Goal: Task Accomplishment & Management: Complete application form

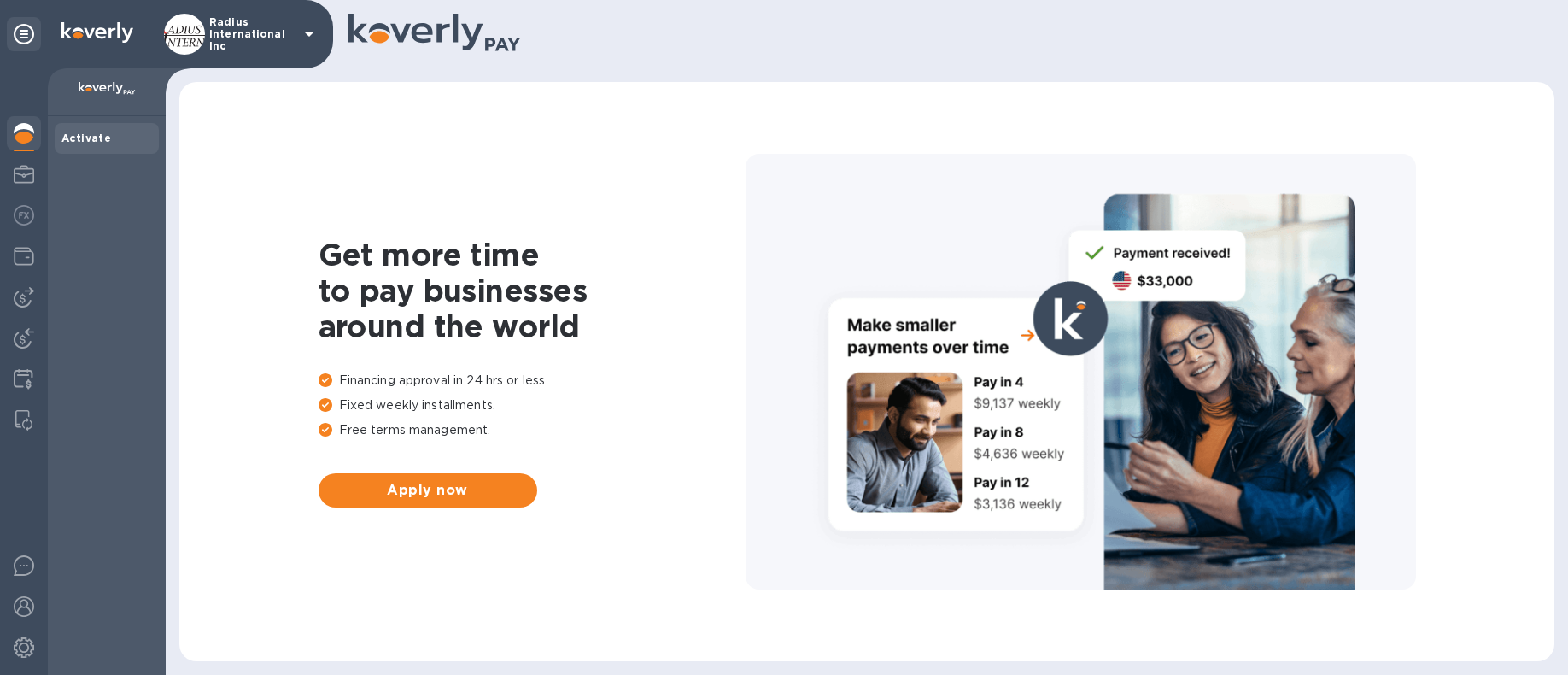
click at [28, 298] on img at bounding box center [24, 298] width 20 height 20
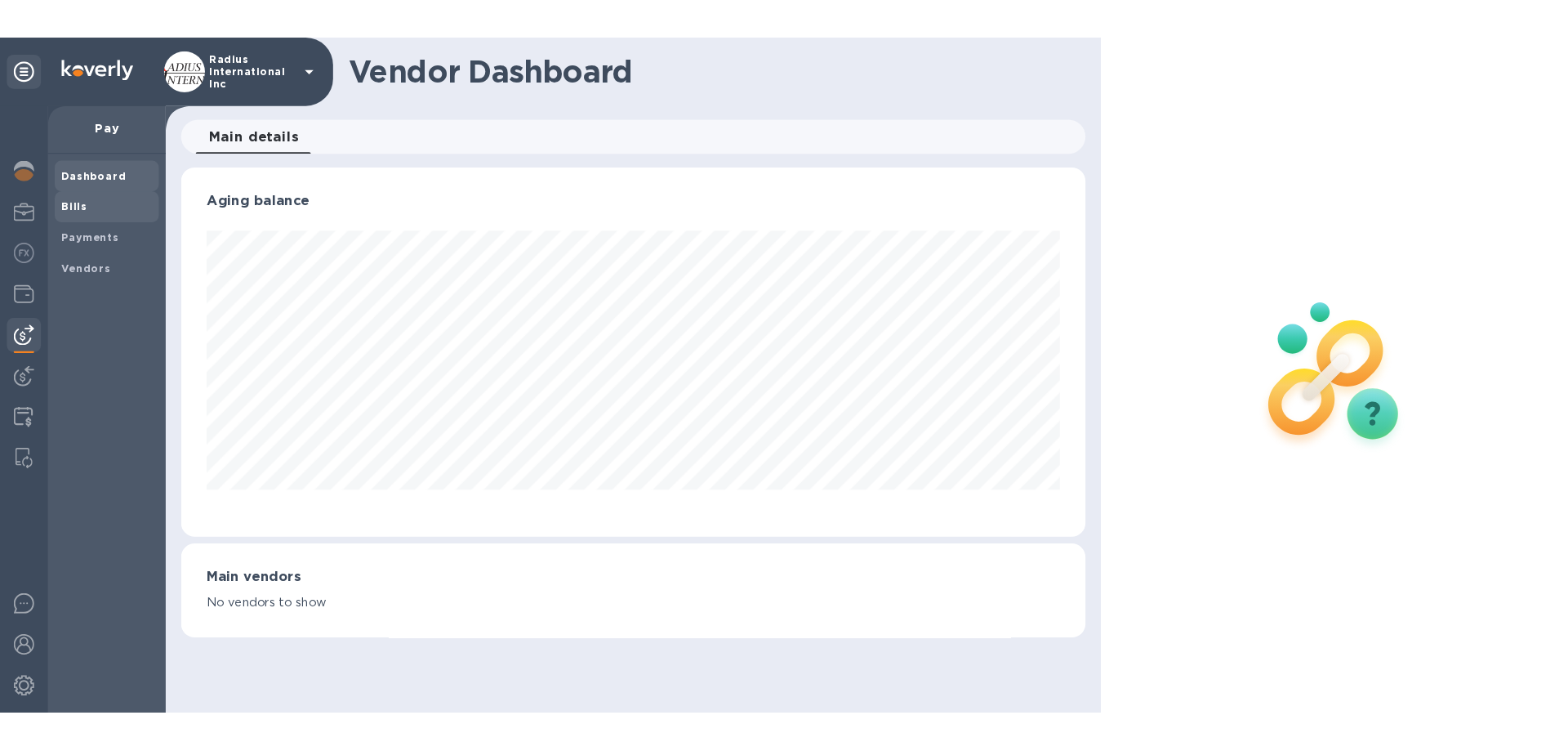
scroll to position [353, 864]
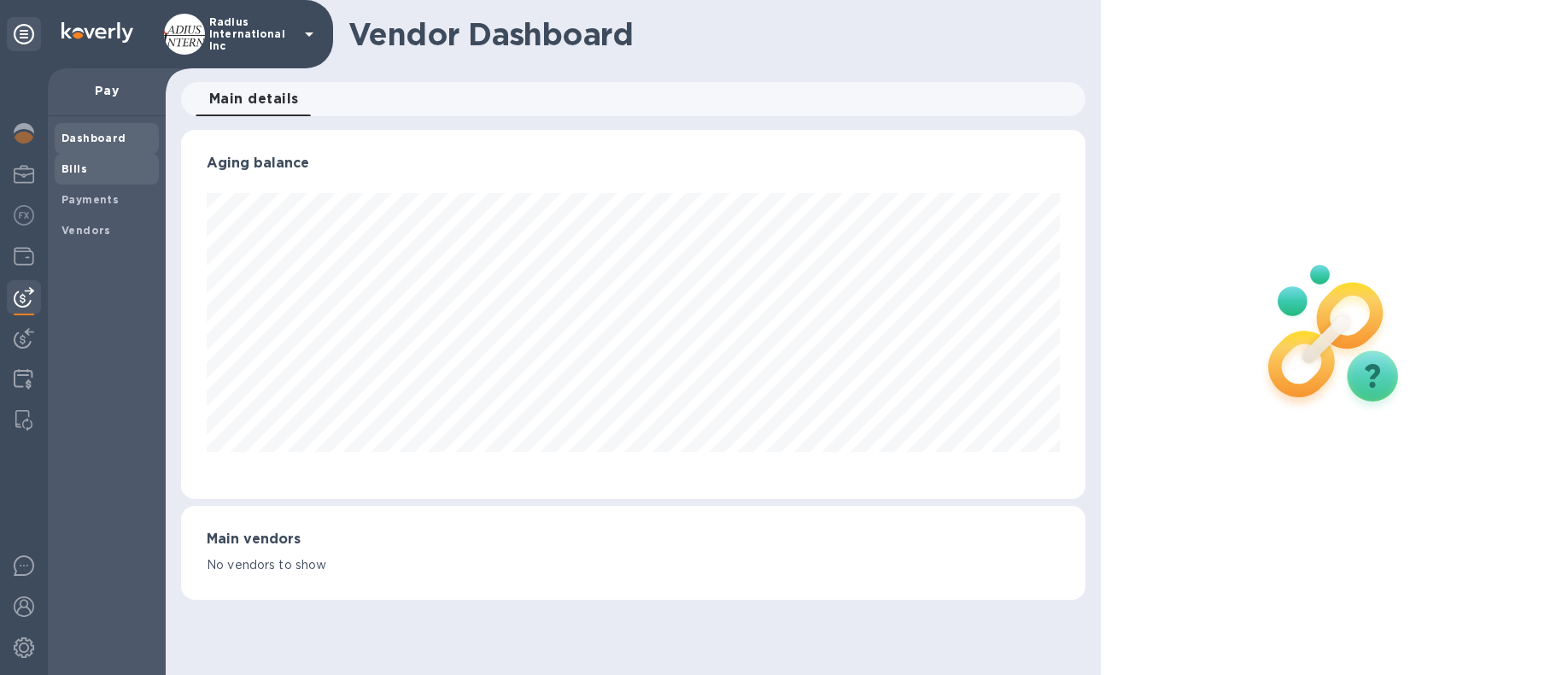
click at [110, 172] on span "Bills" at bounding box center [106, 169] width 91 height 17
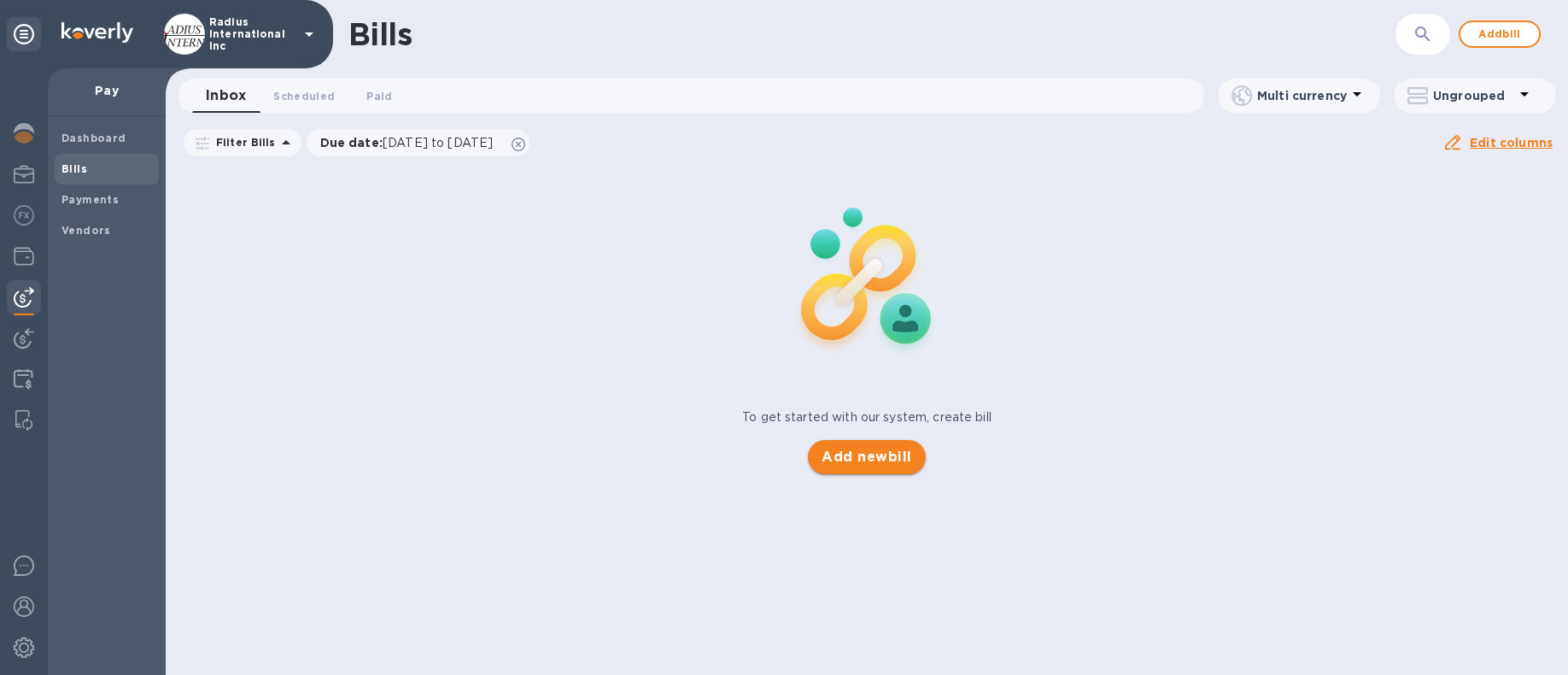
click at [884, 458] on span "Add new bill" at bounding box center [867, 456] width 90 height 20
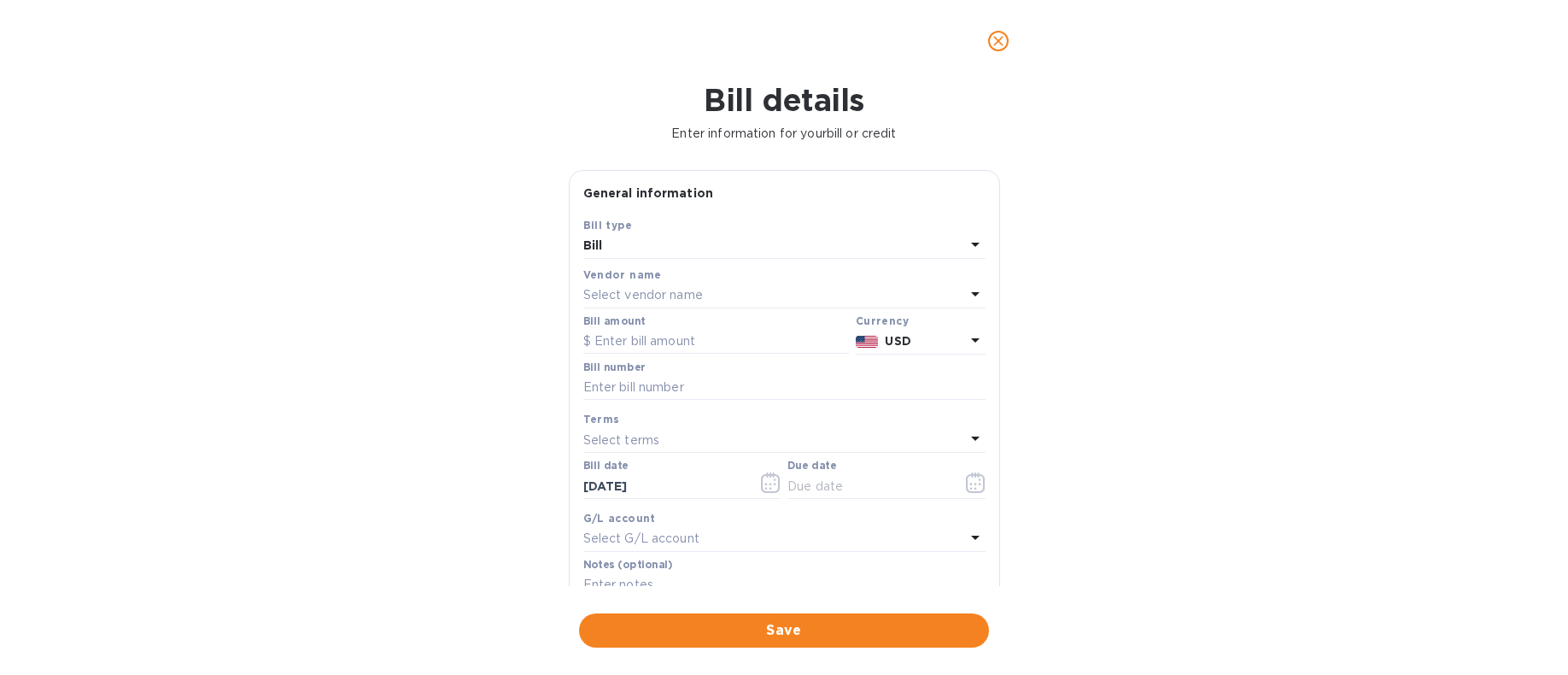
click at [697, 290] on p "Select vendor name" at bounding box center [643, 296] width 119 height 18
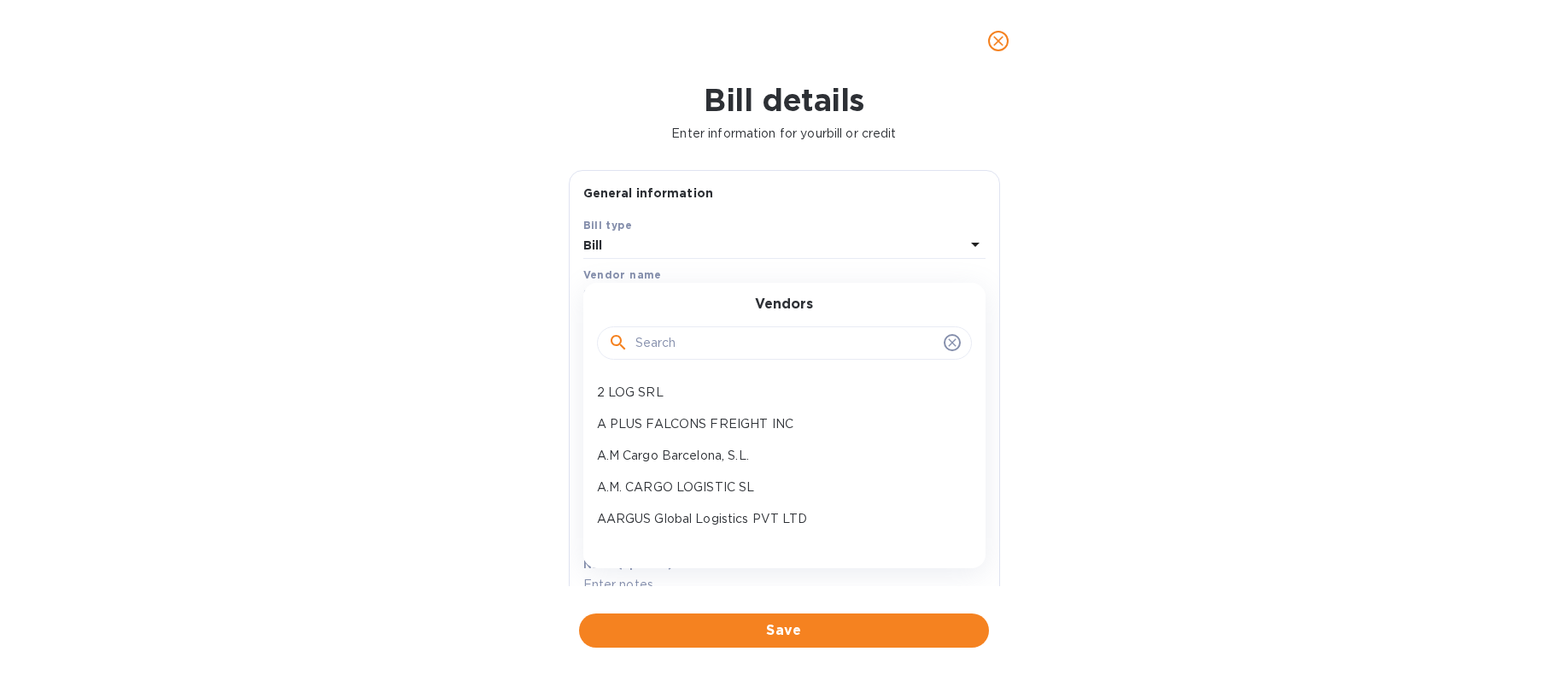
click at [698, 334] on input "text" at bounding box center [786, 343] width 301 height 26
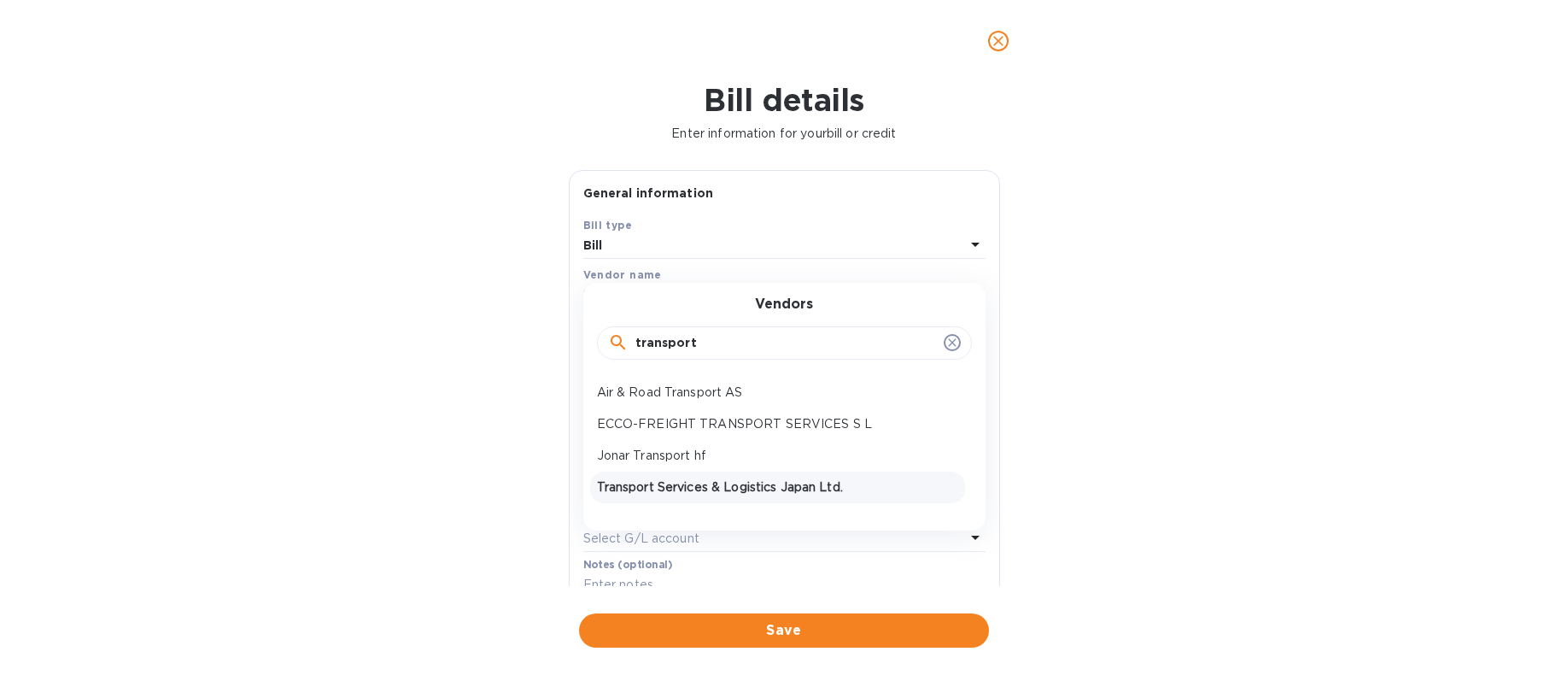
type input "transport"
click at [816, 485] on p "Transport Services & Logistics Japan Ltd." at bounding box center [777, 488] width 361 height 18
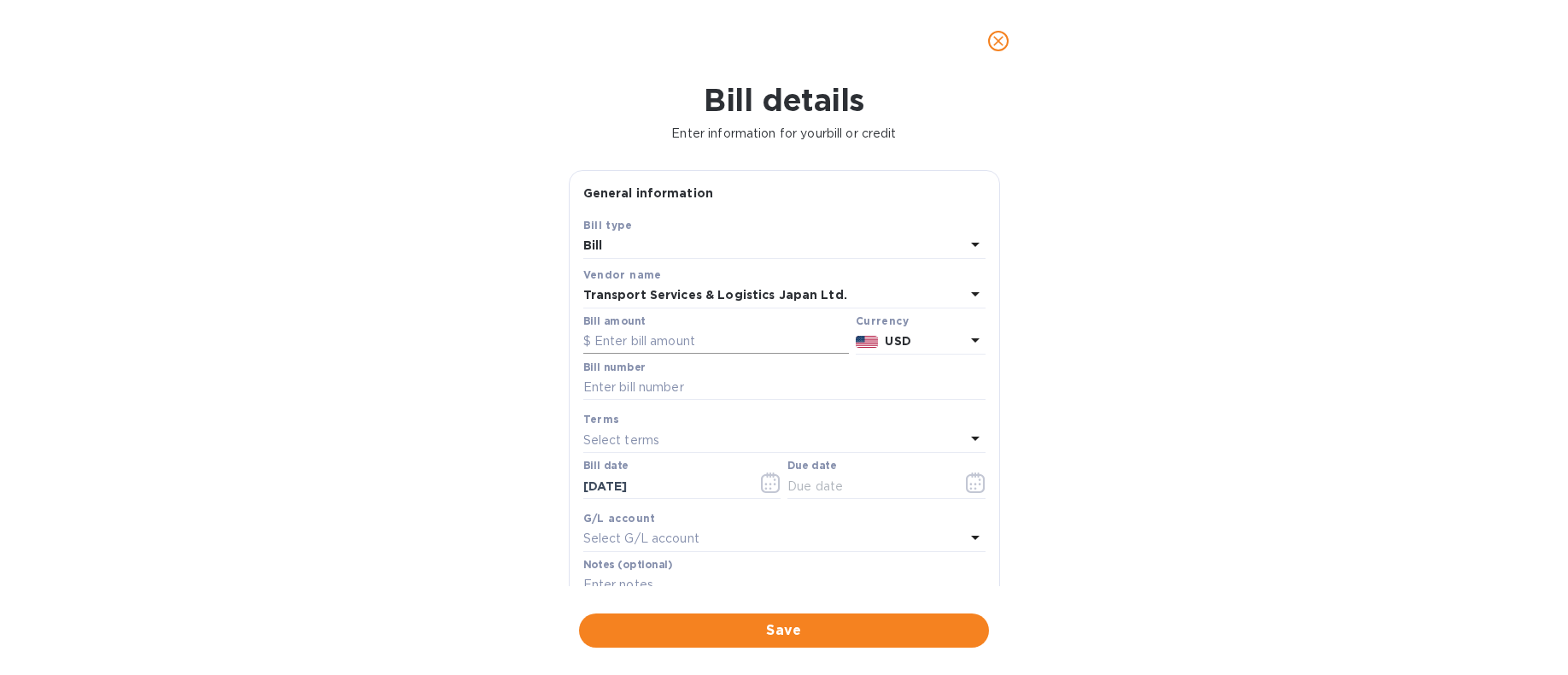
click at [657, 343] on input "text" at bounding box center [715, 342] width 265 height 26
type input "26,260"
type input "SOA"
drag, startPoint x: 847, startPoint y: 490, endPoint x: 950, endPoint y: 486, distance: 103.1
click at [847, 490] on input "text" at bounding box center [868, 486] width 162 height 26
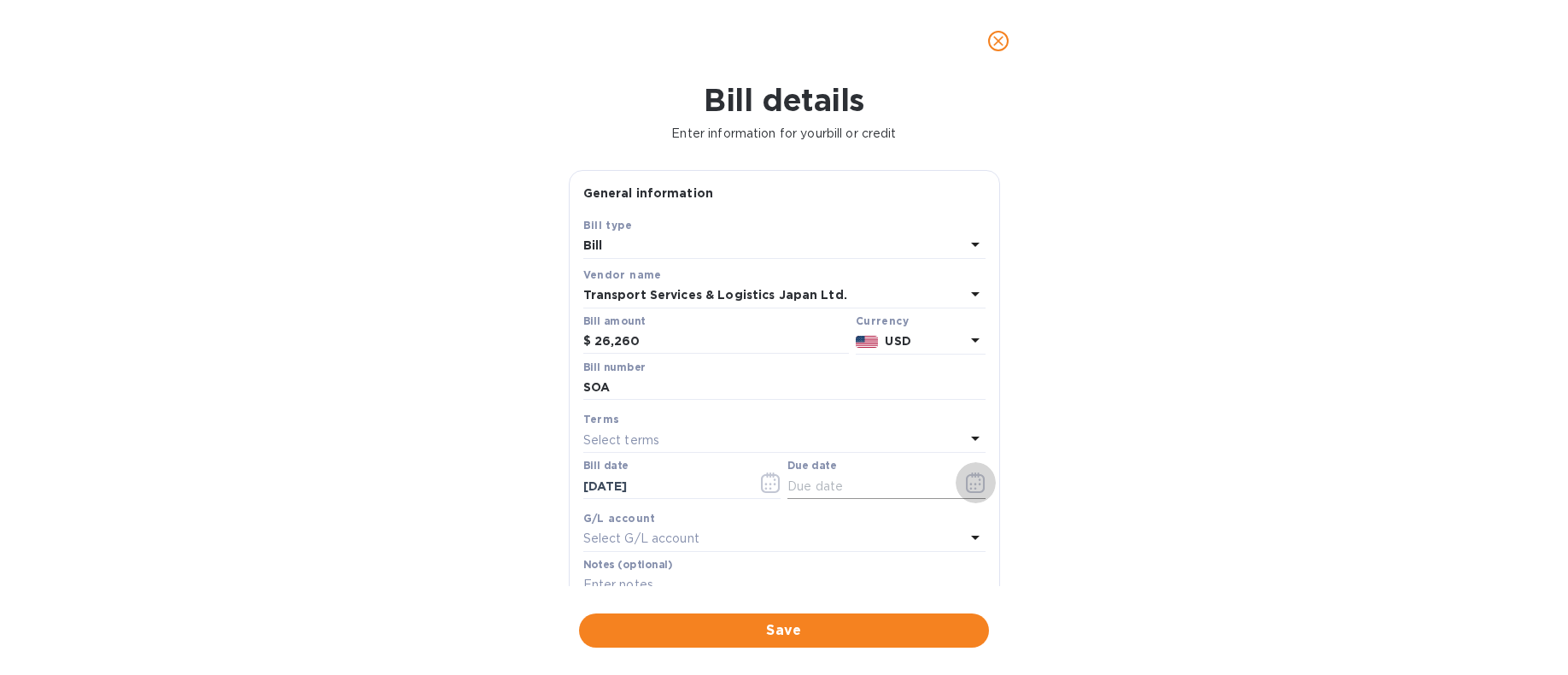
click at [968, 480] on icon "button" at bounding box center [975, 482] width 19 height 20
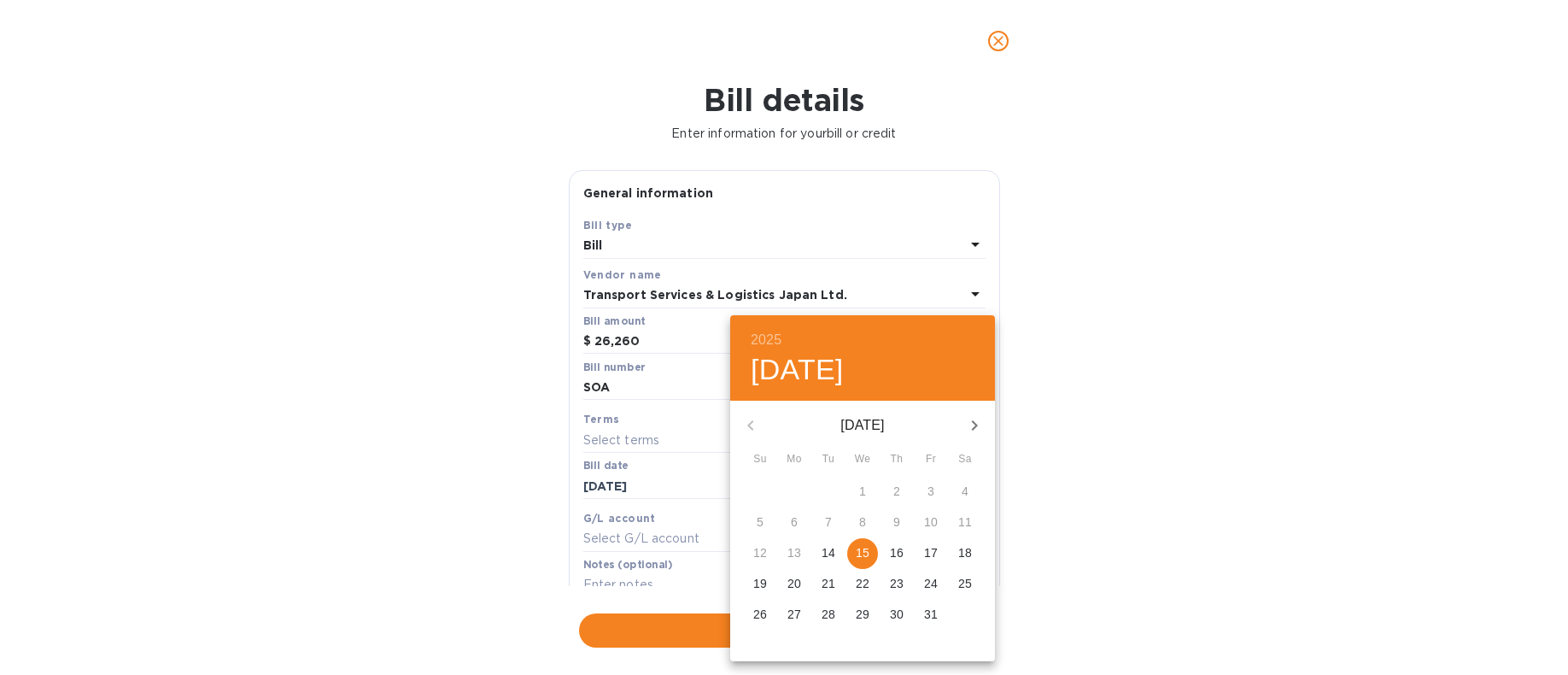
click at [871, 560] on span "15" at bounding box center [862, 553] width 30 height 17
type input "[DATE]"
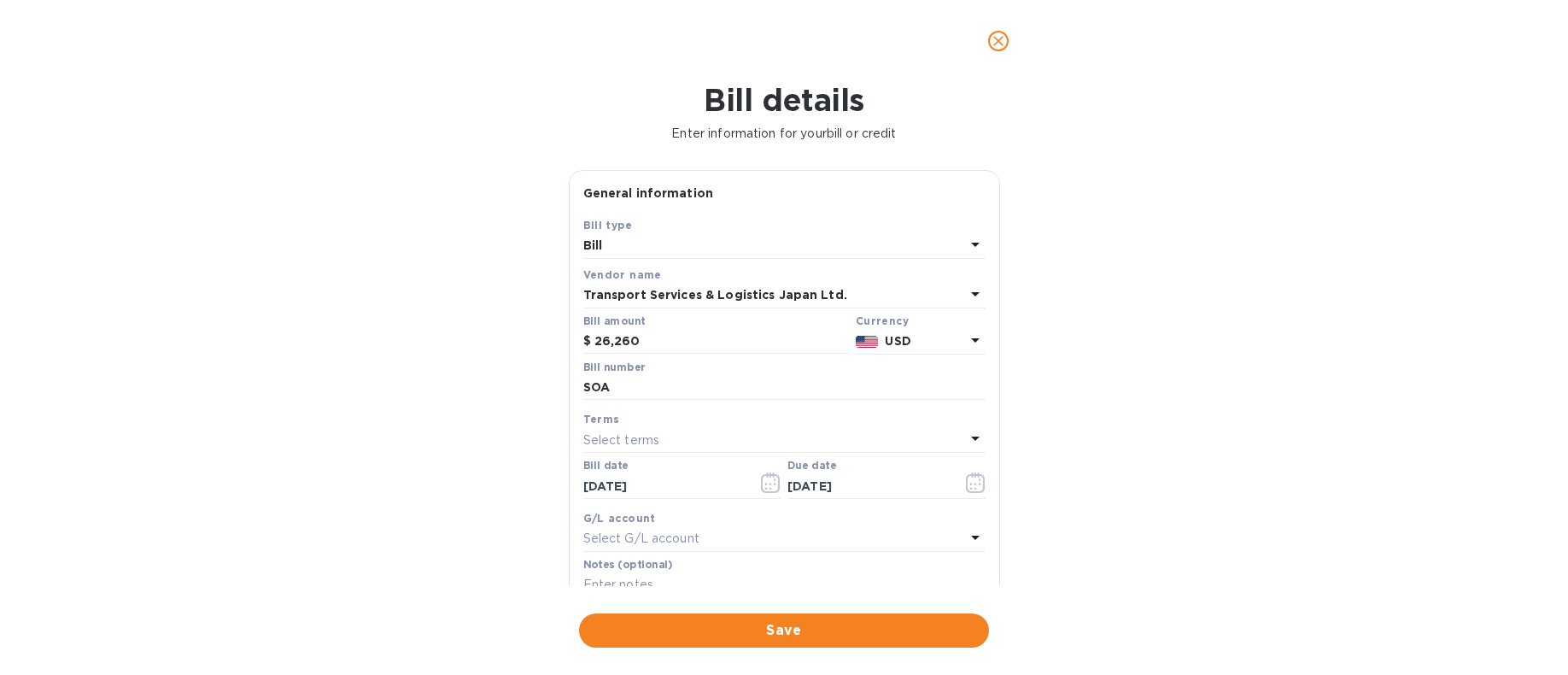
drag, startPoint x: 1111, startPoint y: 539, endPoint x: 917, endPoint y: 603, distance: 204.3
click at [1104, 542] on div "2025 Wed, Oct [DATE] Mo Tu We Th Fr Sa 28 29 30 1 2 3 4 5 6 7 8 9 10 11 12 13 1…" at bounding box center [784, 337] width 1568 height 675
click at [881, 629] on span "Save" at bounding box center [784, 630] width 383 height 20
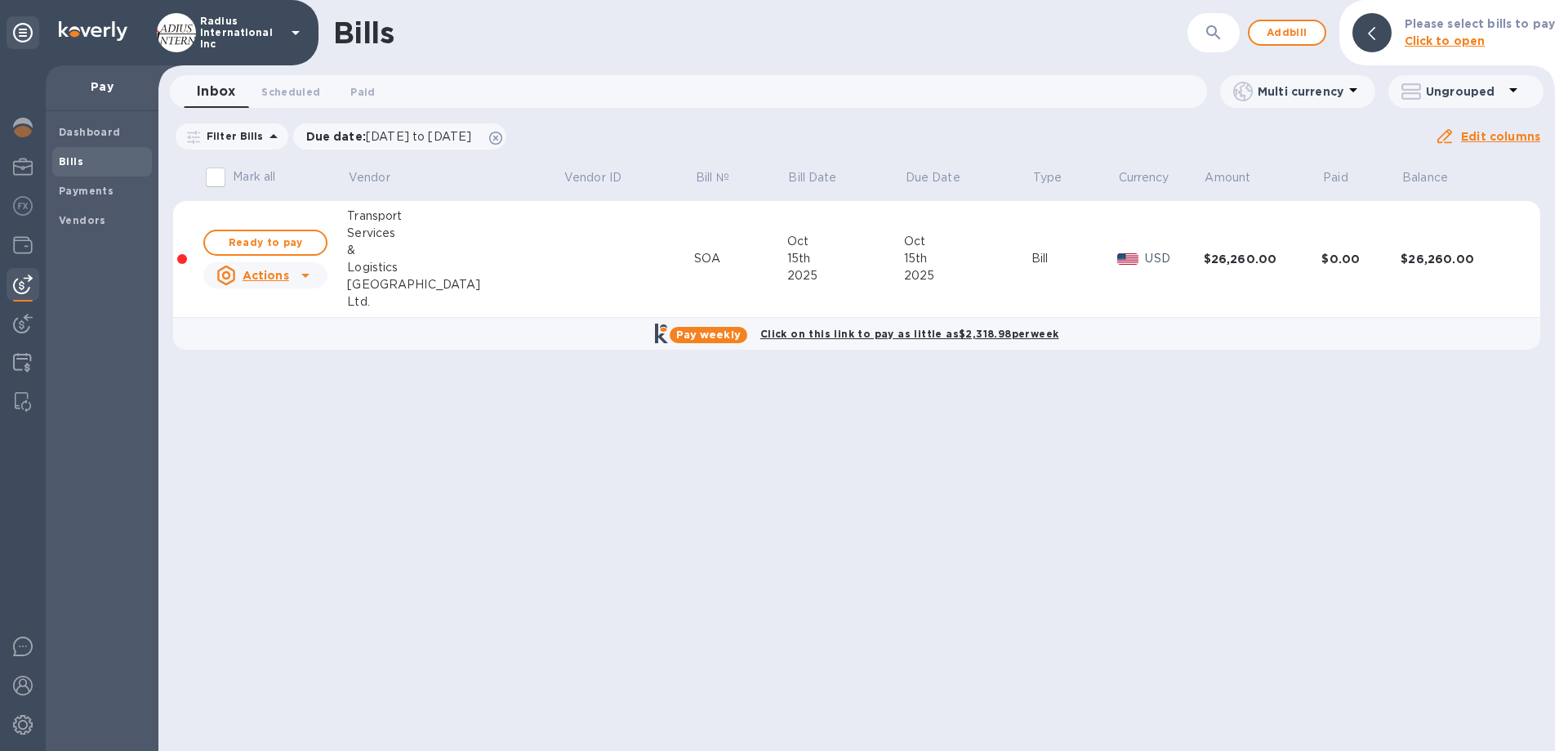
click at [291, 241] on span "Ready to pay" at bounding box center [265, 242] width 95 height 19
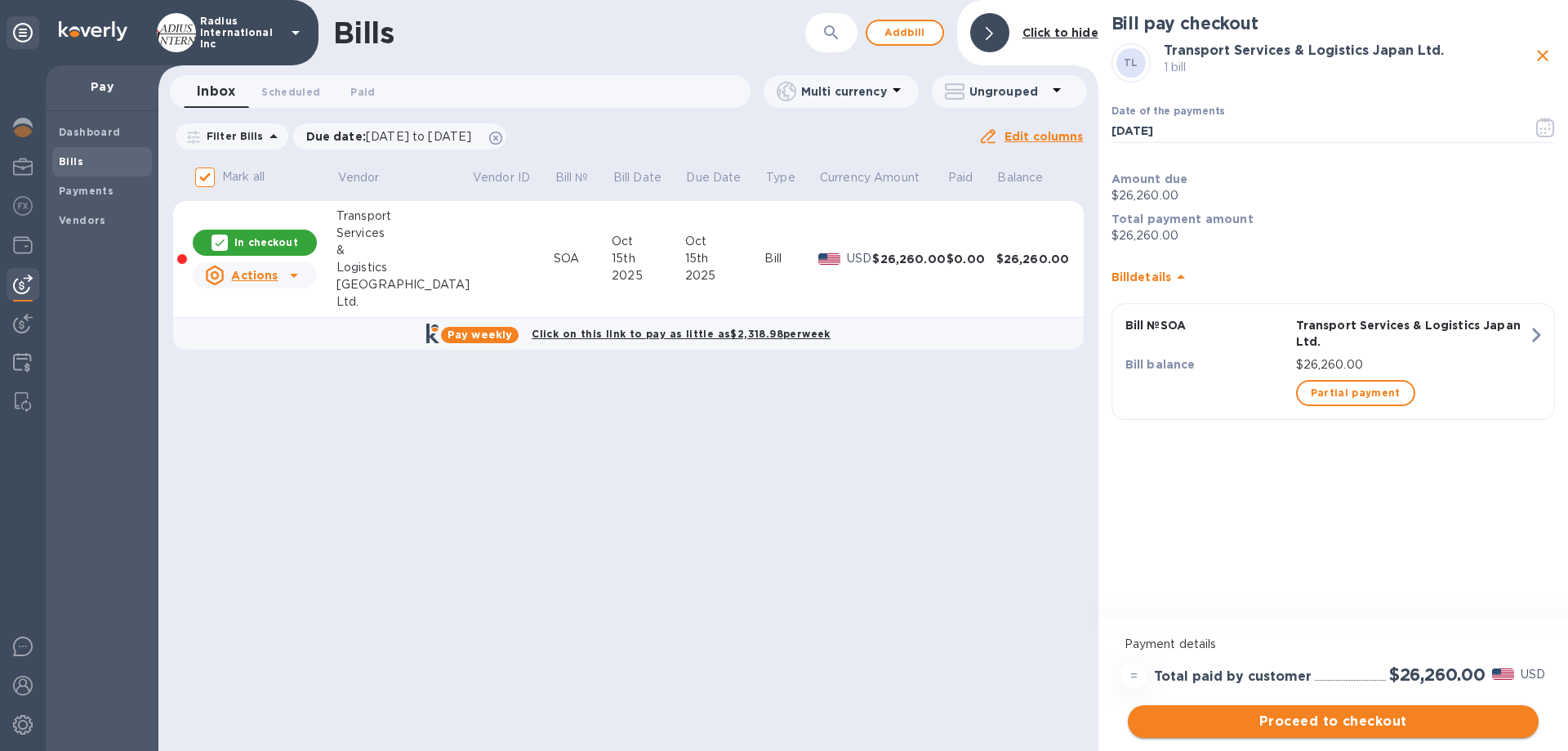
click at [1295, 645] on span "Proceed to checkout" at bounding box center [1333, 721] width 385 height 19
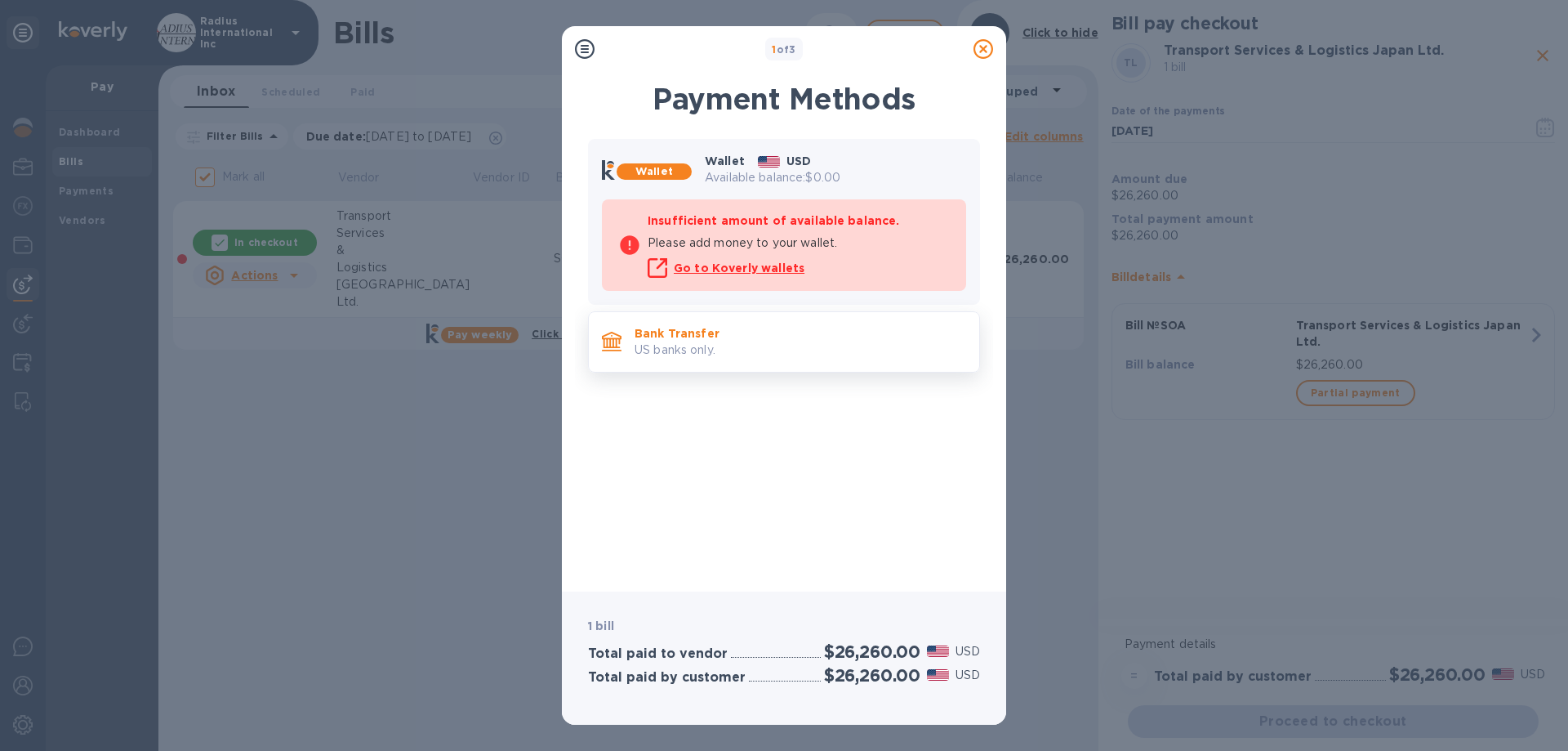
click at [746, 342] on p "US banks only." at bounding box center [801, 350] width 332 height 18
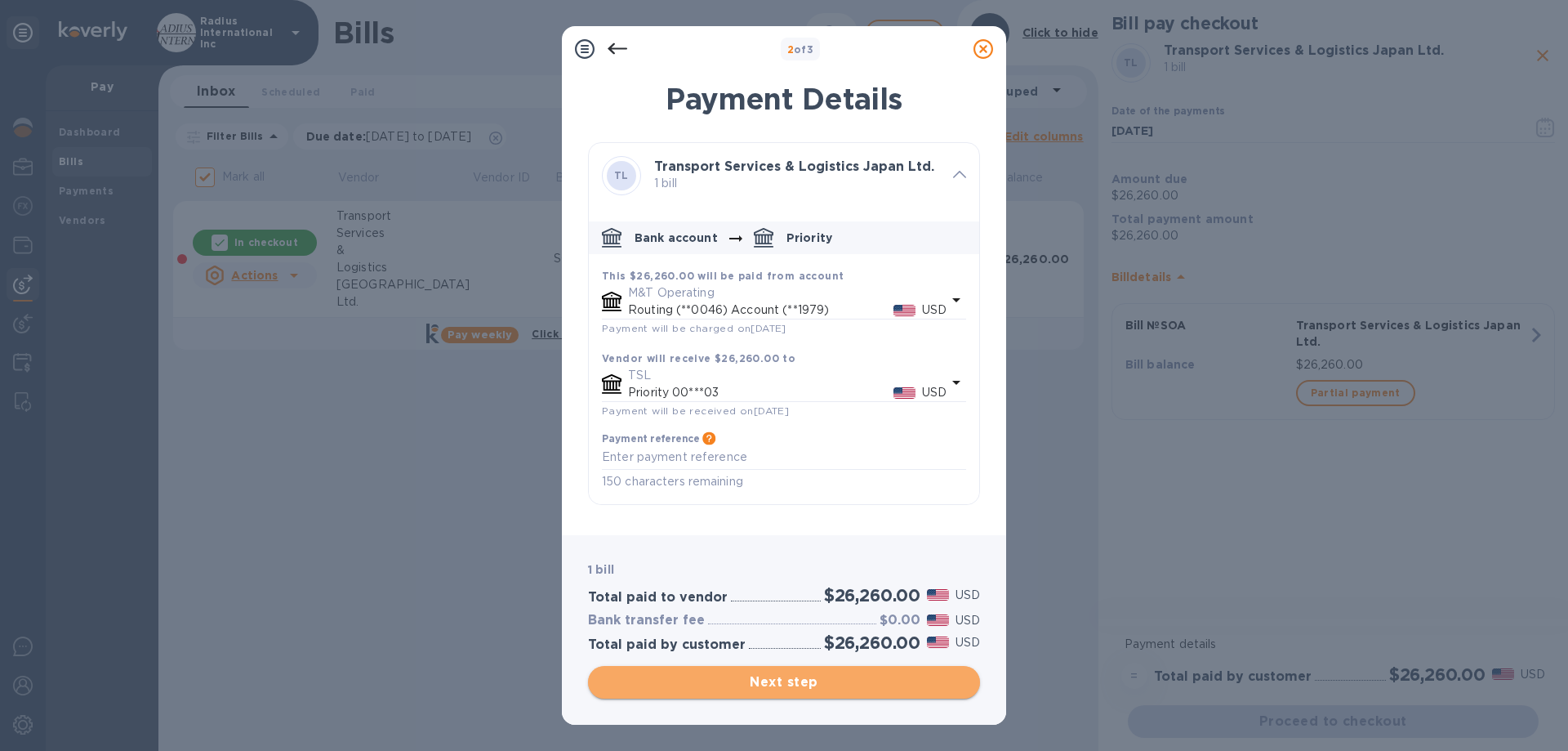
drag, startPoint x: 789, startPoint y: 680, endPoint x: 1058, endPoint y: 595, distance: 282.1
click at [789, 645] on span "Next step" at bounding box center [784, 682] width 366 height 19
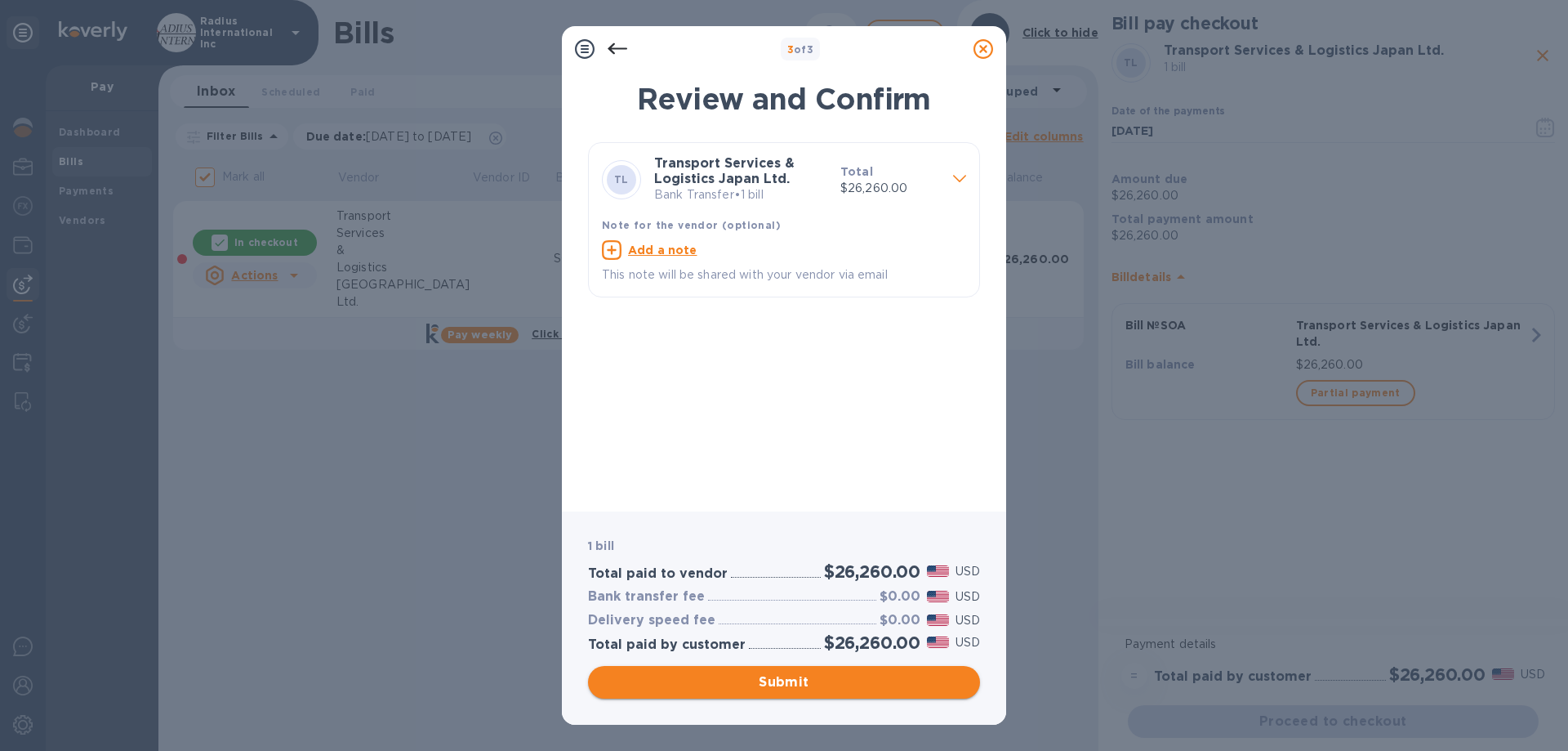
click at [760, 645] on span "Submit" at bounding box center [784, 682] width 366 height 19
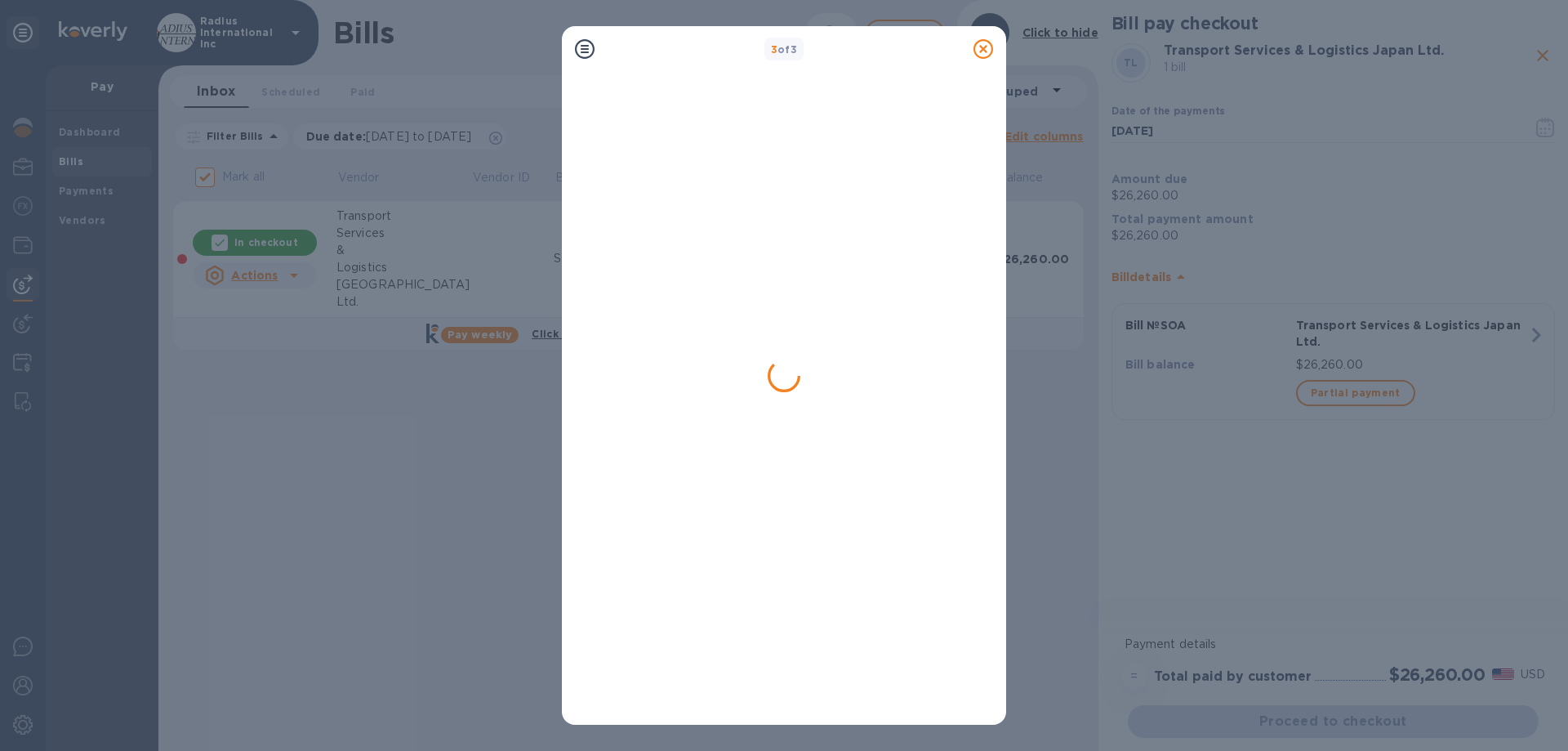
checkbox input "false"
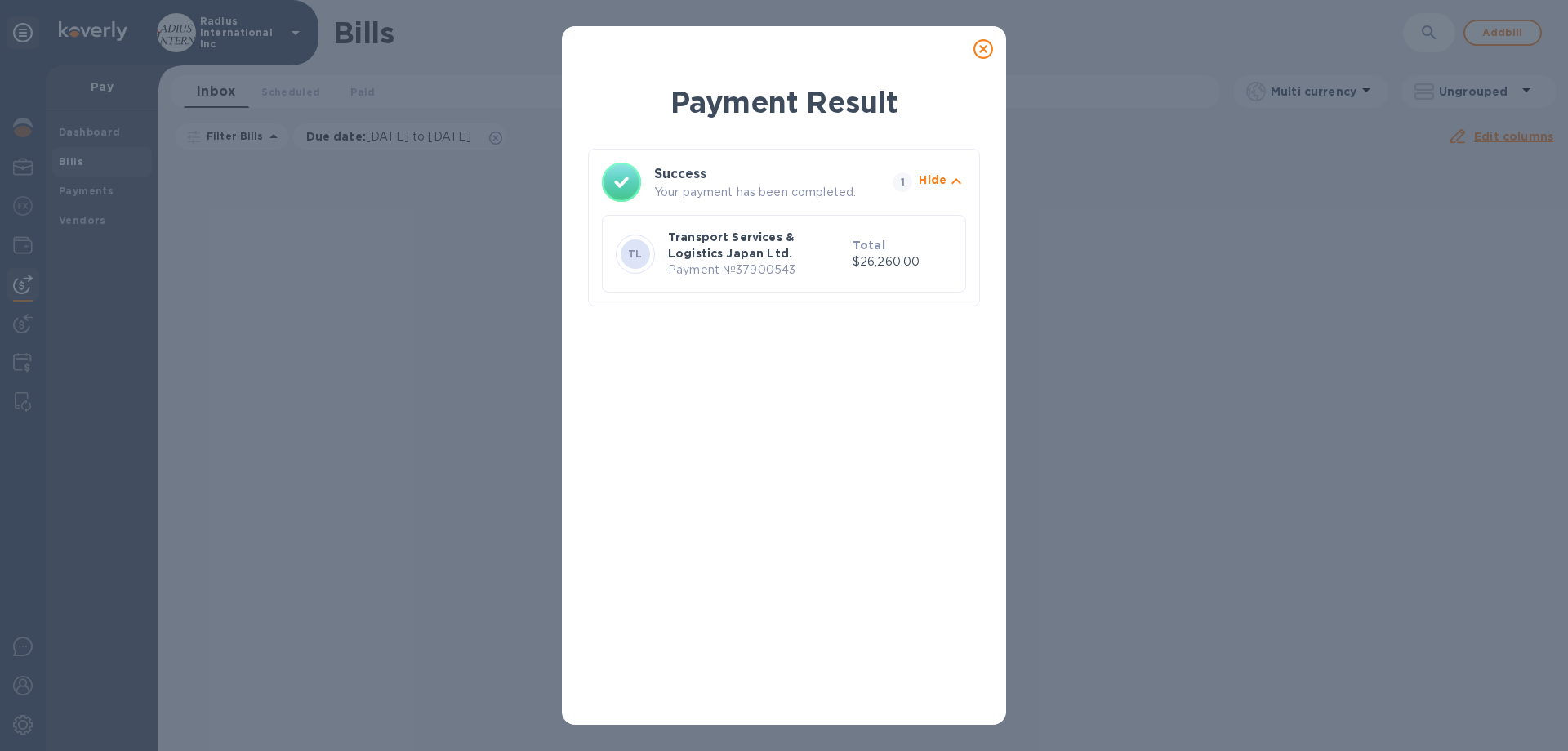
drag, startPoint x: 989, startPoint y: 53, endPoint x: 1033, endPoint y: 54, distance: 44.0
click at [989, 53] on icon at bounding box center [983, 49] width 19 height 19
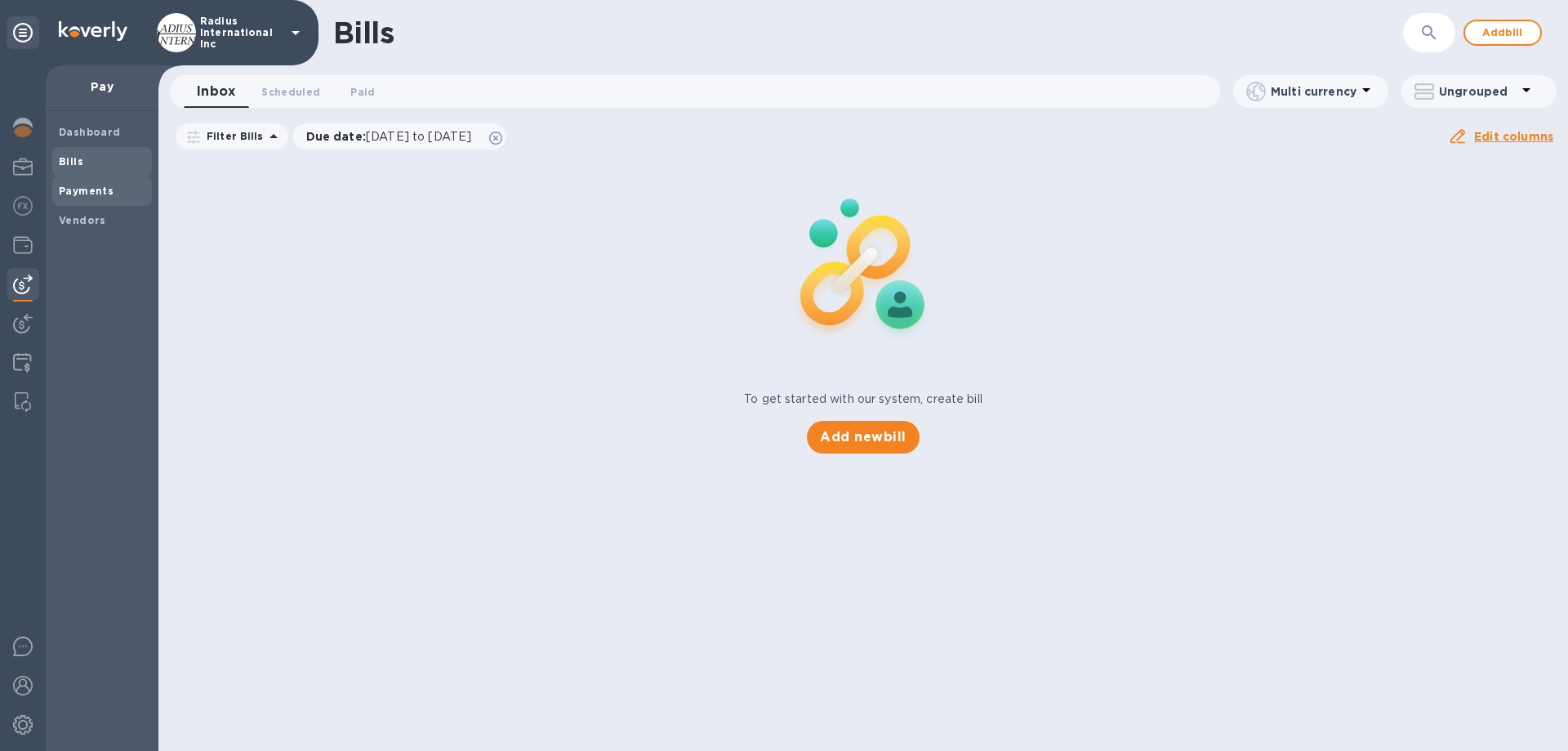
click at [90, 196] on b "Payments" at bounding box center [86, 191] width 54 height 12
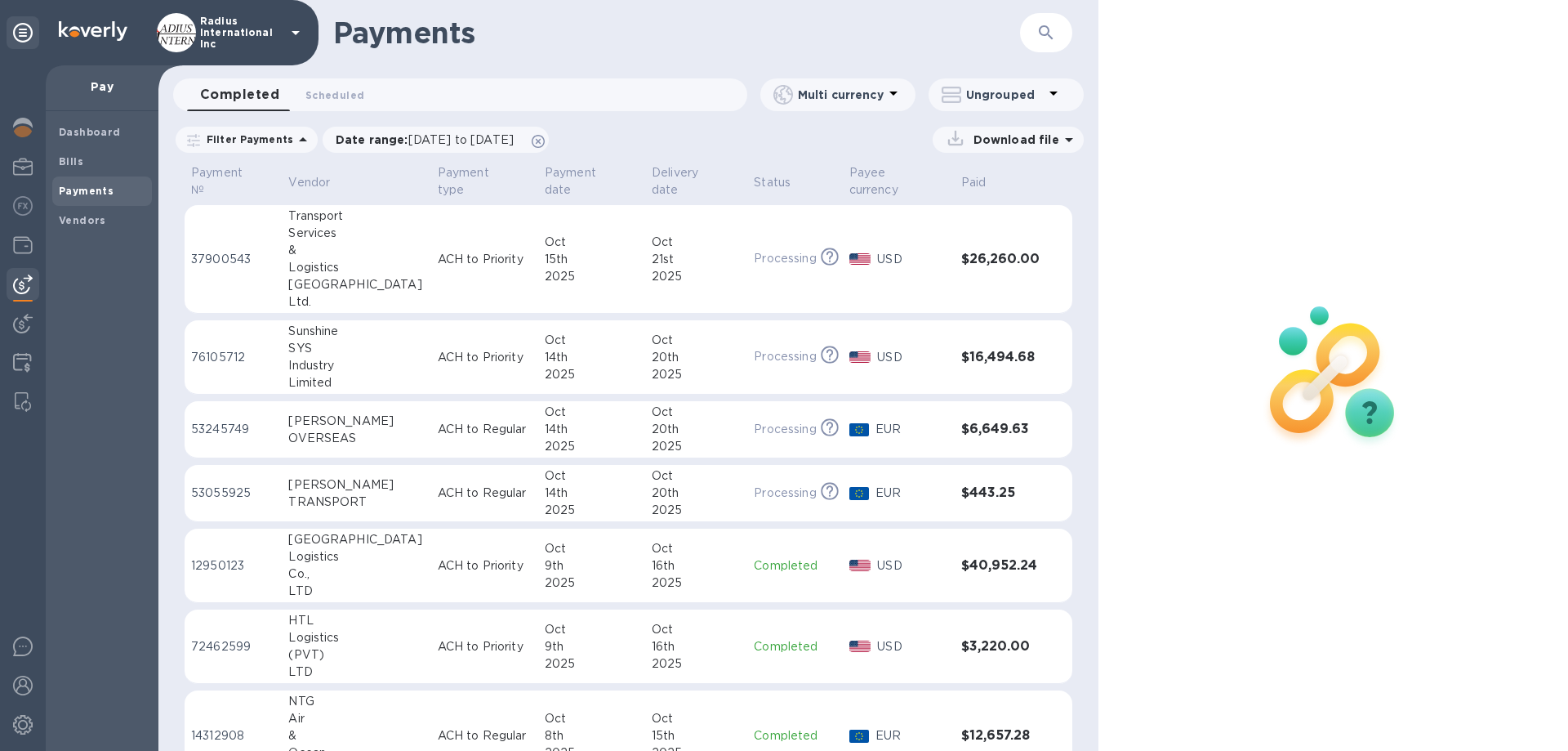
click at [508, 262] on td "ACH to Priority" at bounding box center [485, 259] width 107 height 109
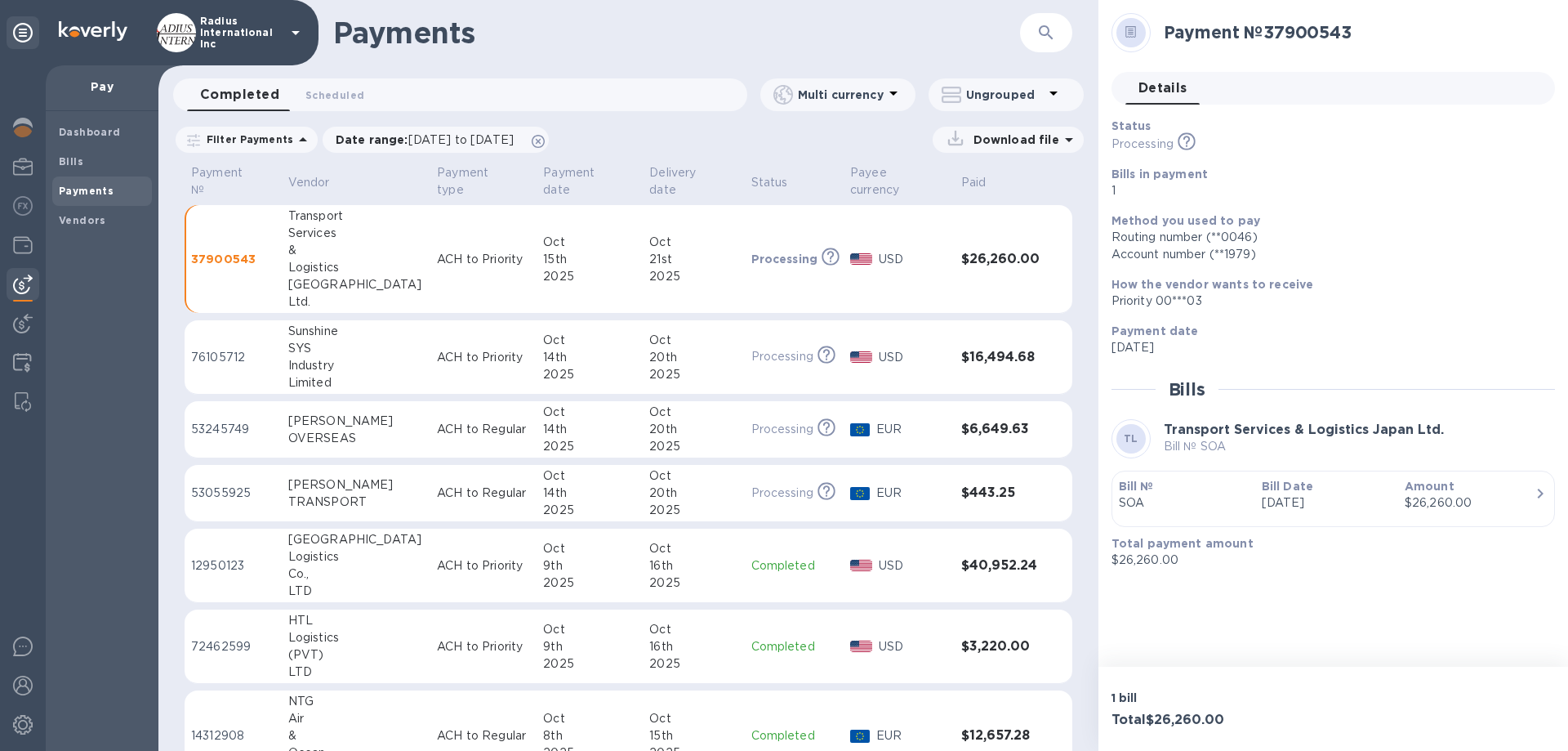
click at [536, 365] on td "[DATE]" at bounding box center [589, 357] width 106 height 75
click at [67, 157] on b "Bills" at bounding box center [71, 162] width 25 height 12
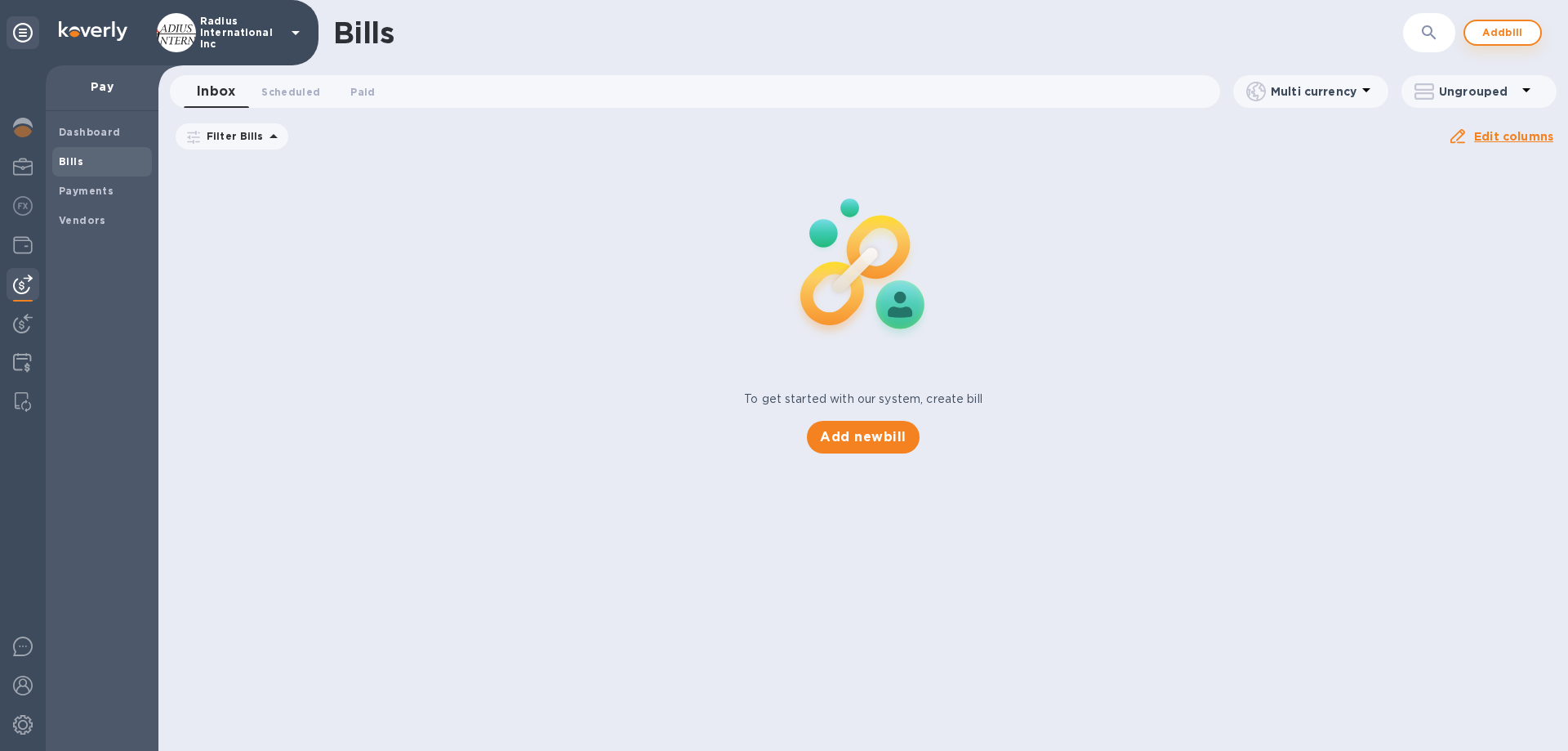
click at [1493, 32] on span "Add bill" at bounding box center [1503, 32] width 49 height 19
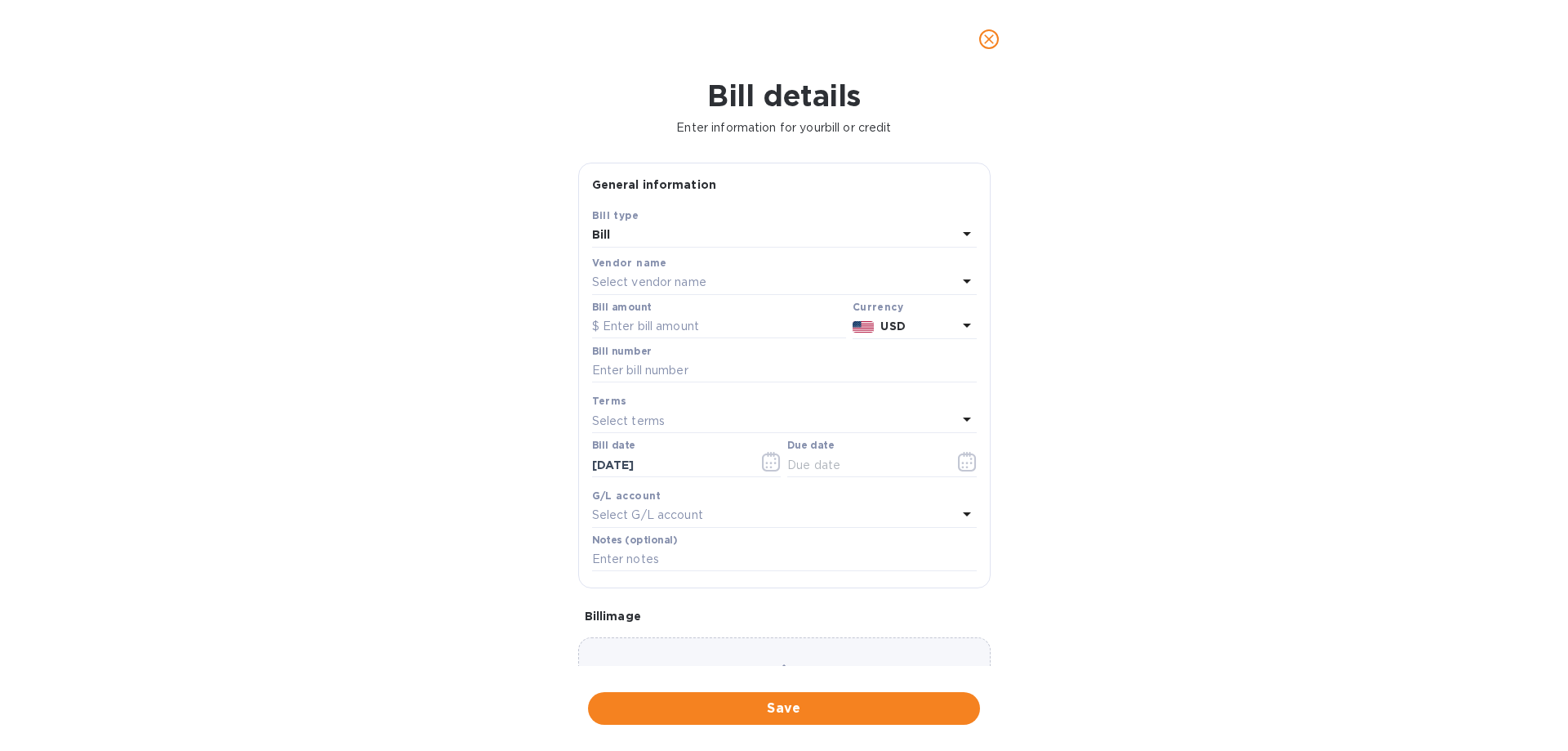
click at [673, 285] on p "Select vendor name" at bounding box center [649, 283] width 114 height 18
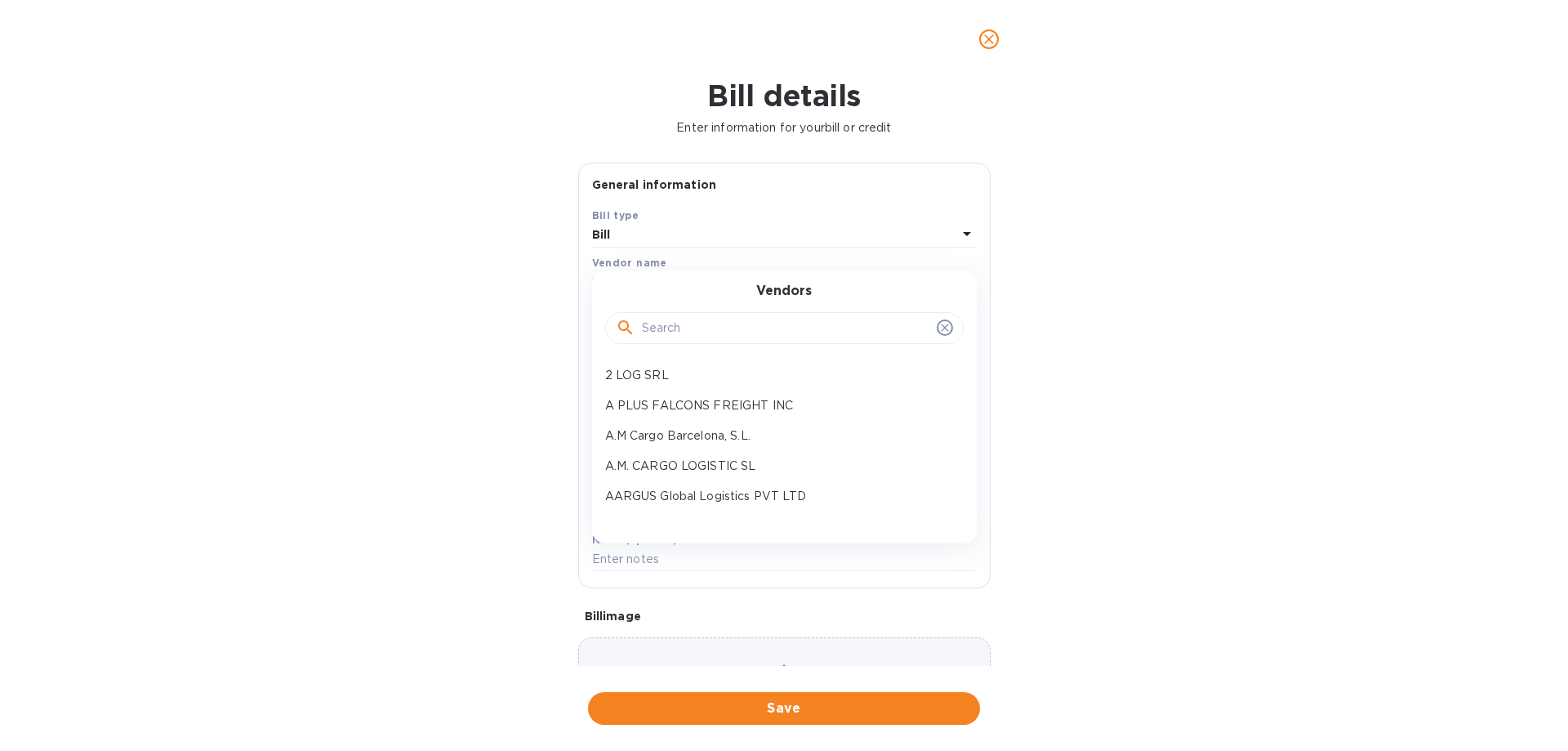
drag, startPoint x: 708, startPoint y: 319, endPoint x: 708, endPoint y: 286, distance: 33.0
click at [716, 320] on input "text" at bounding box center [786, 329] width 288 height 25
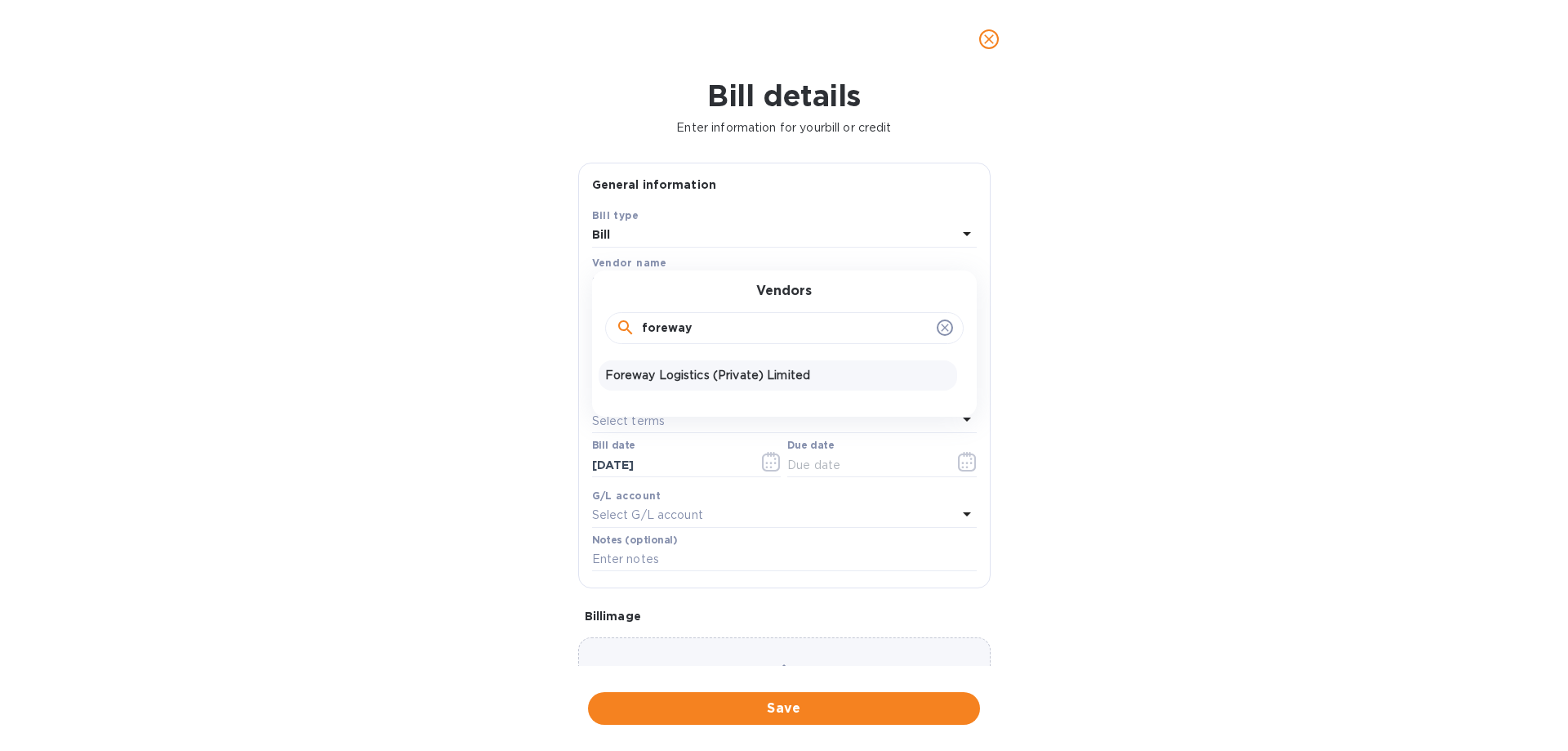
type input "foreway"
click at [704, 372] on p "Foreway Logistics (Private) Limited" at bounding box center [777, 376] width 345 height 18
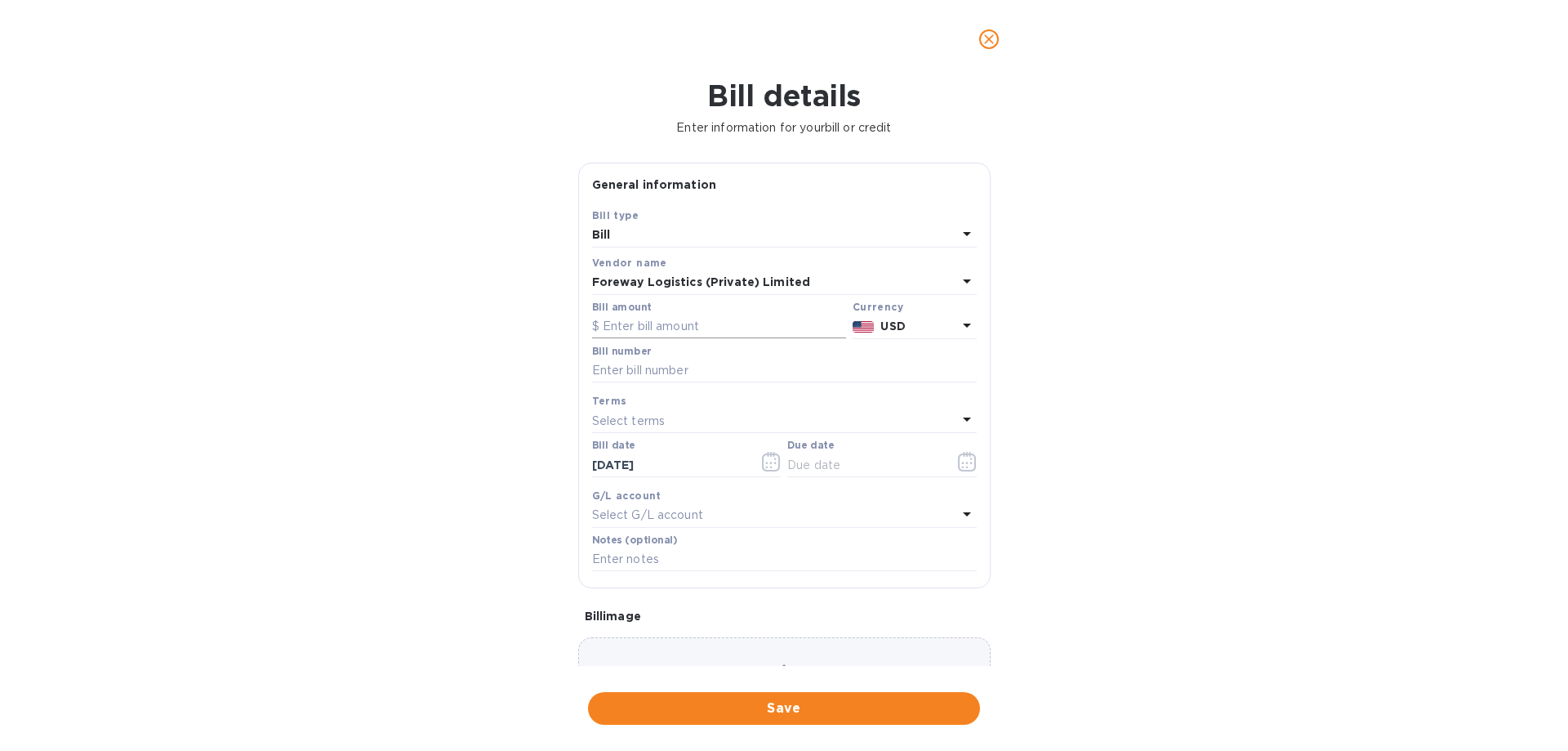
drag, startPoint x: 676, startPoint y: 333, endPoint x: 765, endPoint y: 332, distance: 89.0
click at [677, 333] on input "text" at bounding box center [718, 327] width 254 height 25
type input "810.27"
click at [700, 375] on input "text" at bounding box center [784, 371] width 385 height 25
click at [626, 369] on input "text" at bounding box center [784, 371] width 385 height 25
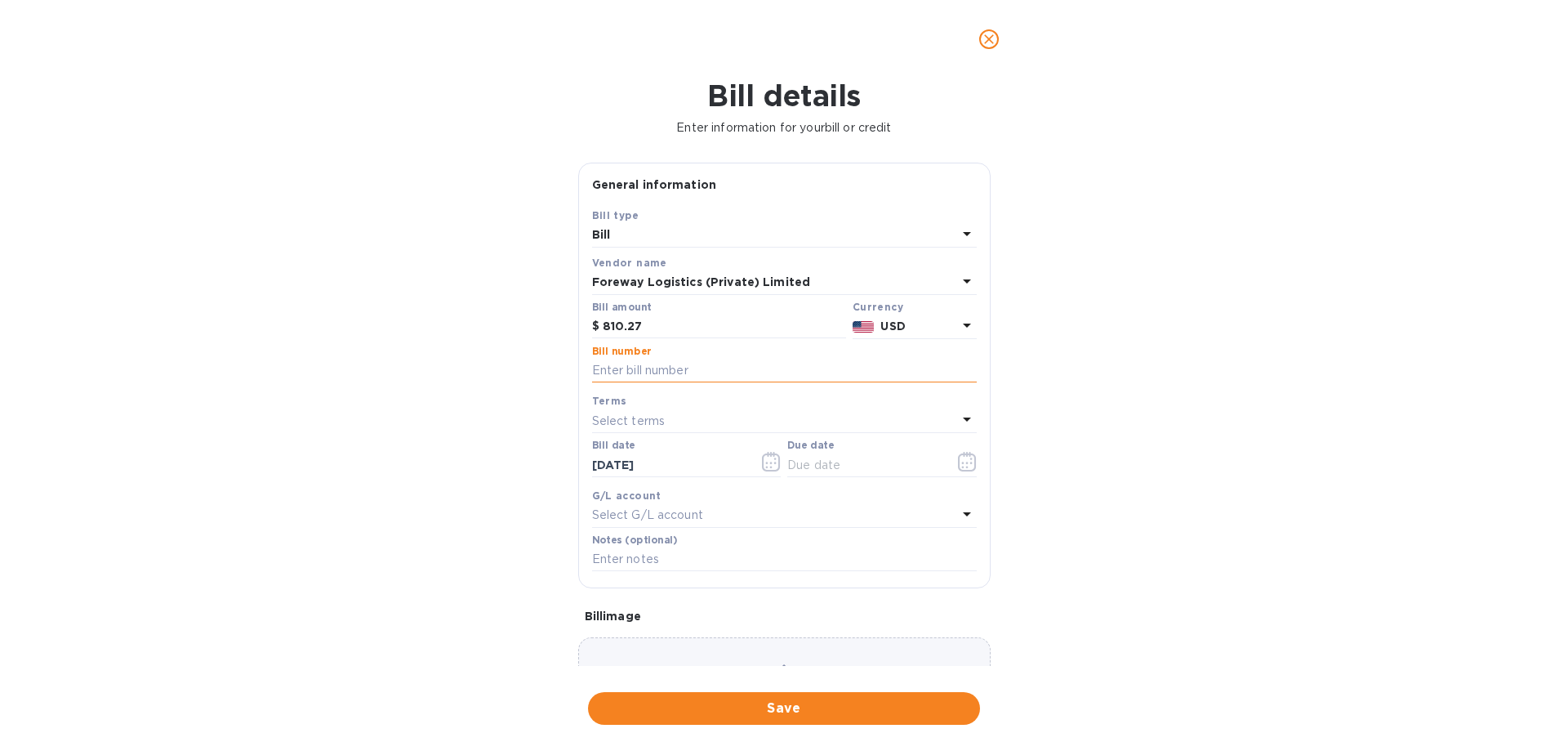
paste input "FORDN2508000139"
type input "FORDN2508000139"
click at [813, 466] on input "text" at bounding box center [865, 465] width 155 height 25
click at [969, 459] on icon "button" at bounding box center [970, 459] width 3 height 3
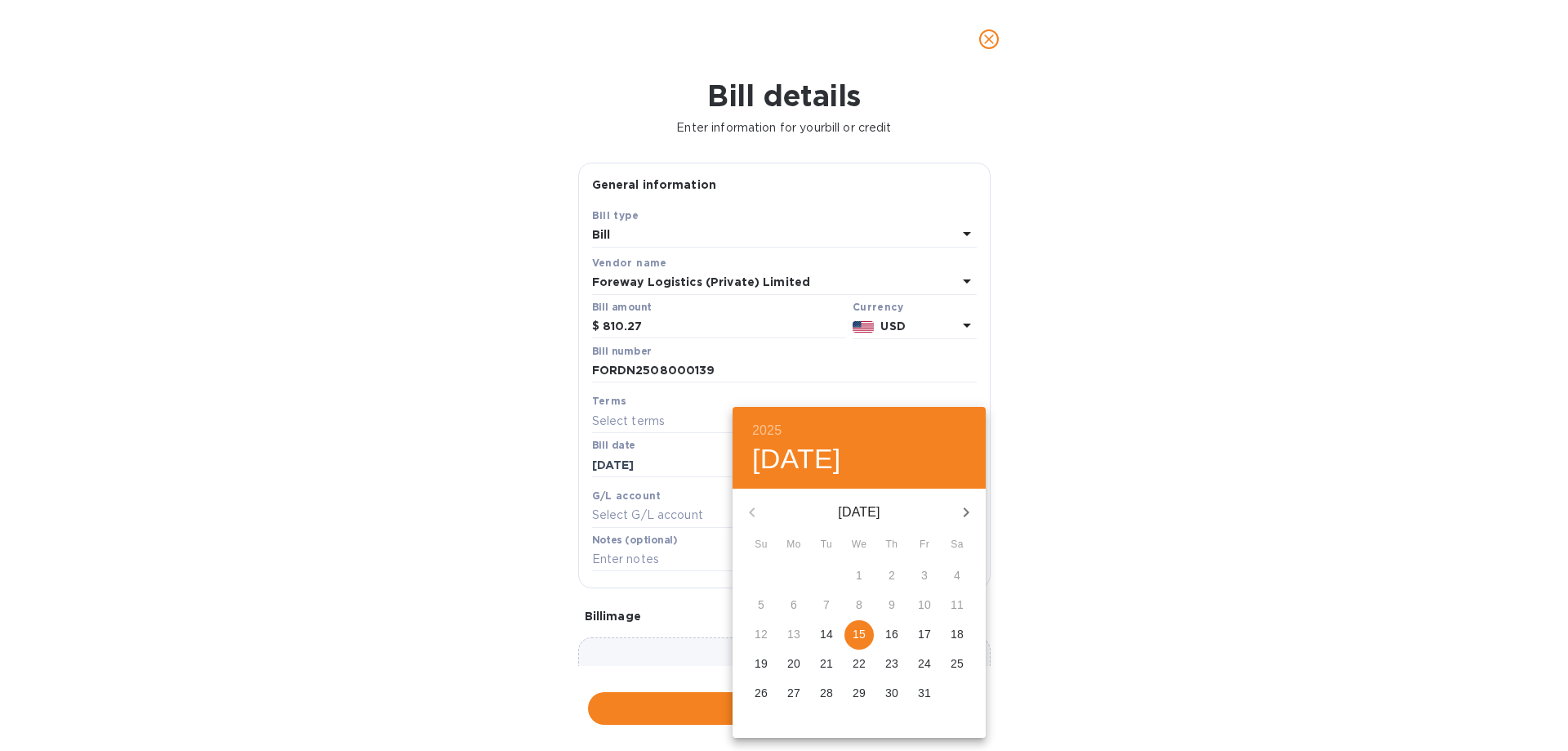
click at [870, 625] on button "15" at bounding box center [859, 634] width 29 height 29
type input "[DATE]"
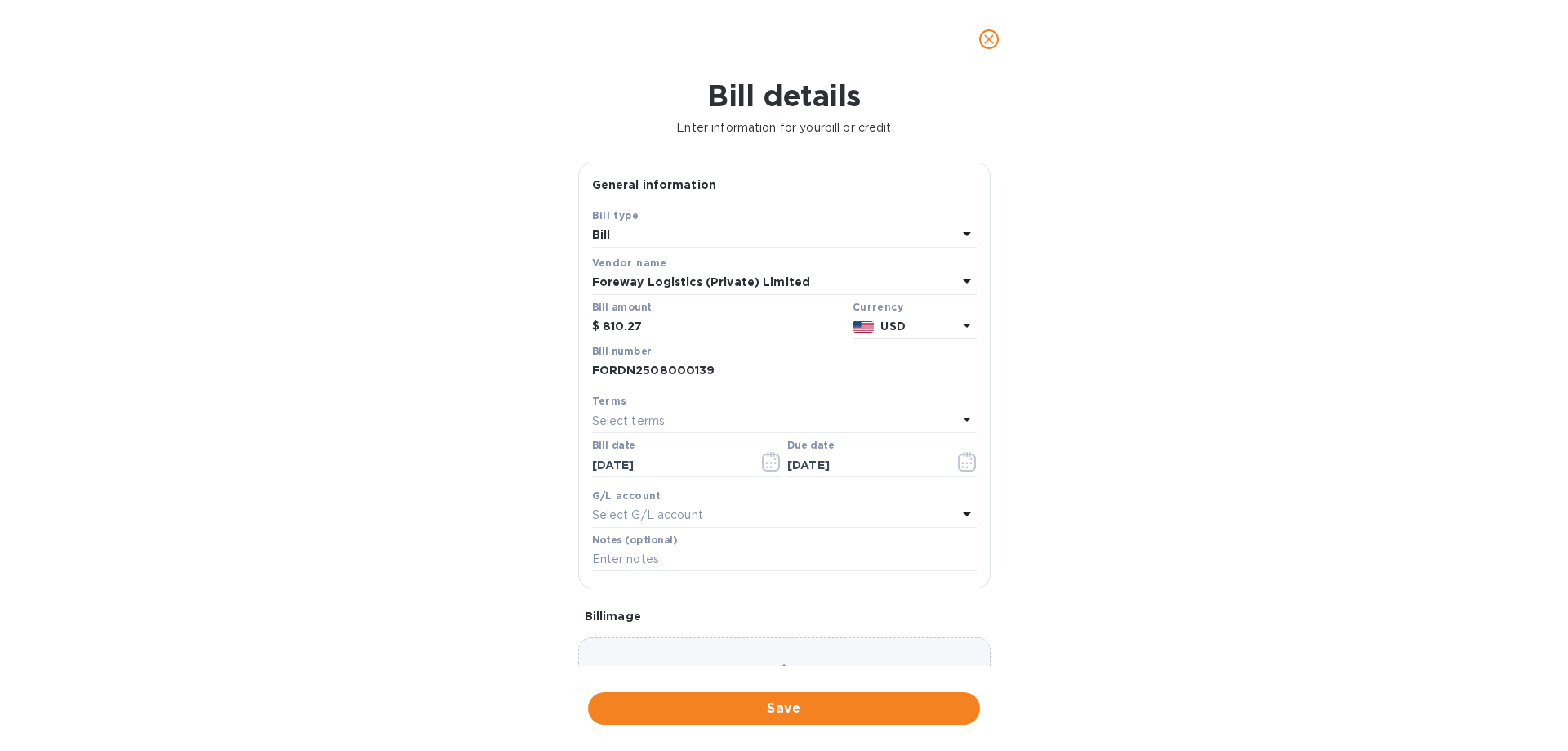
click at [1168, 561] on div "2025 Wed, Oct [DATE] Mo Tu We Th Fr Sa 28 29 30 1 2 3 4 5 6 7 8 9 10 11 12 13 1…" at bounding box center [784, 375] width 1568 height 751
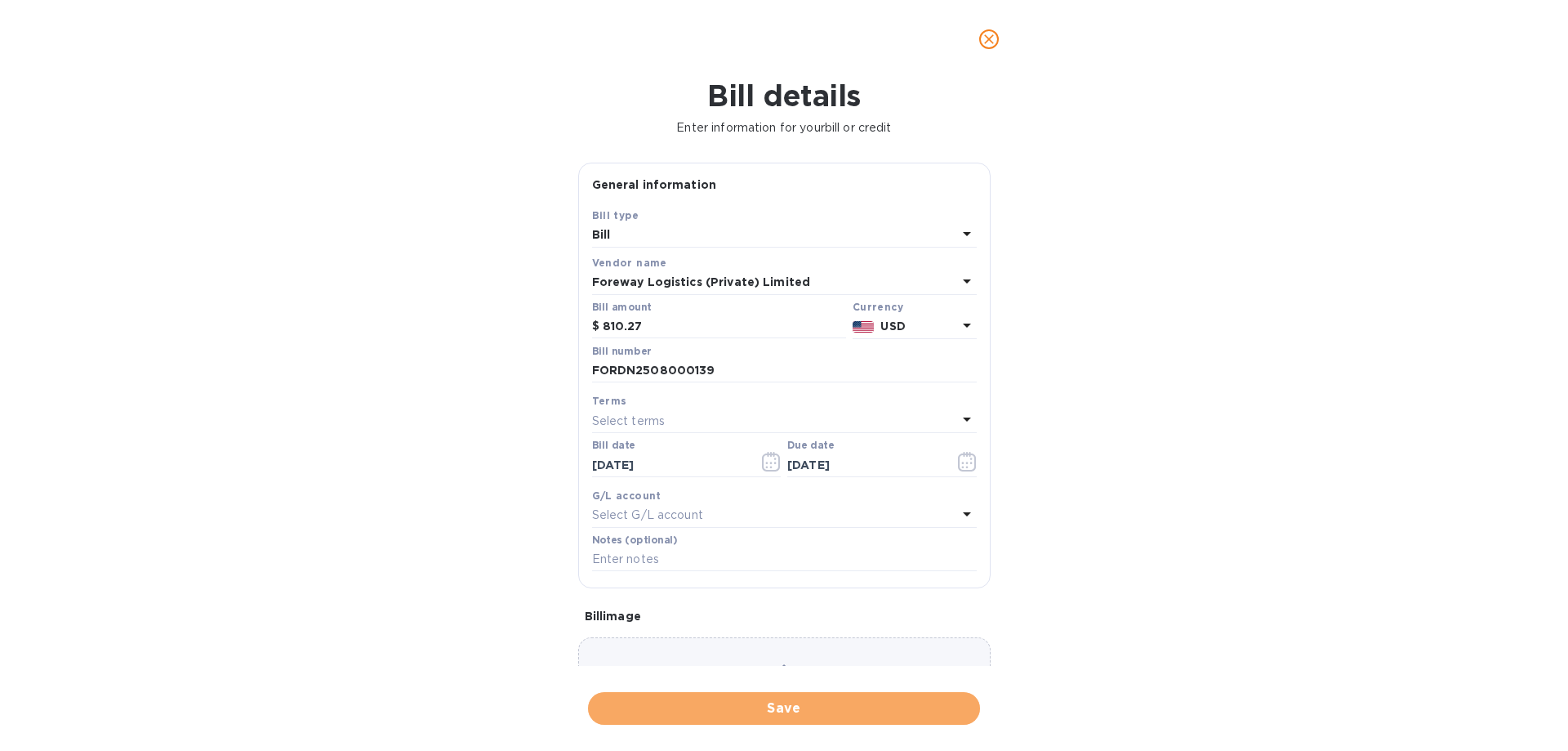
drag, startPoint x: 911, startPoint y: 704, endPoint x: 920, endPoint y: 633, distance: 71.6
click at [908, 645] on span "Save" at bounding box center [784, 708] width 366 height 19
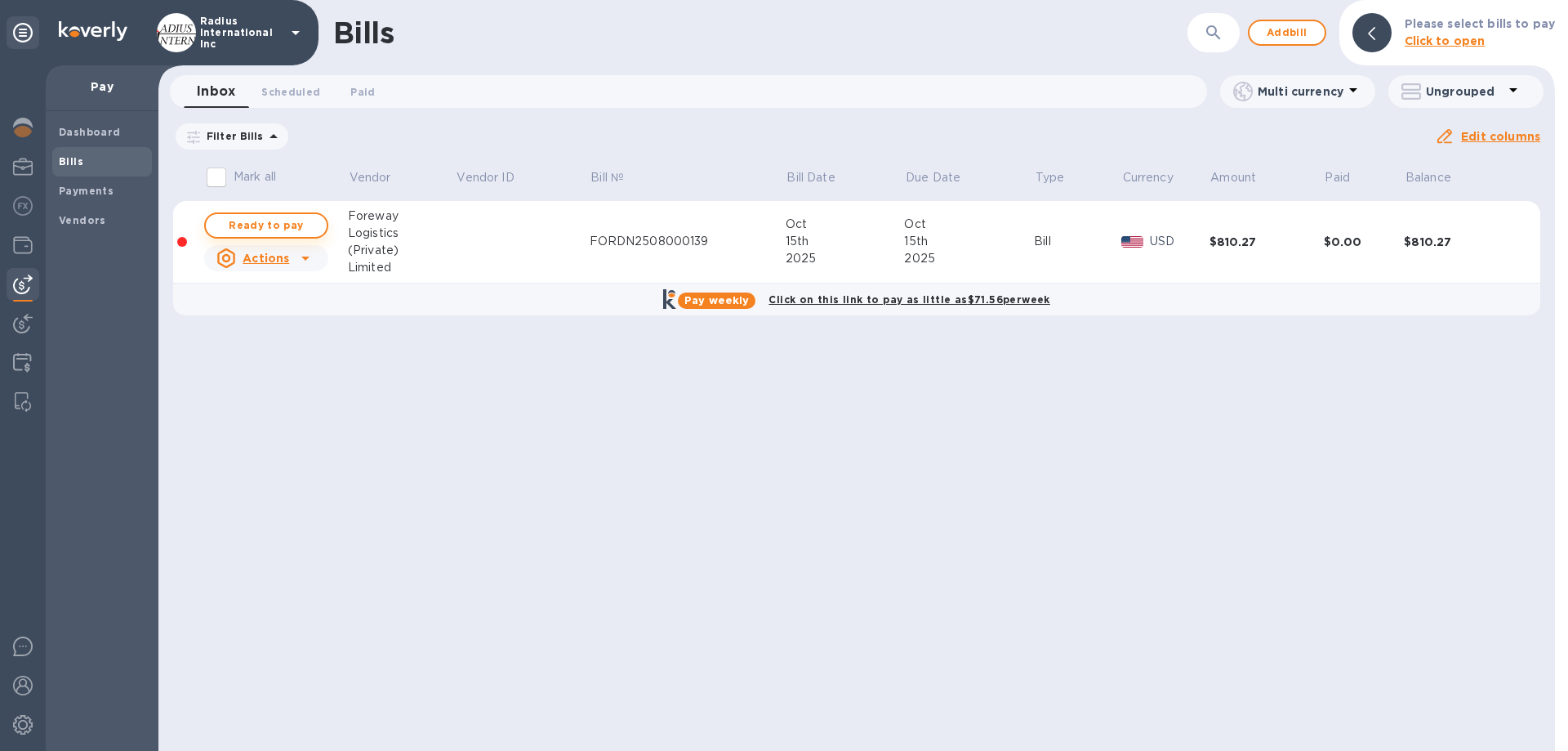
drag, startPoint x: 241, startPoint y: 227, endPoint x: 1044, endPoint y: 143, distance: 807.4
click at [243, 227] on span "Ready to pay" at bounding box center [266, 226] width 95 height 19
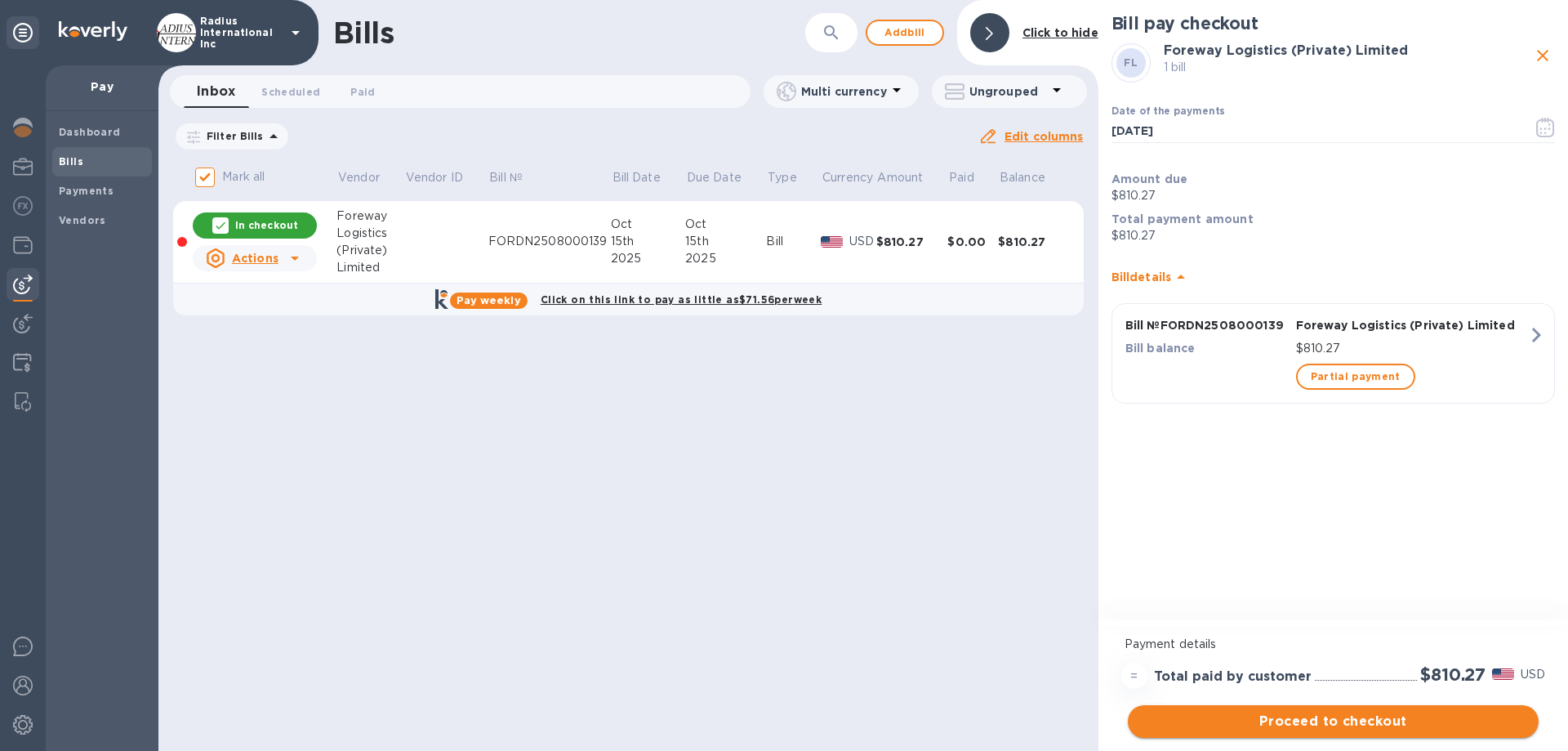
click at [1343, 645] on button "Proceed to checkout" at bounding box center [1334, 721] width 411 height 32
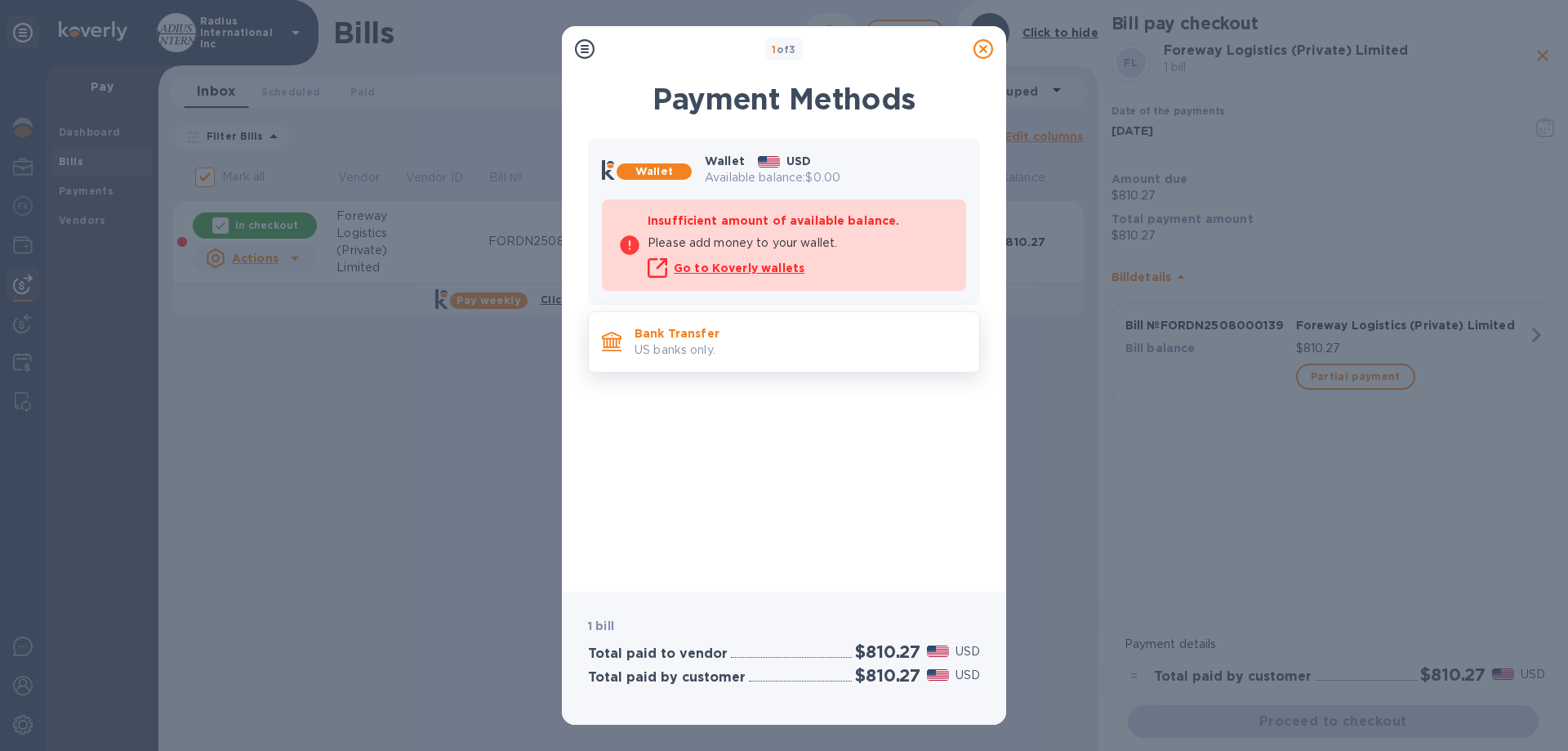
click at [759, 359] on div "Bank Transfer US banks only." at bounding box center [800, 342] width 345 height 47
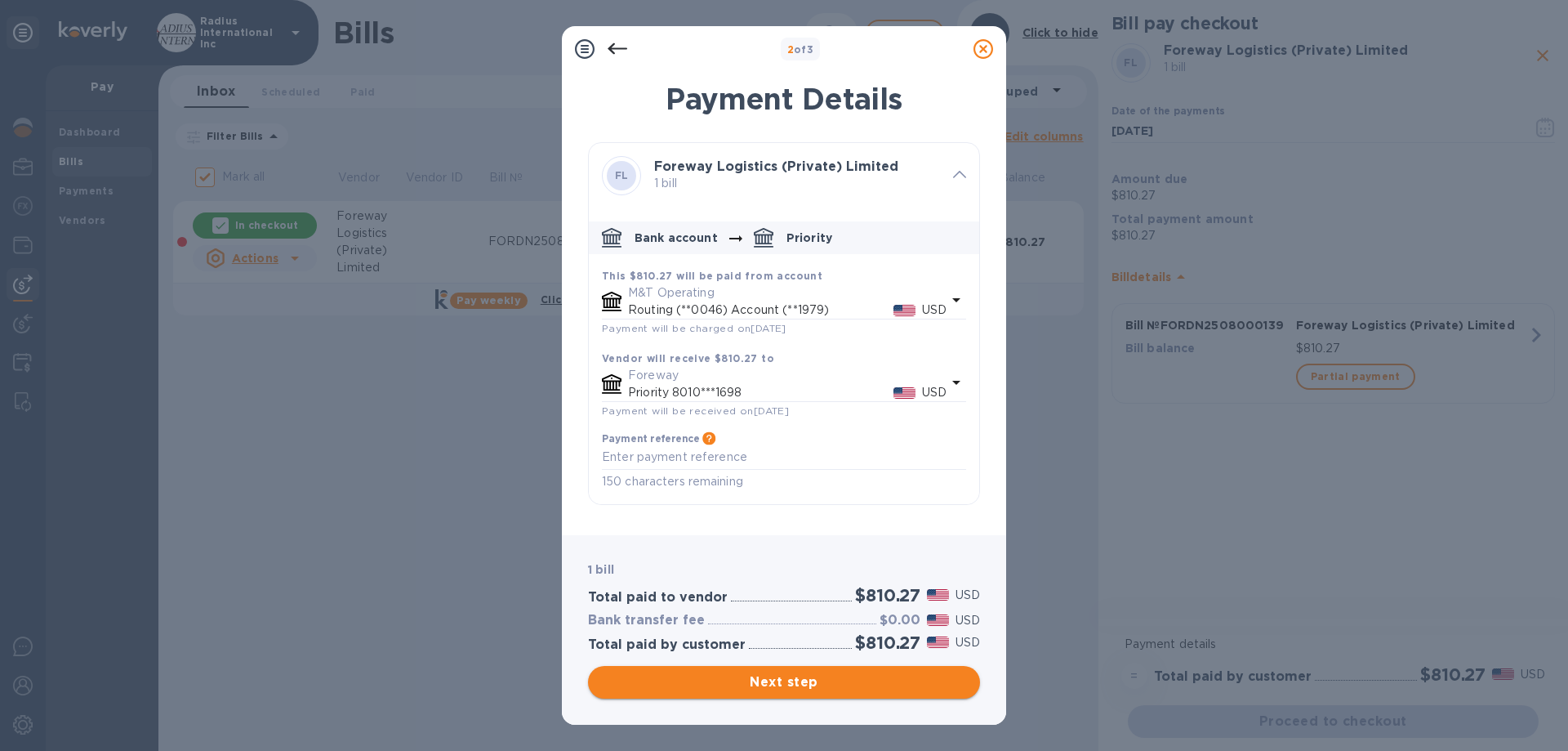
click at [831, 645] on span "Next step" at bounding box center [784, 682] width 366 height 19
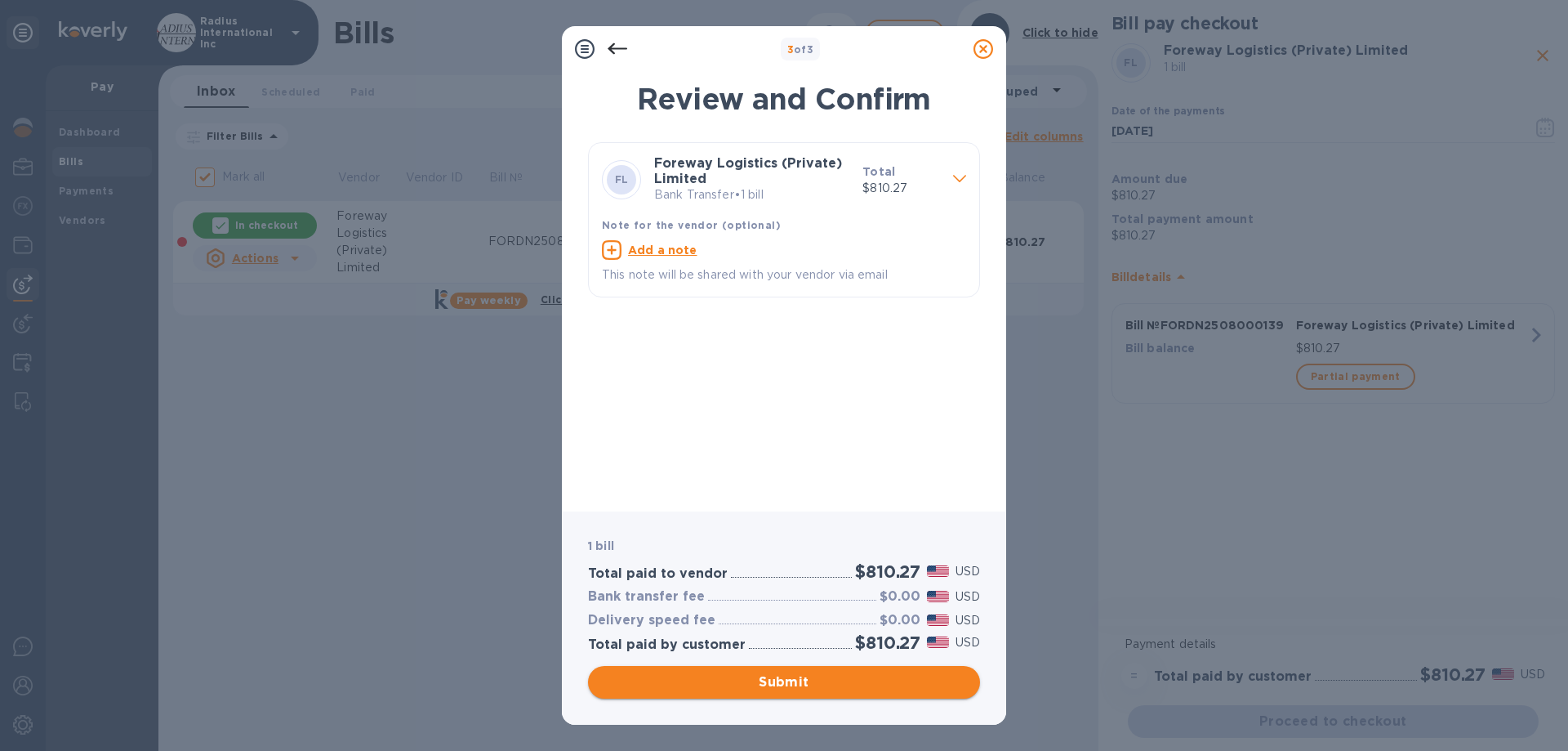
click at [833, 645] on span "Submit" at bounding box center [784, 682] width 366 height 19
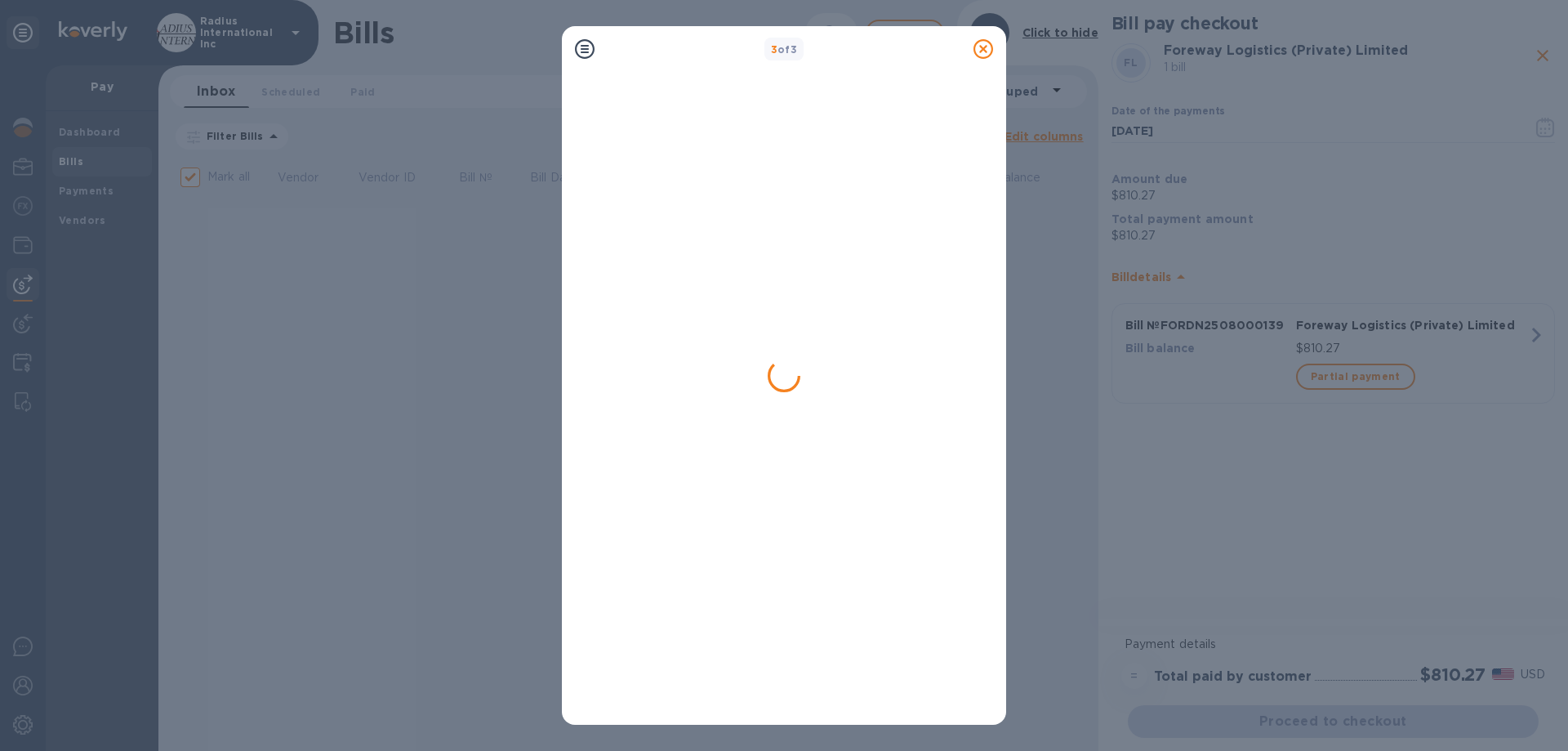
checkbox input "false"
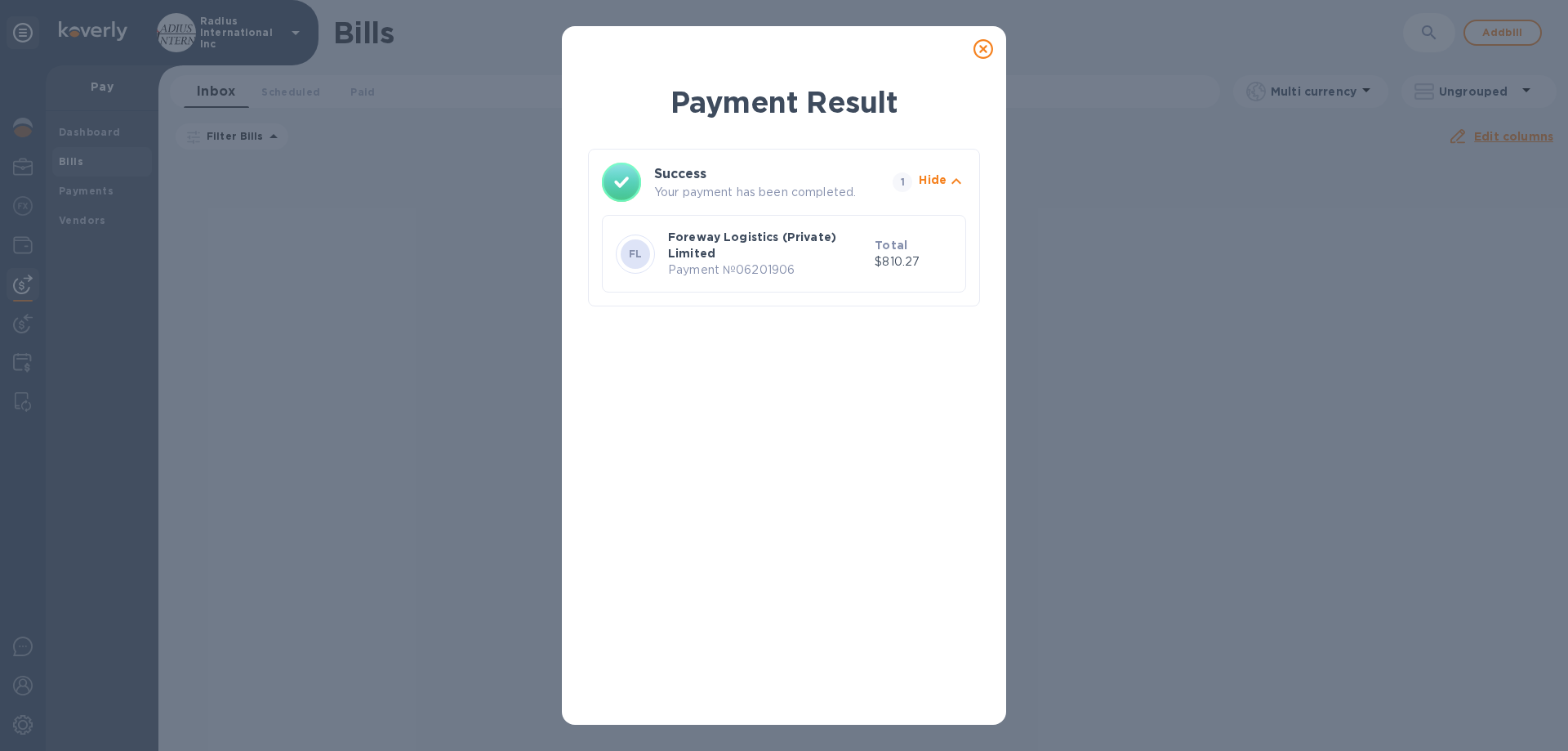
click at [986, 53] on icon at bounding box center [983, 49] width 19 height 19
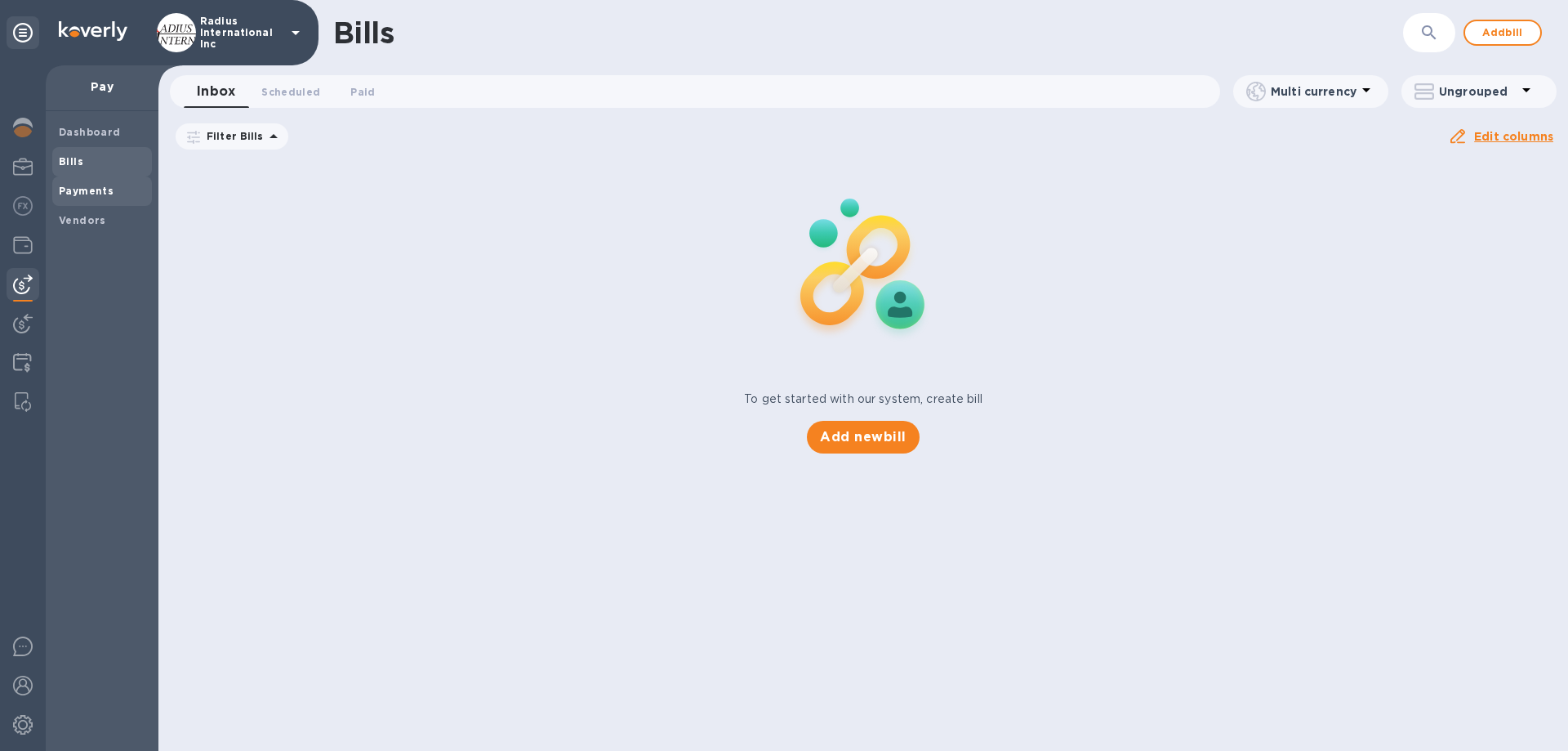
click at [93, 192] on b "Payments" at bounding box center [86, 191] width 54 height 12
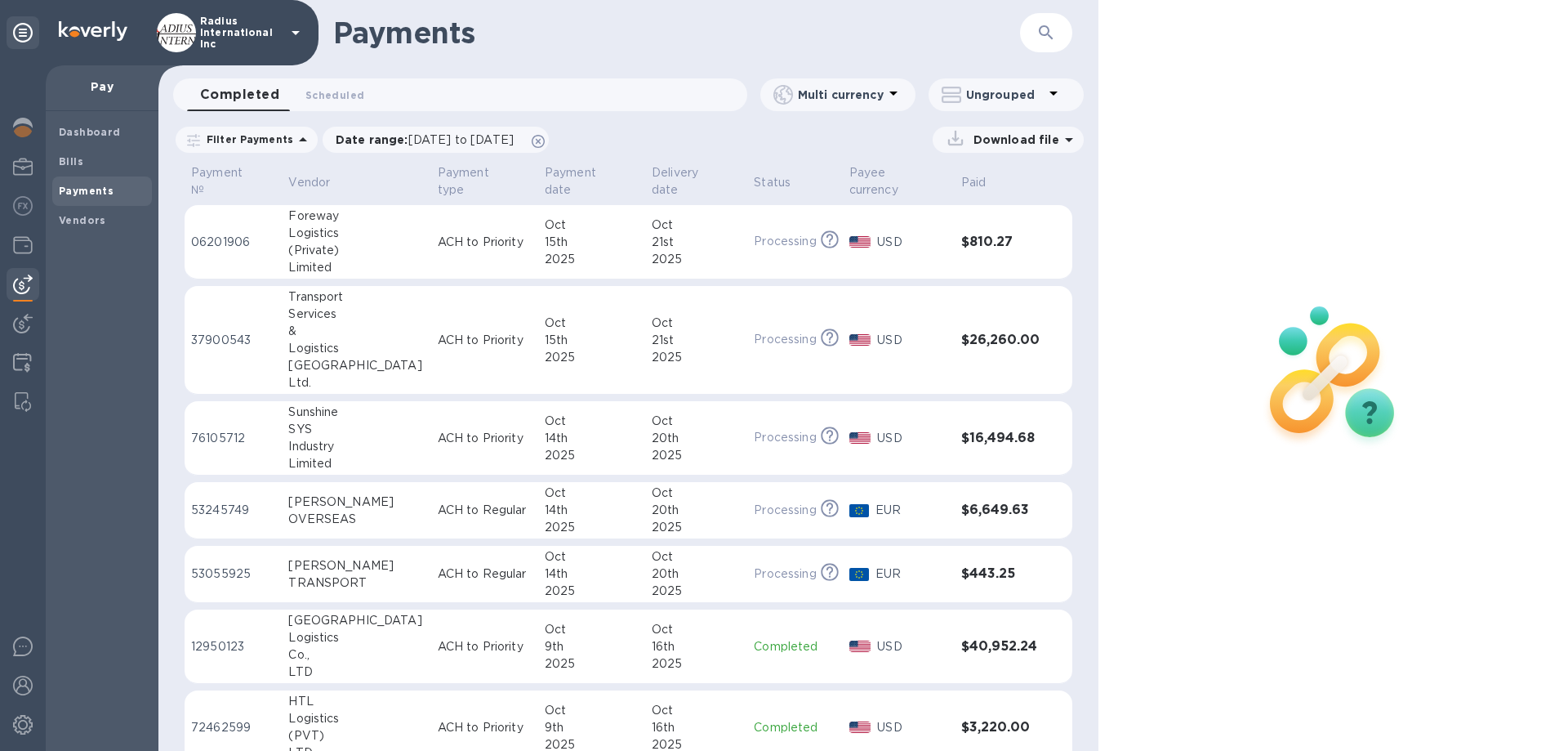
drag, startPoint x: 480, startPoint y: 248, endPoint x: 780, endPoint y: 238, distance: 300.2
click at [480, 248] on p "ACH to Priority" at bounding box center [485, 242] width 94 height 18
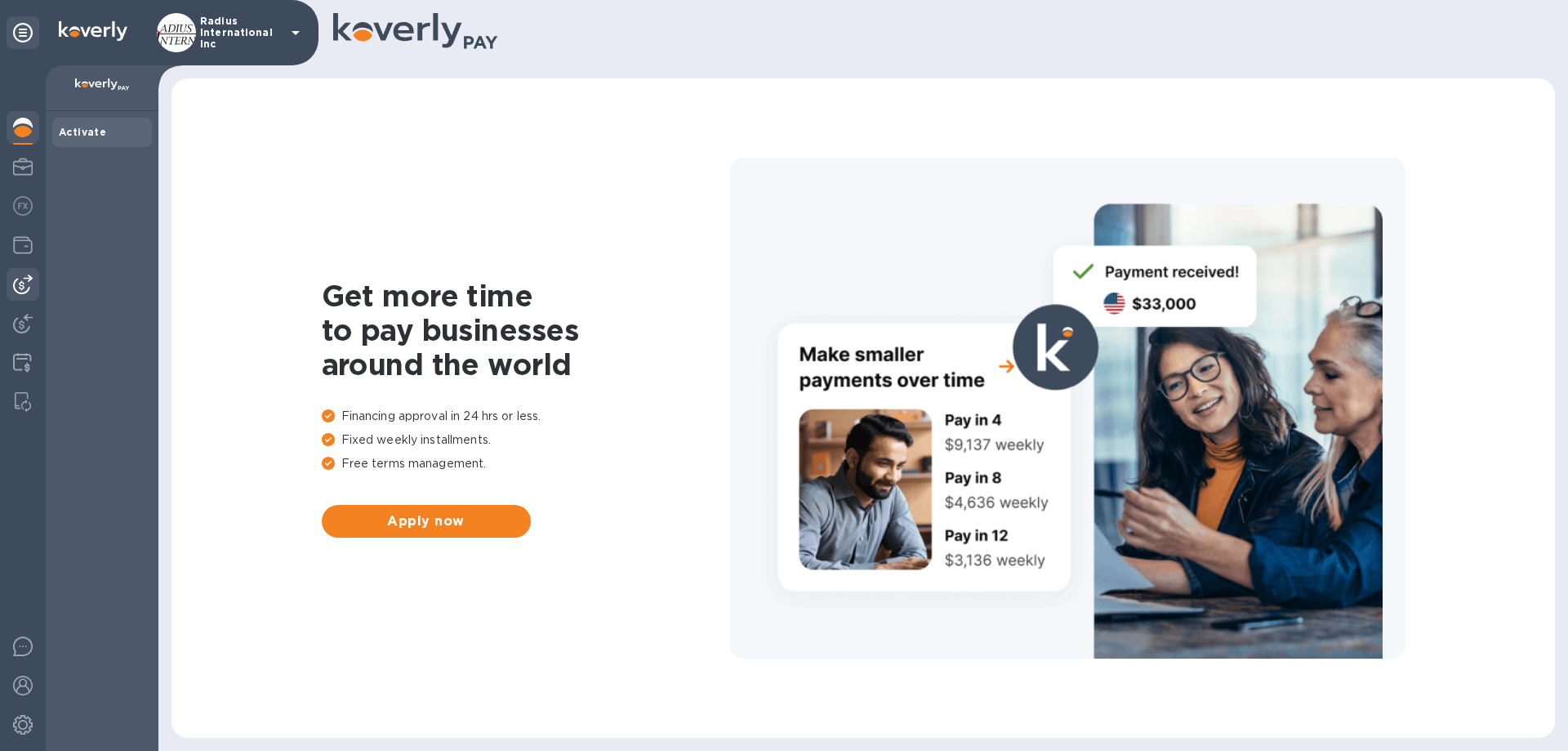
click at [18, 284] on img at bounding box center [23, 285] width 19 height 19
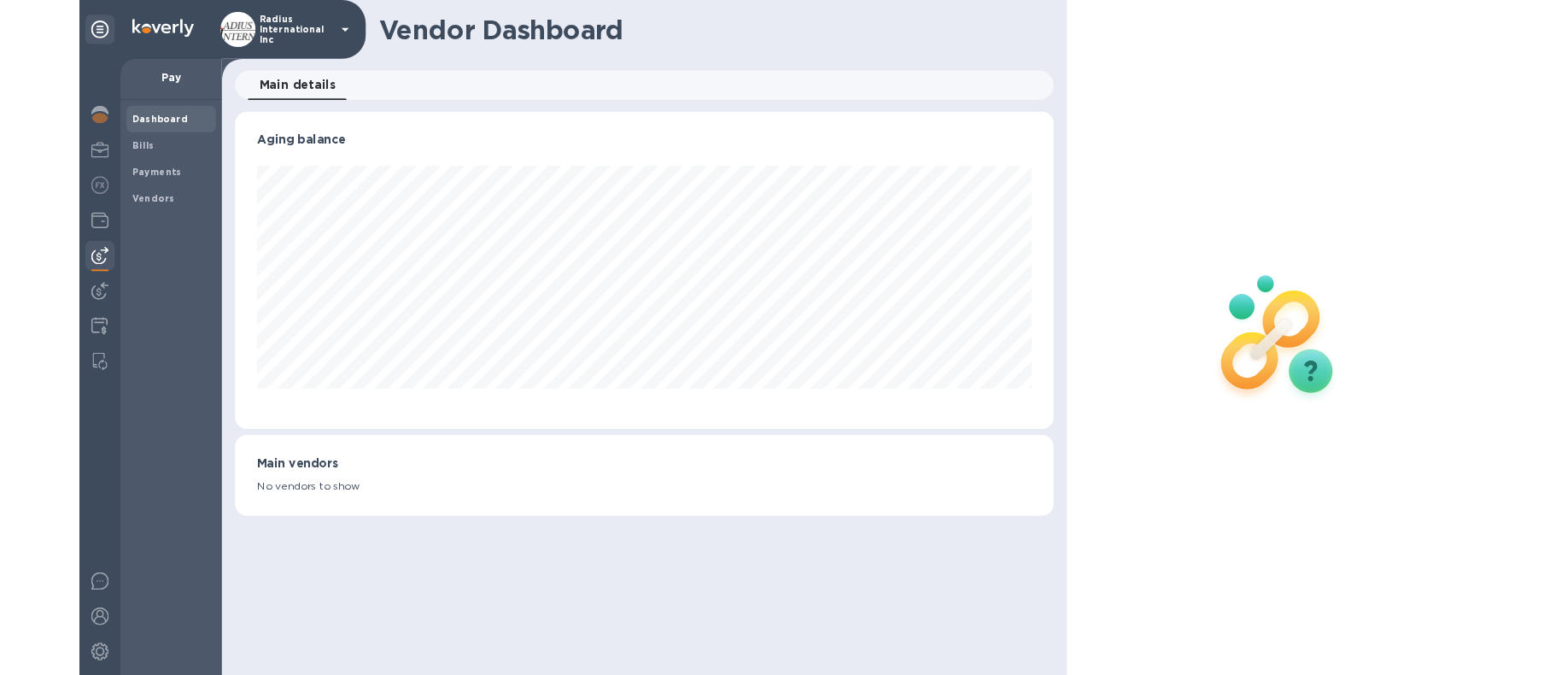
scroll to position [369, 951]
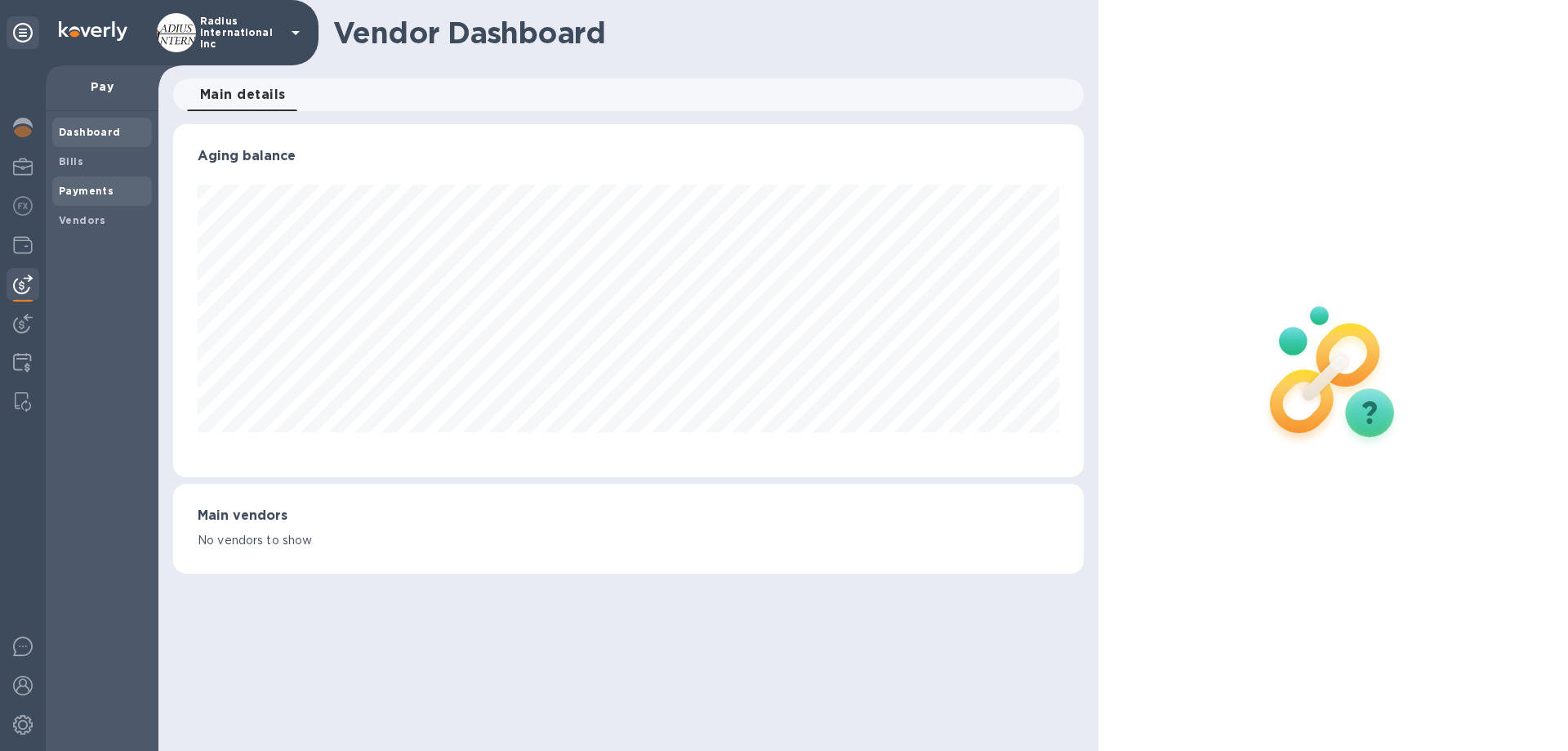
click at [83, 188] on b "Payments" at bounding box center [86, 191] width 54 height 12
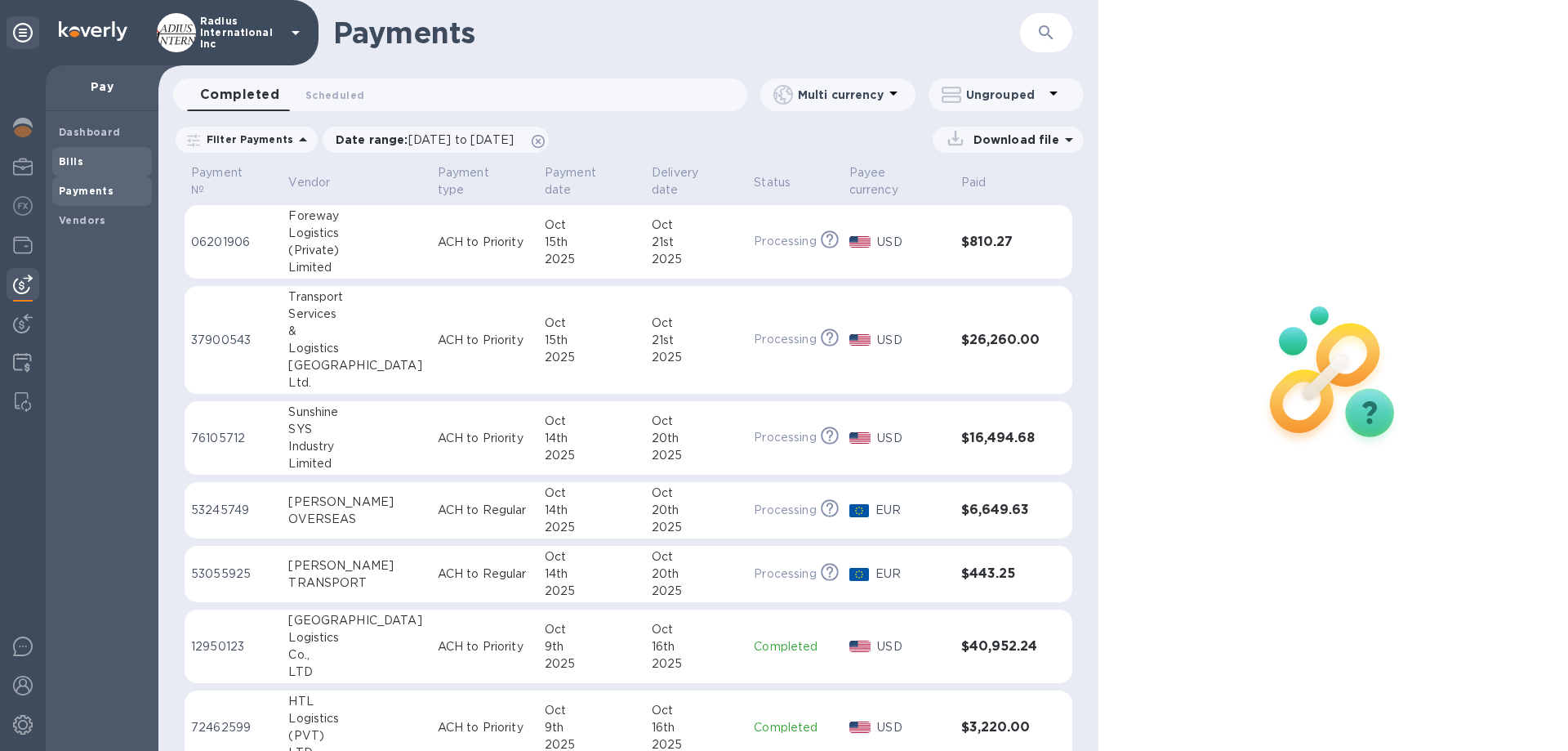
click at [76, 149] on div "Bills" at bounding box center [102, 161] width 99 height 29
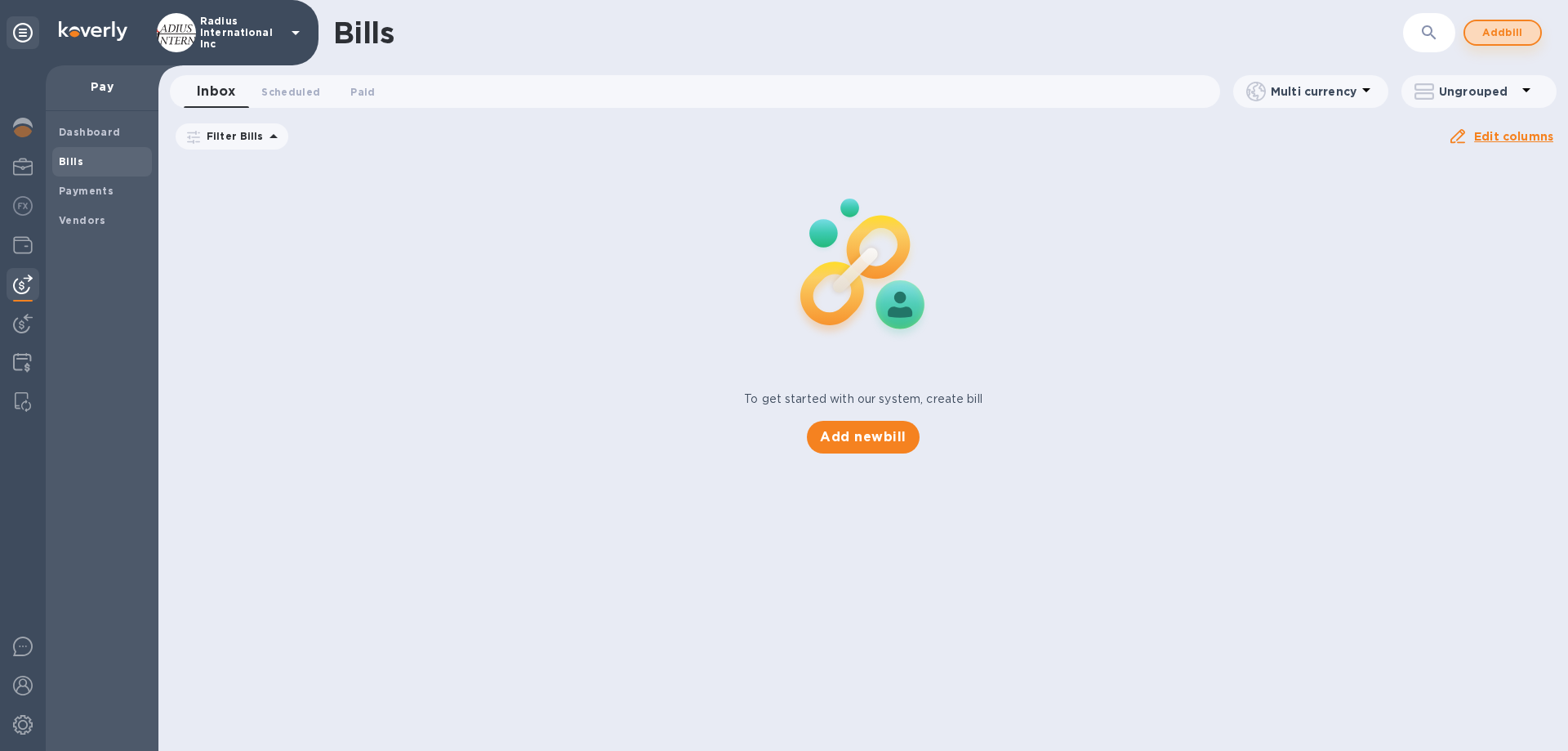
click at [1519, 39] on span "Add bill" at bounding box center [1503, 32] width 49 height 19
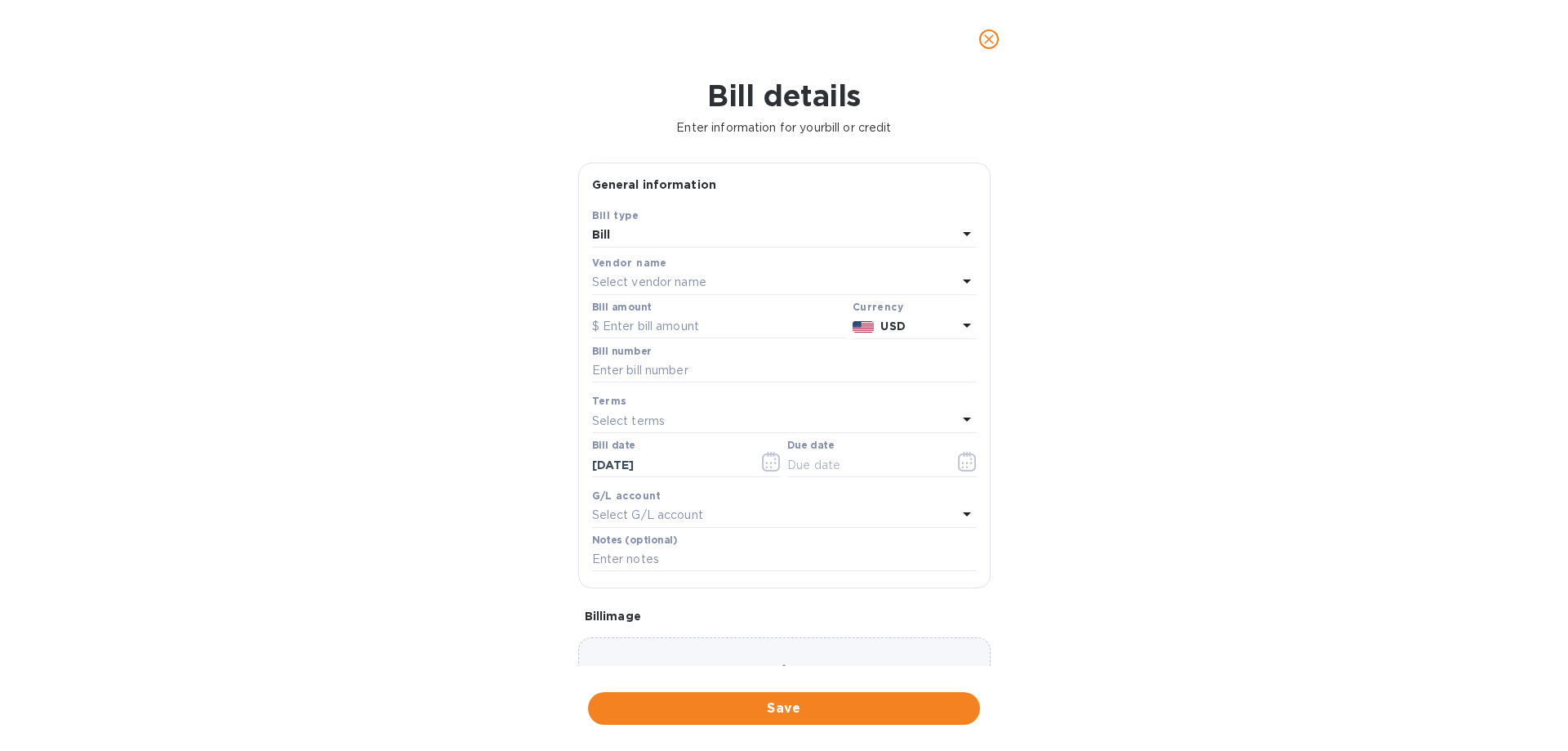
click at [742, 275] on div "Select vendor name" at bounding box center [774, 283] width 365 height 23
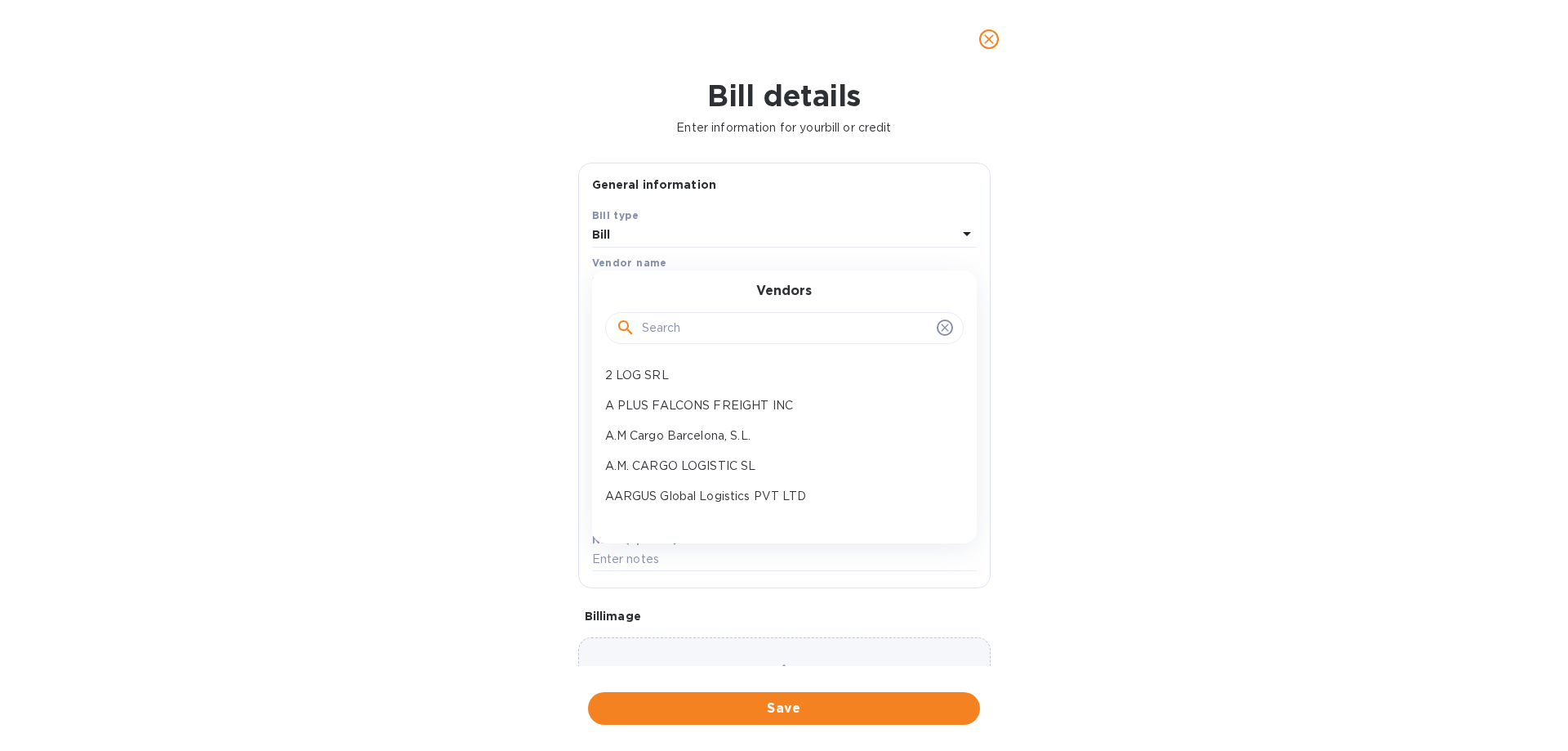
click at [695, 325] on input "text" at bounding box center [786, 329] width 288 height 25
type input "lift"
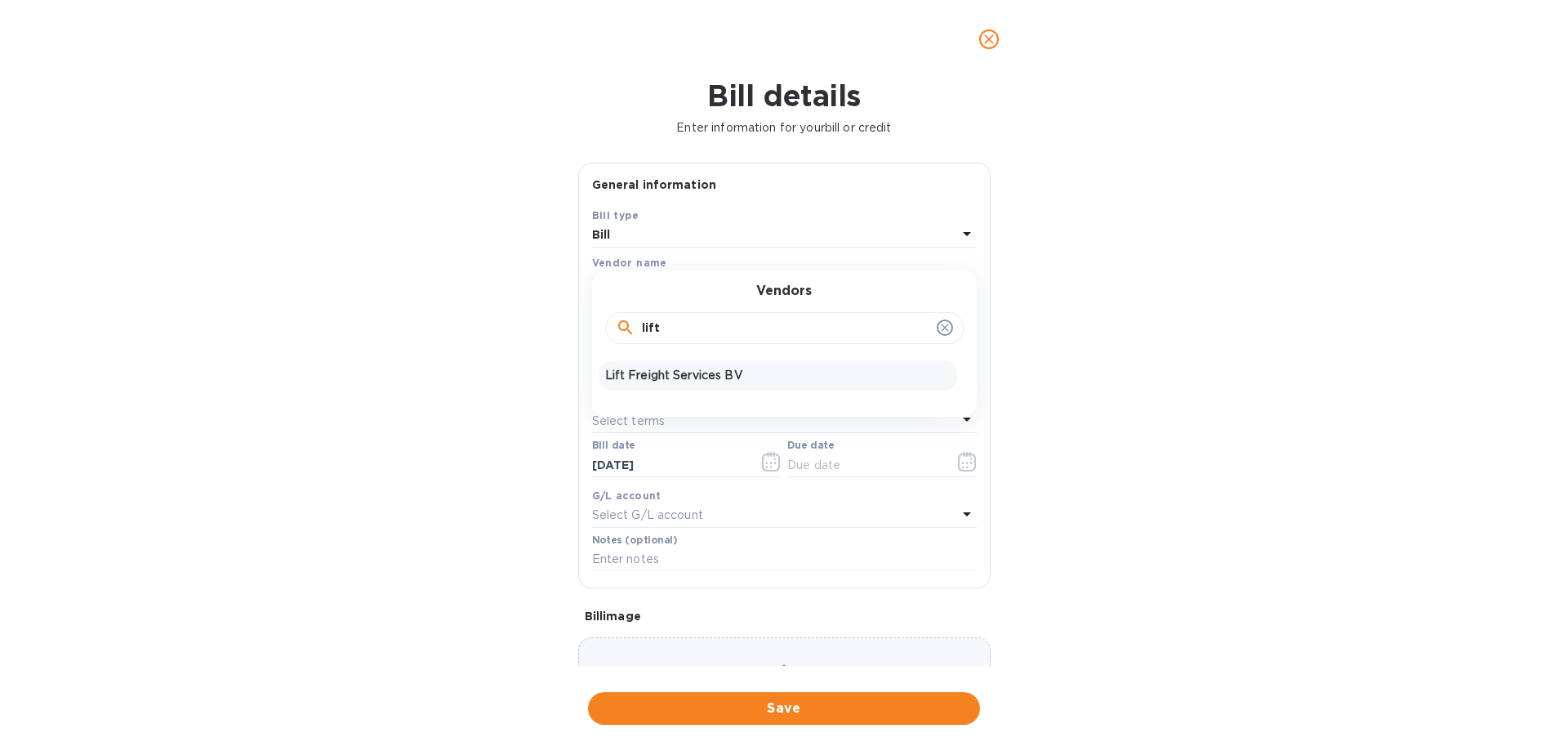
click at [727, 375] on p "Lift Freight Services BV" at bounding box center [777, 376] width 345 height 18
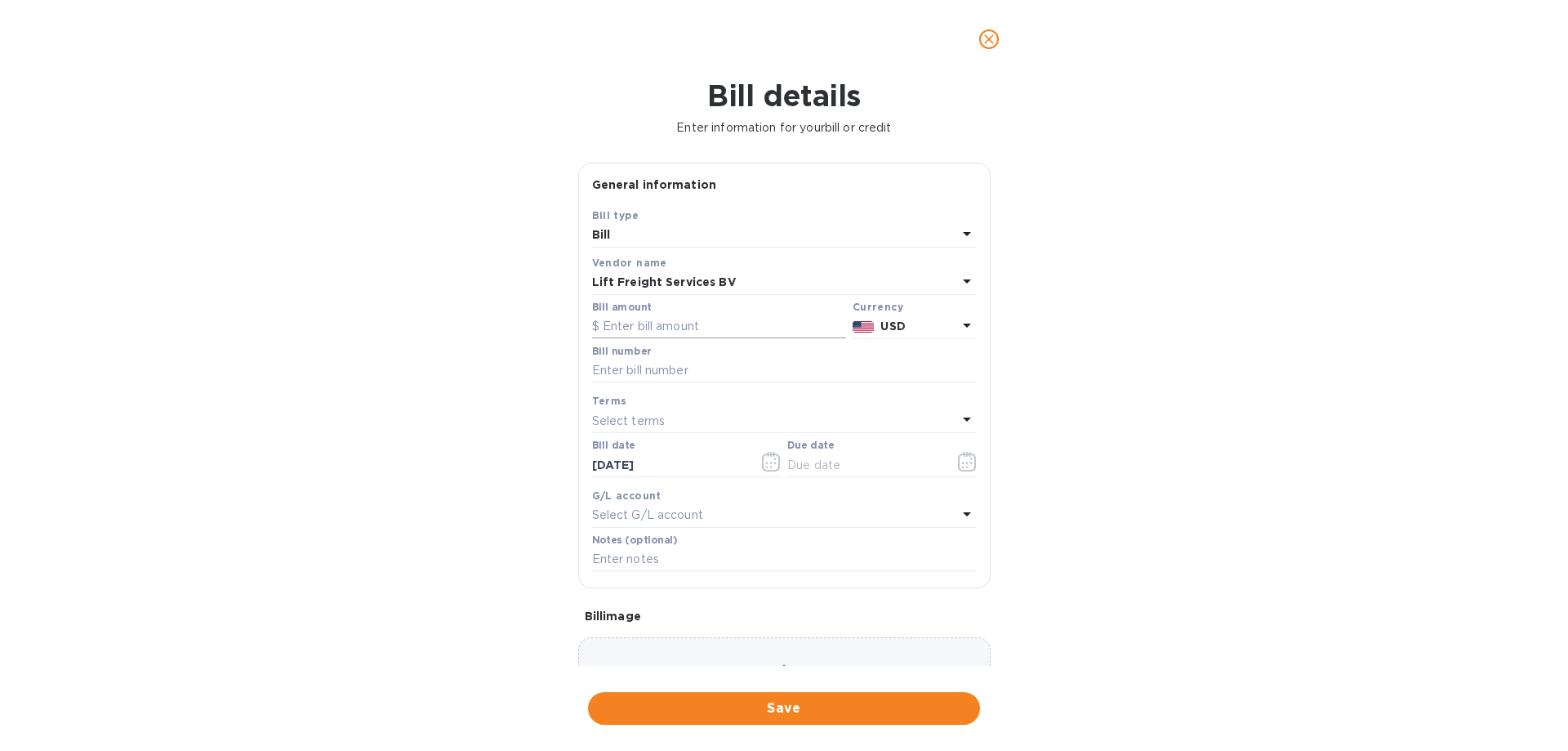
click at [662, 318] on input "text" at bounding box center [718, 327] width 254 height 25
click at [881, 320] on b "USD" at bounding box center [893, 326] width 25 height 13
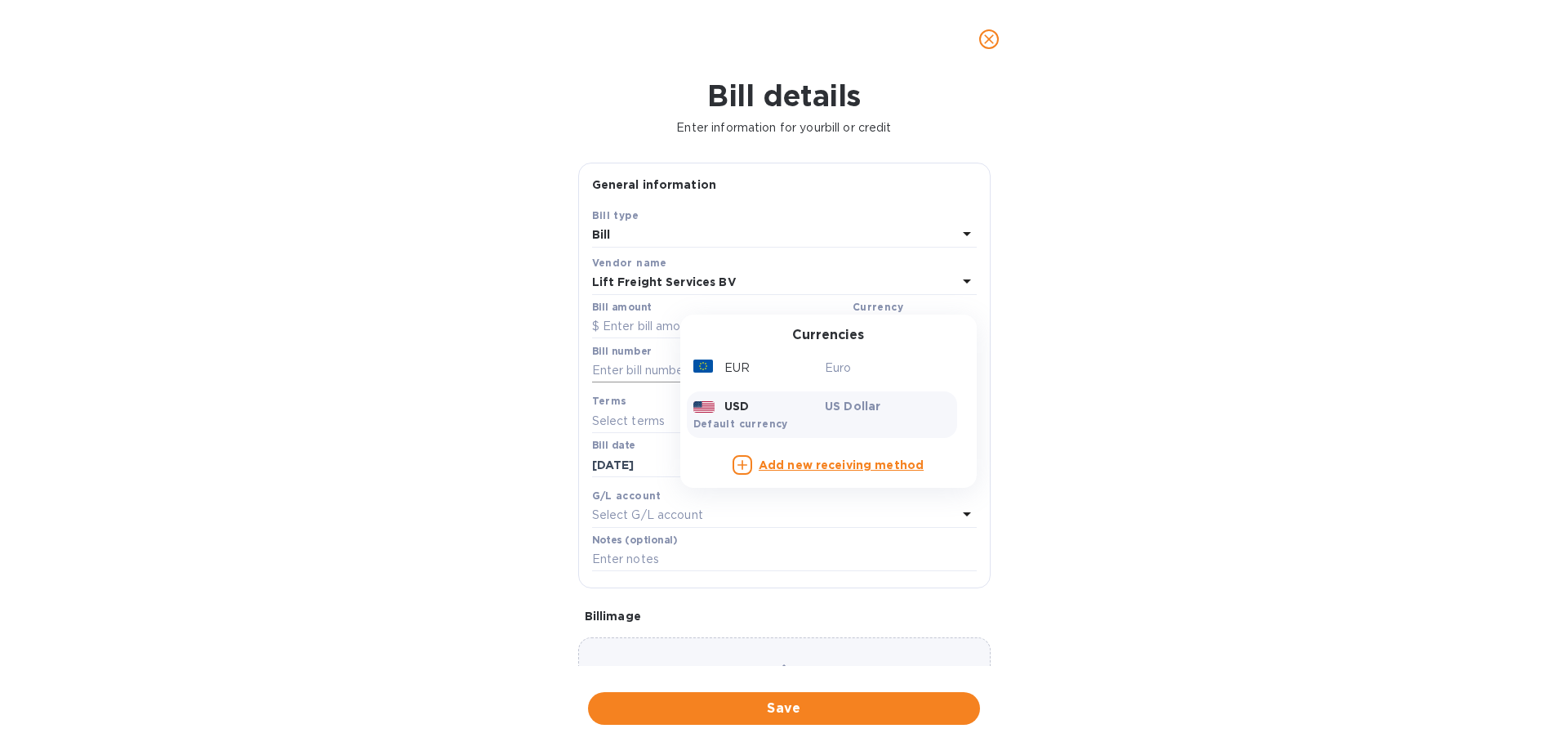
click at [837, 367] on p "Euro" at bounding box center [887, 368] width 126 height 18
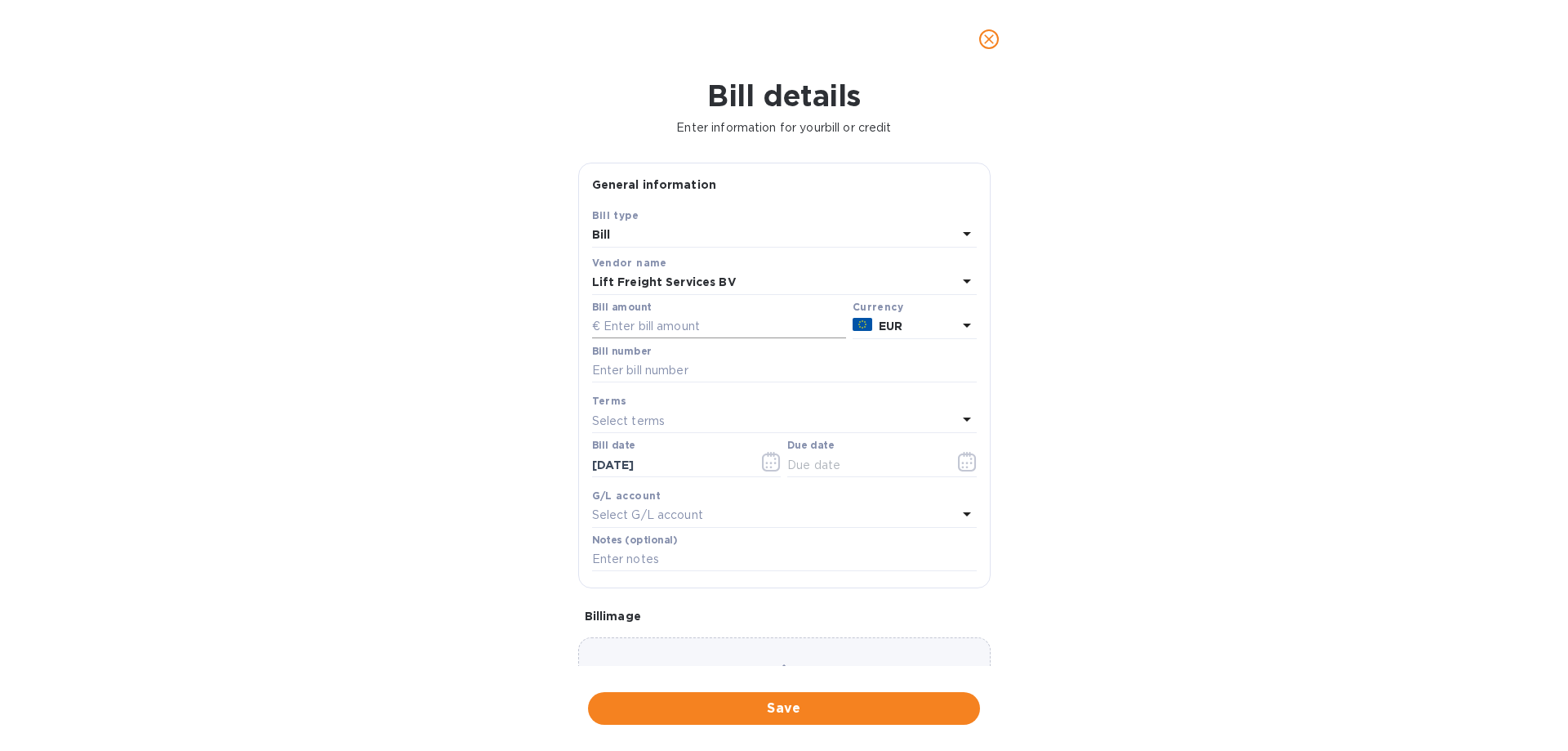
click at [644, 332] on input "text" at bounding box center [718, 327] width 254 height 25
type input "13,549.80"
type input "Aug/Sept"
drag, startPoint x: 847, startPoint y: 468, endPoint x: 1033, endPoint y: 457, distance: 186.3
click at [848, 468] on input "text" at bounding box center [865, 465] width 155 height 25
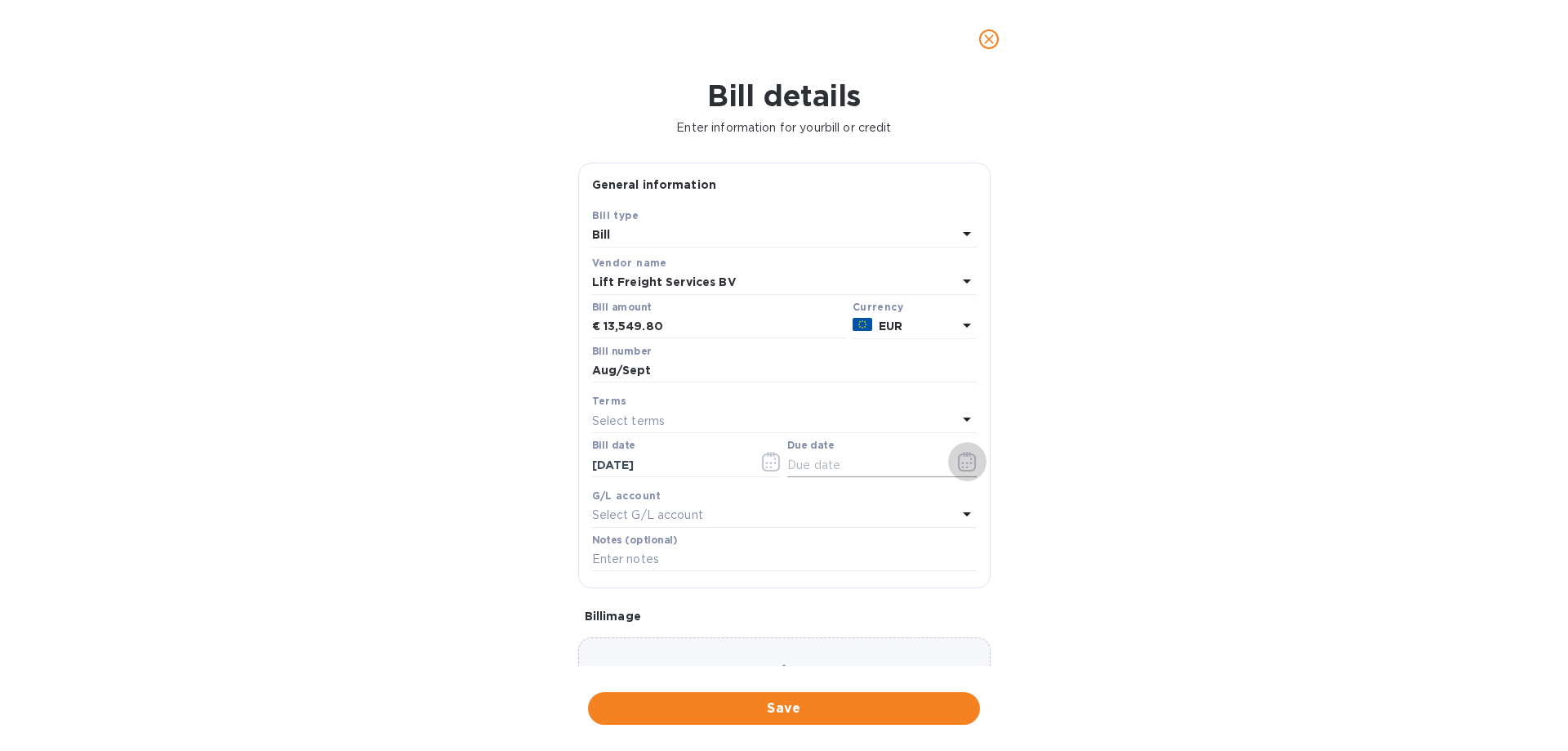
click at [965, 462] on icon "button" at bounding box center [967, 461] width 18 height 19
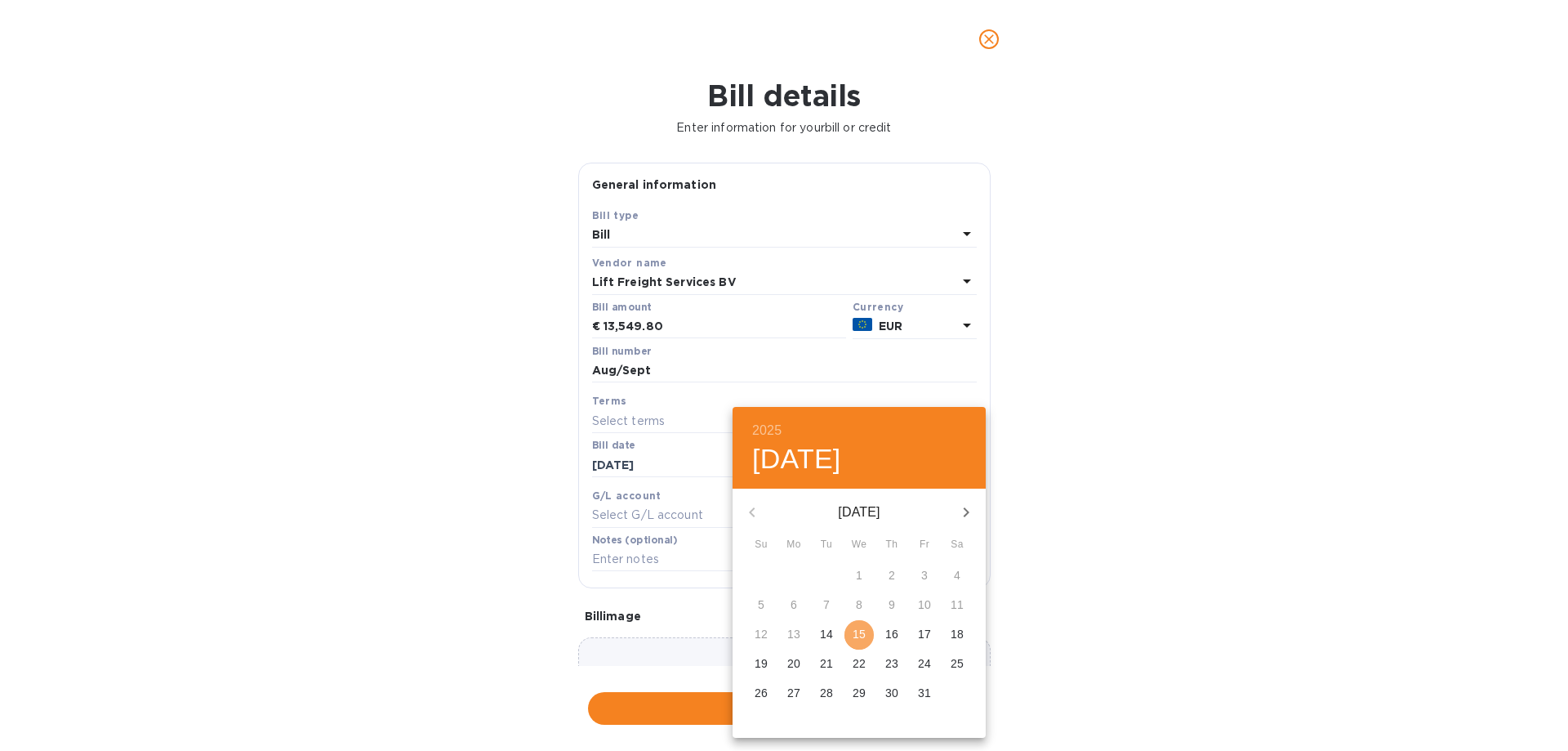
click at [867, 635] on span "15" at bounding box center [859, 634] width 29 height 17
type input "[DATE]"
click at [1281, 610] on div "2025 Wed, Oct [DATE] Mo Tu We Th Fr Sa 28 29 30 1 2 3 4 5 6 7 8 9 10 11 12 13 1…" at bounding box center [784, 375] width 1568 height 751
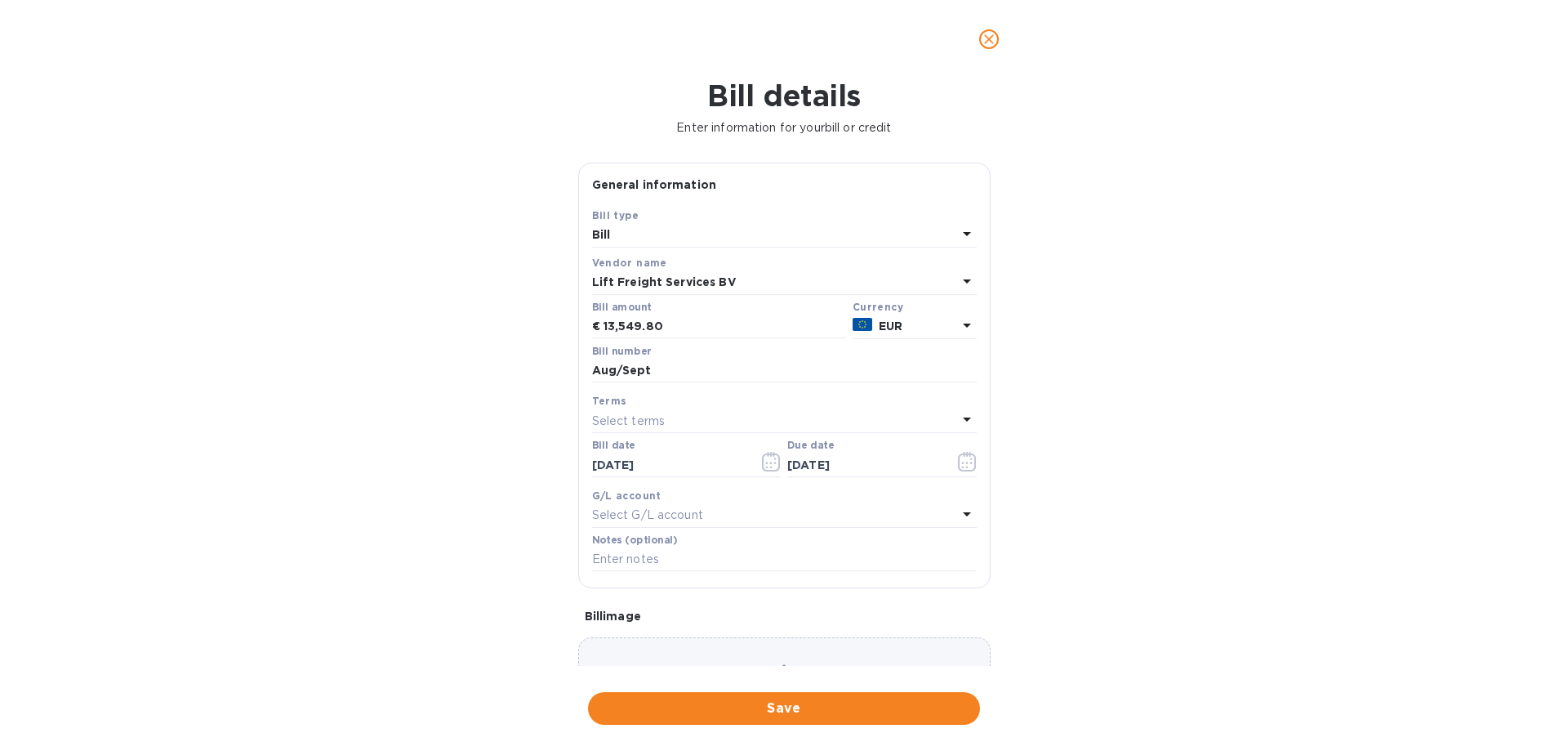
click at [795, 706] on span "Save" at bounding box center [784, 708] width 366 height 19
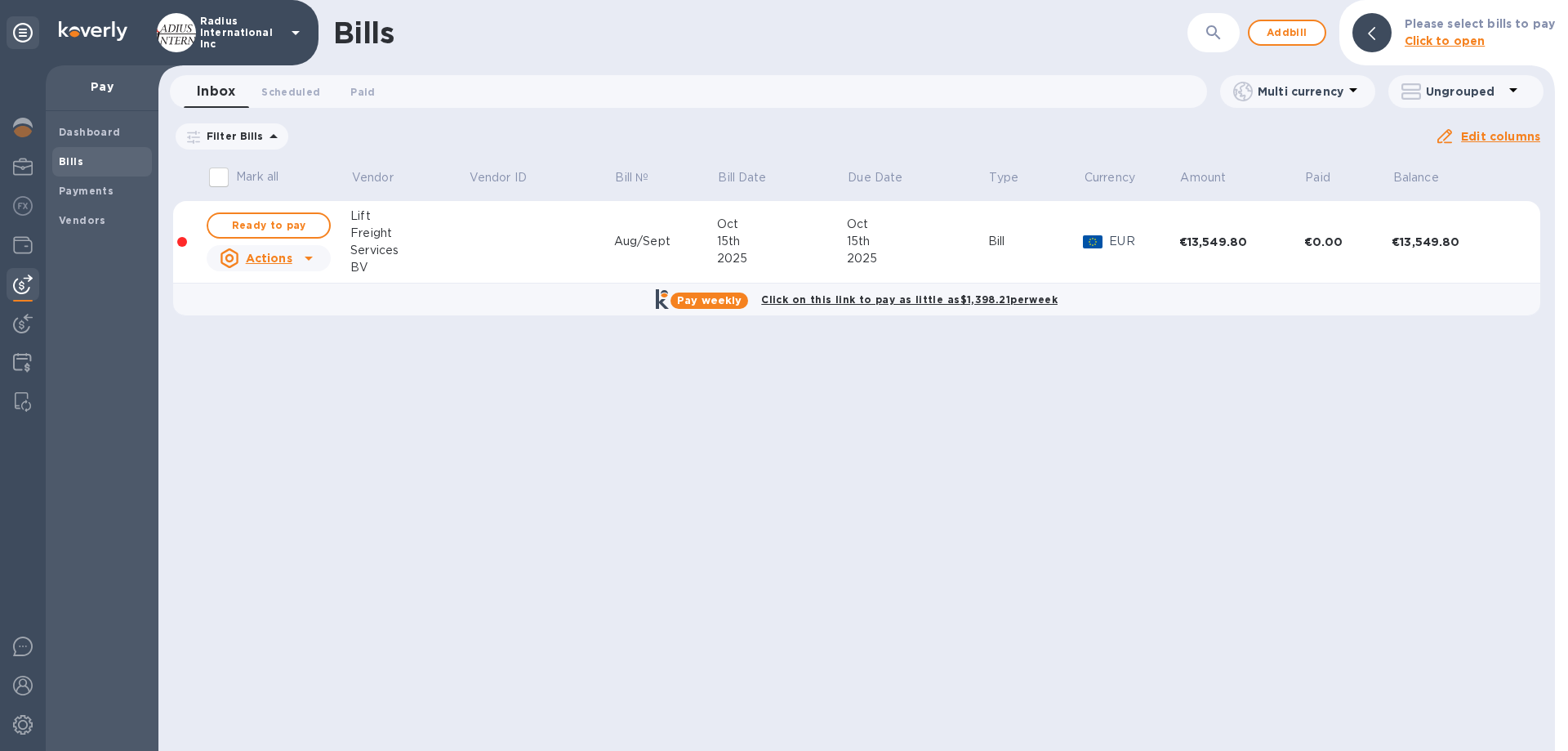
click at [300, 218] on span "Ready to pay" at bounding box center [269, 226] width 95 height 19
checkbox input "true"
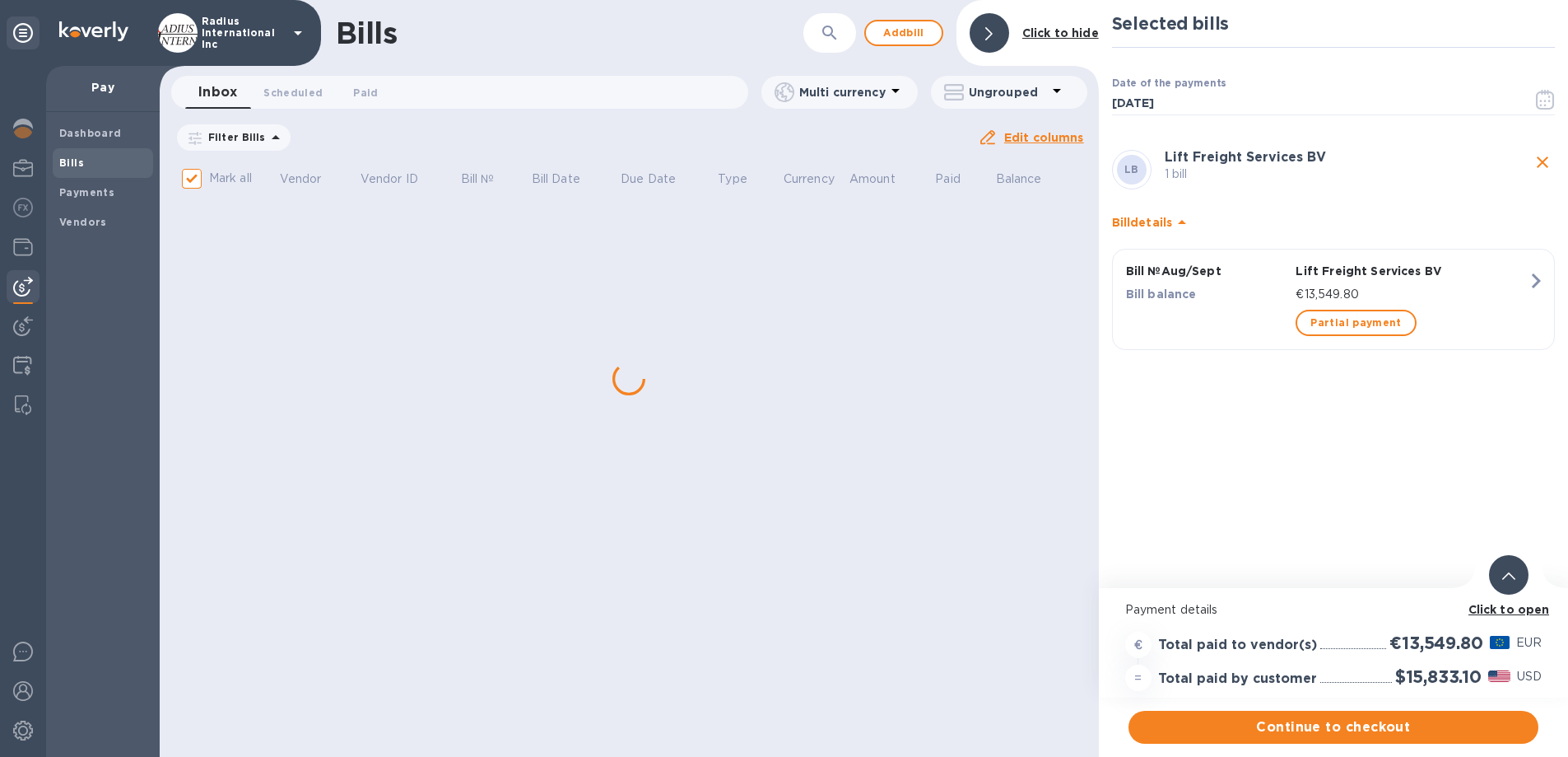
click at [1380, 729] on span "Continue to checkout" at bounding box center [1333, 727] width 383 height 19
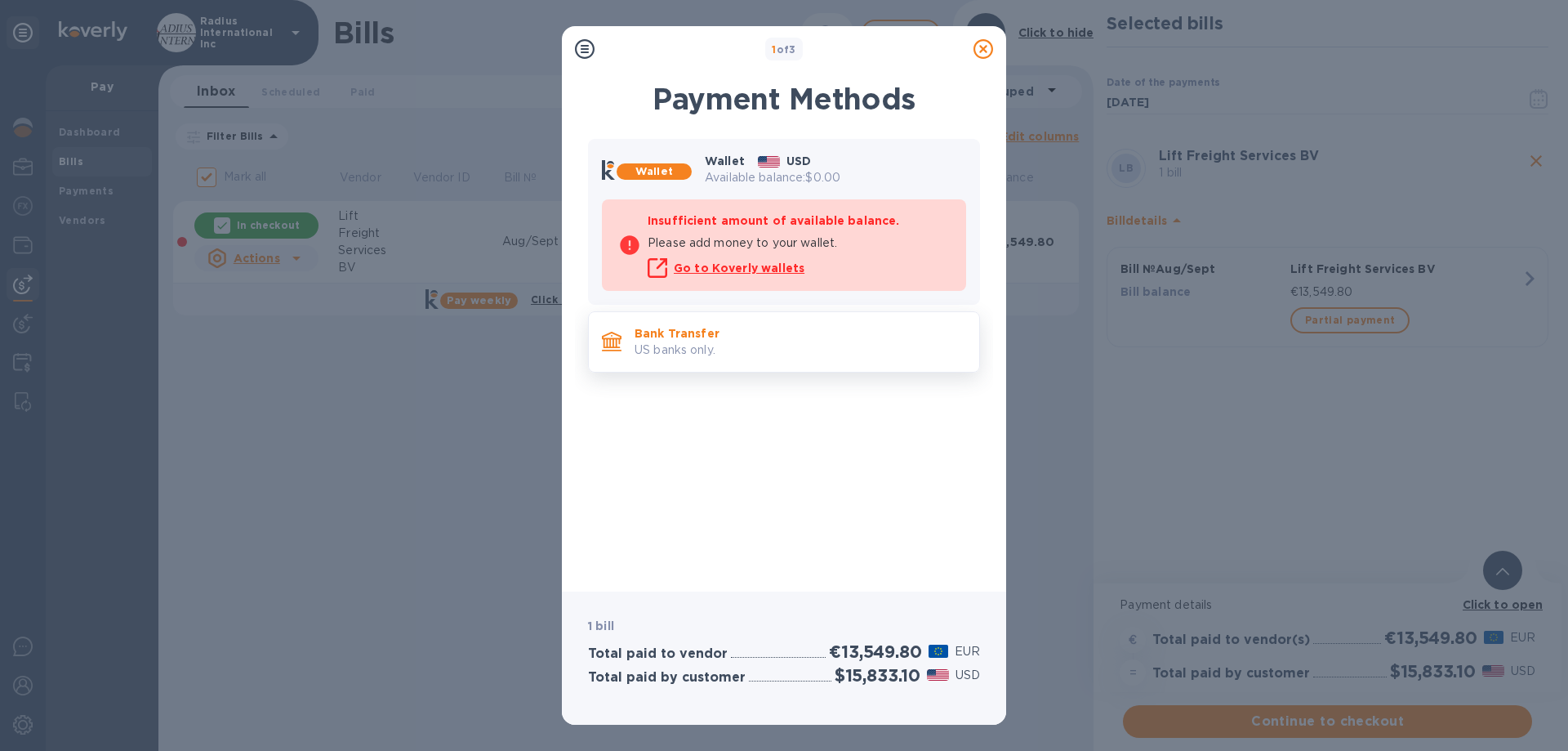
click at [698, 345] on p "US banks only." at bounding box center [801, 350] width 332 height 18
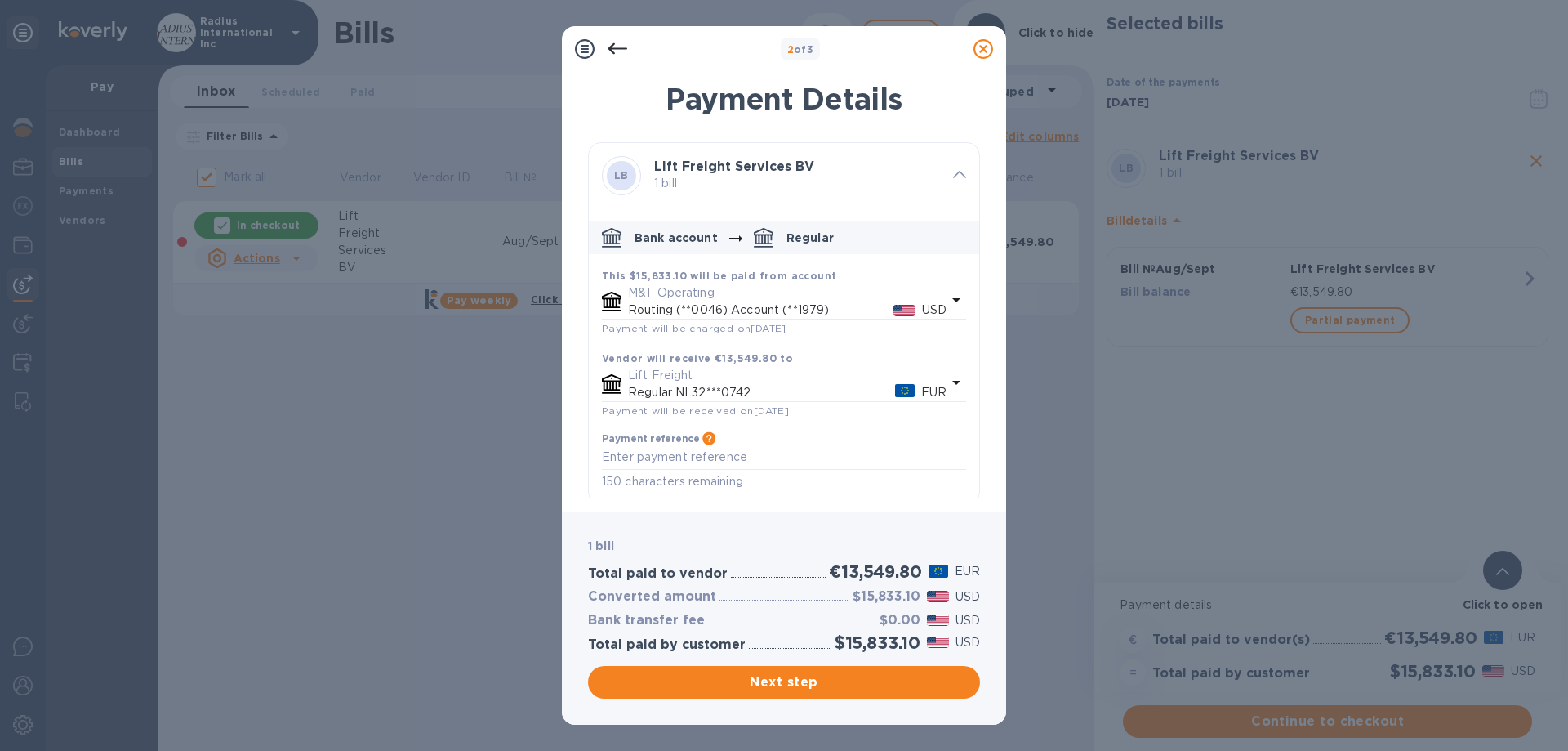
click at [827, 678] on span "Next step" at bounding box center [784, 682] width 366 height 19
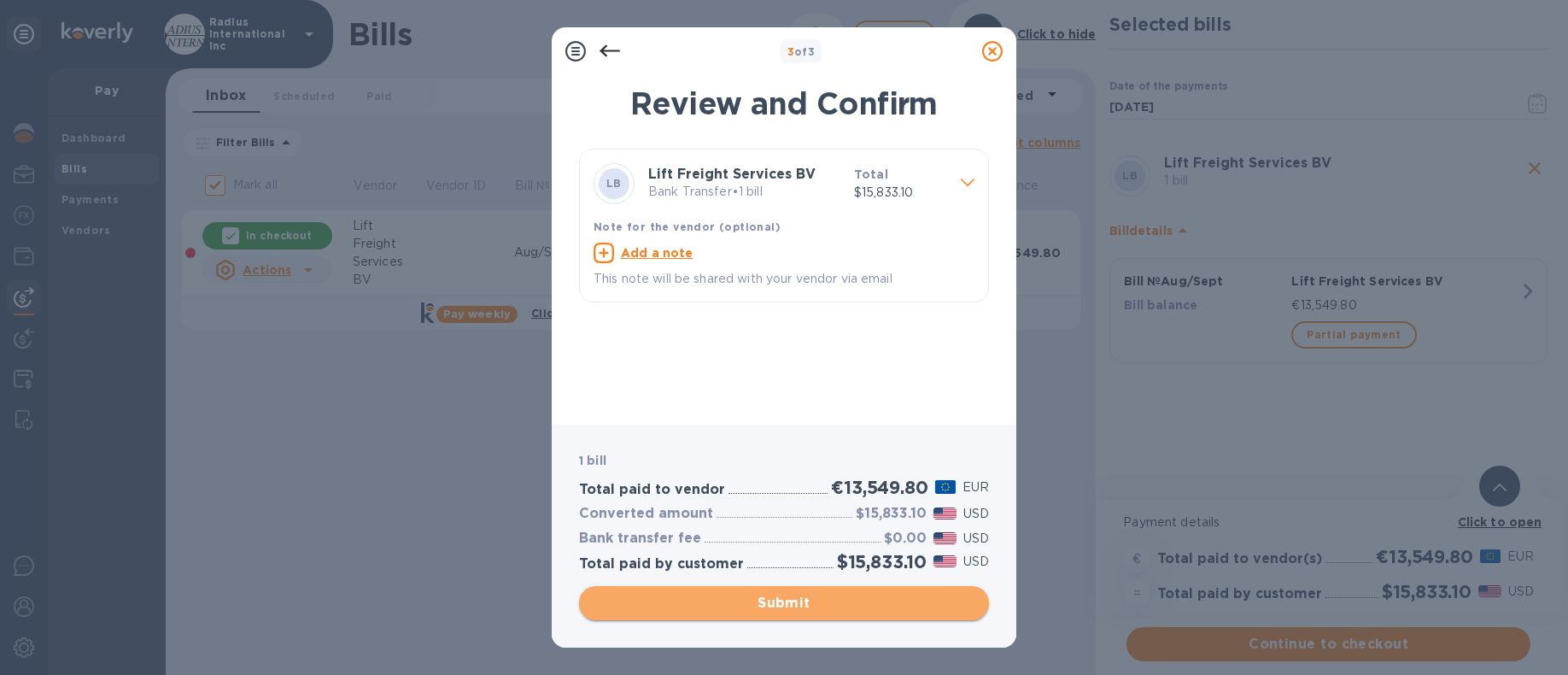
click at [871, 598] on span "Submit" at bounding box center [784, 603] width 383 height 20
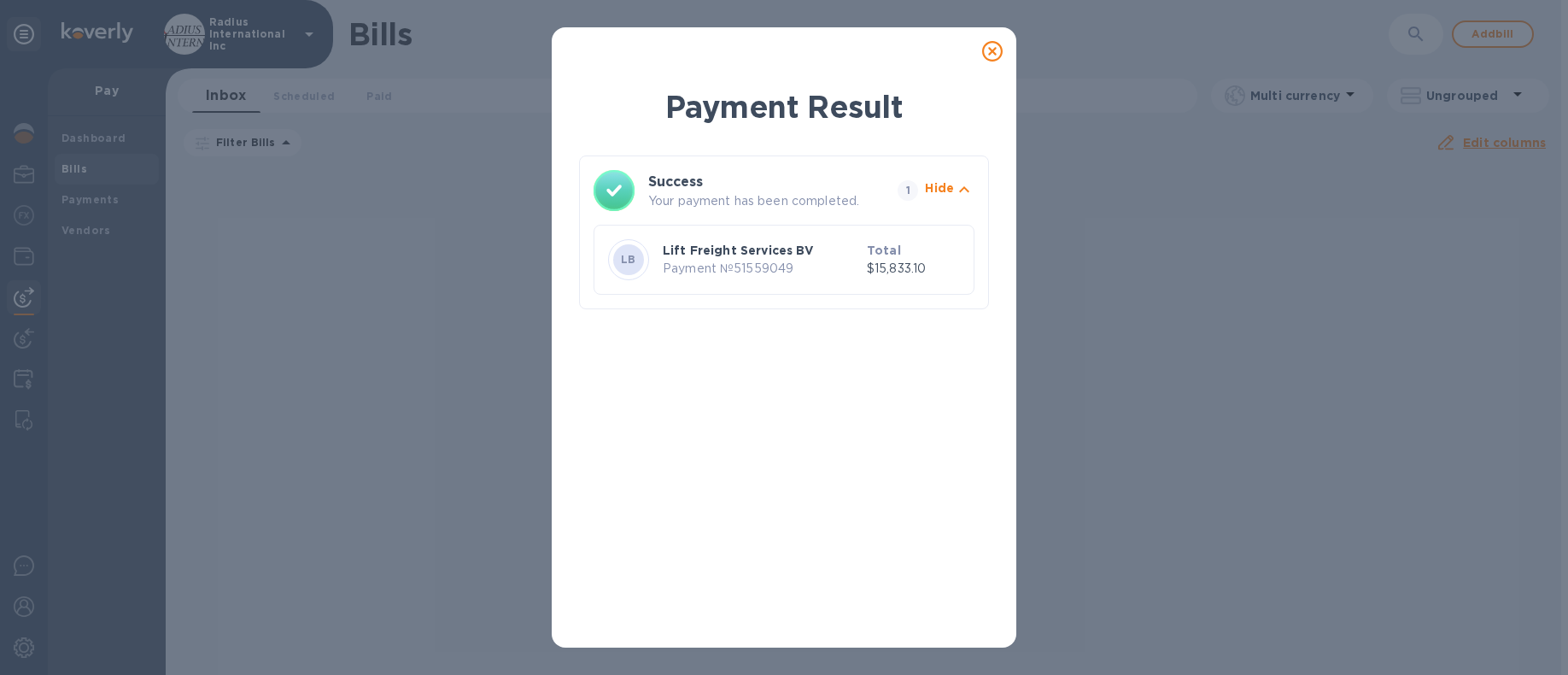
click at [987, 52] on icon at bounding box center [992, 51] width 20 height 20
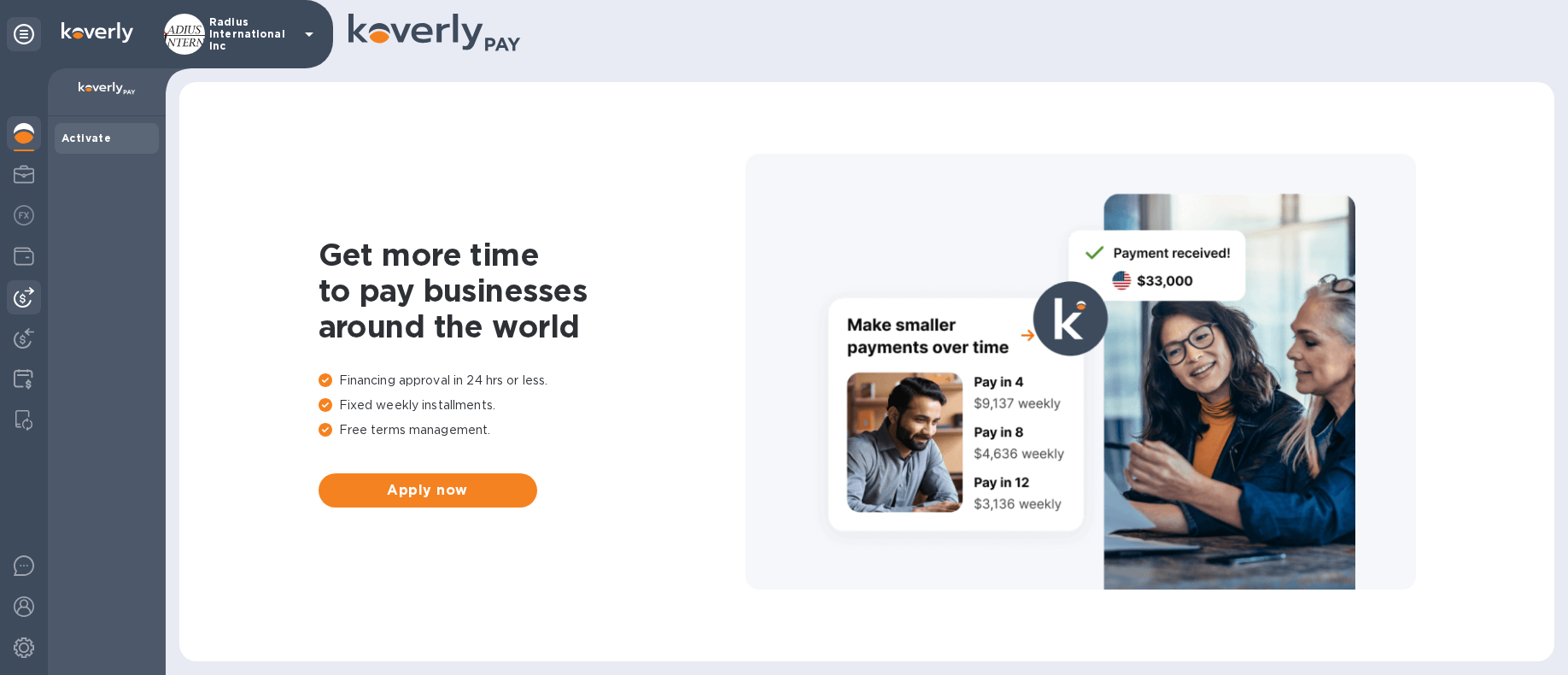
click at [25, 302] on img at bounding box center [24, 298] width 20 height 20
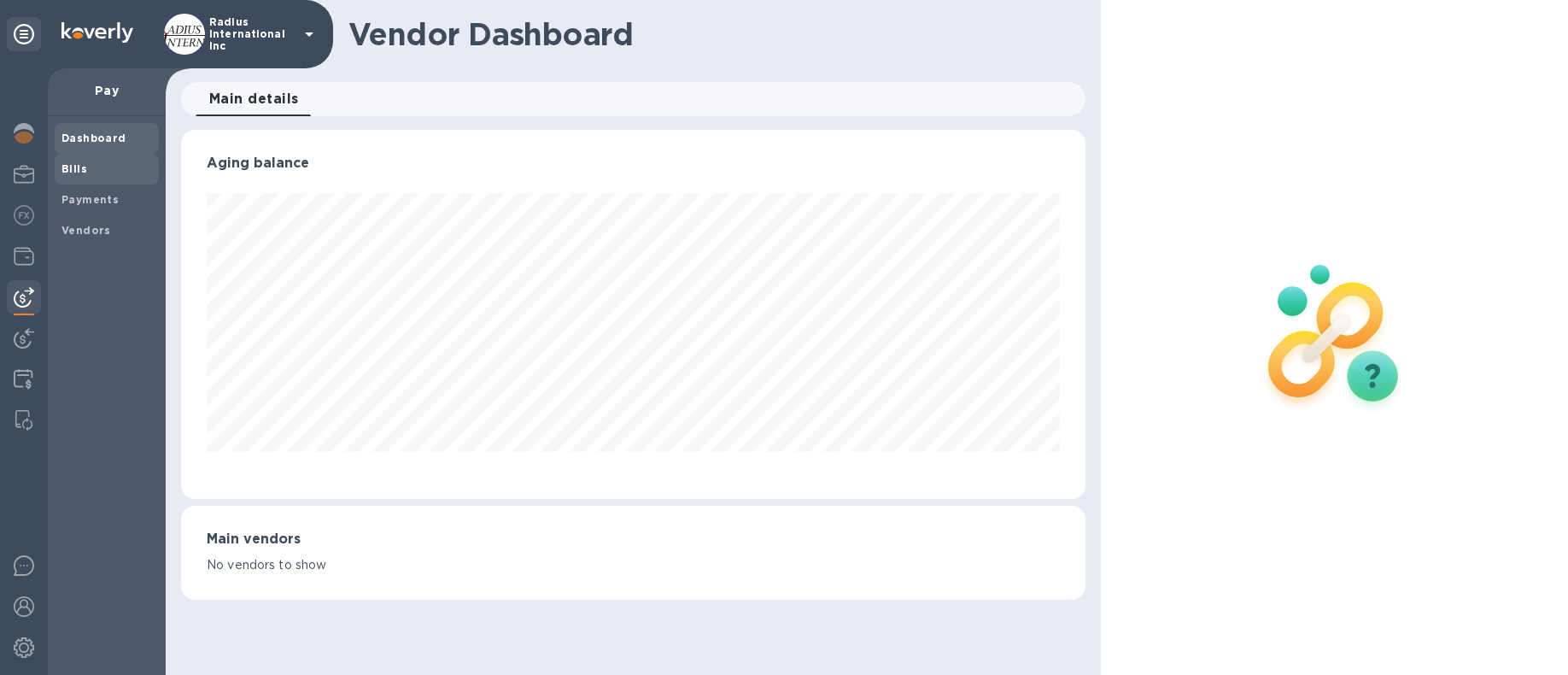
click at [117, 174] on span "Bills" at bounding box center [106, 169] width 91 height 17
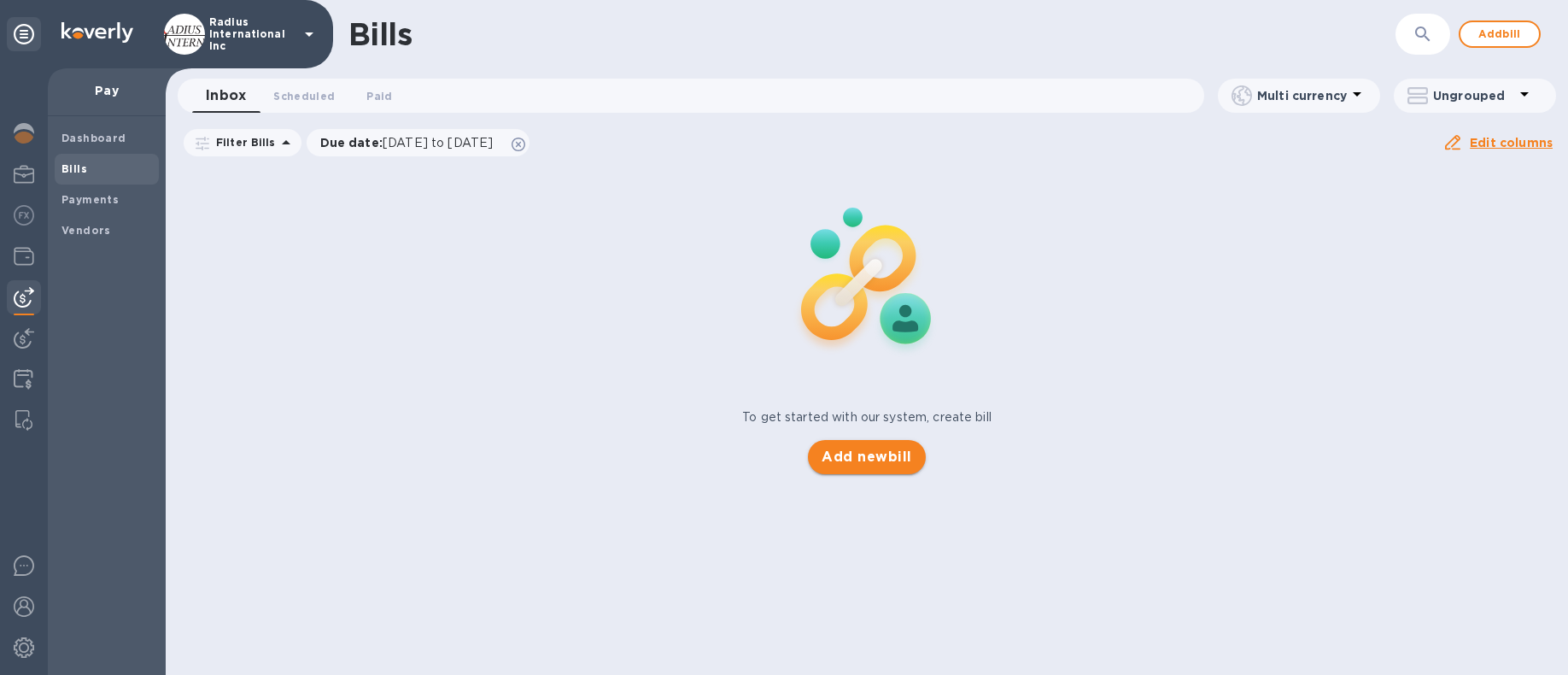
click at [841, 456] on span "Add new bill" at bounding box center [867, 456] width 90 height 20
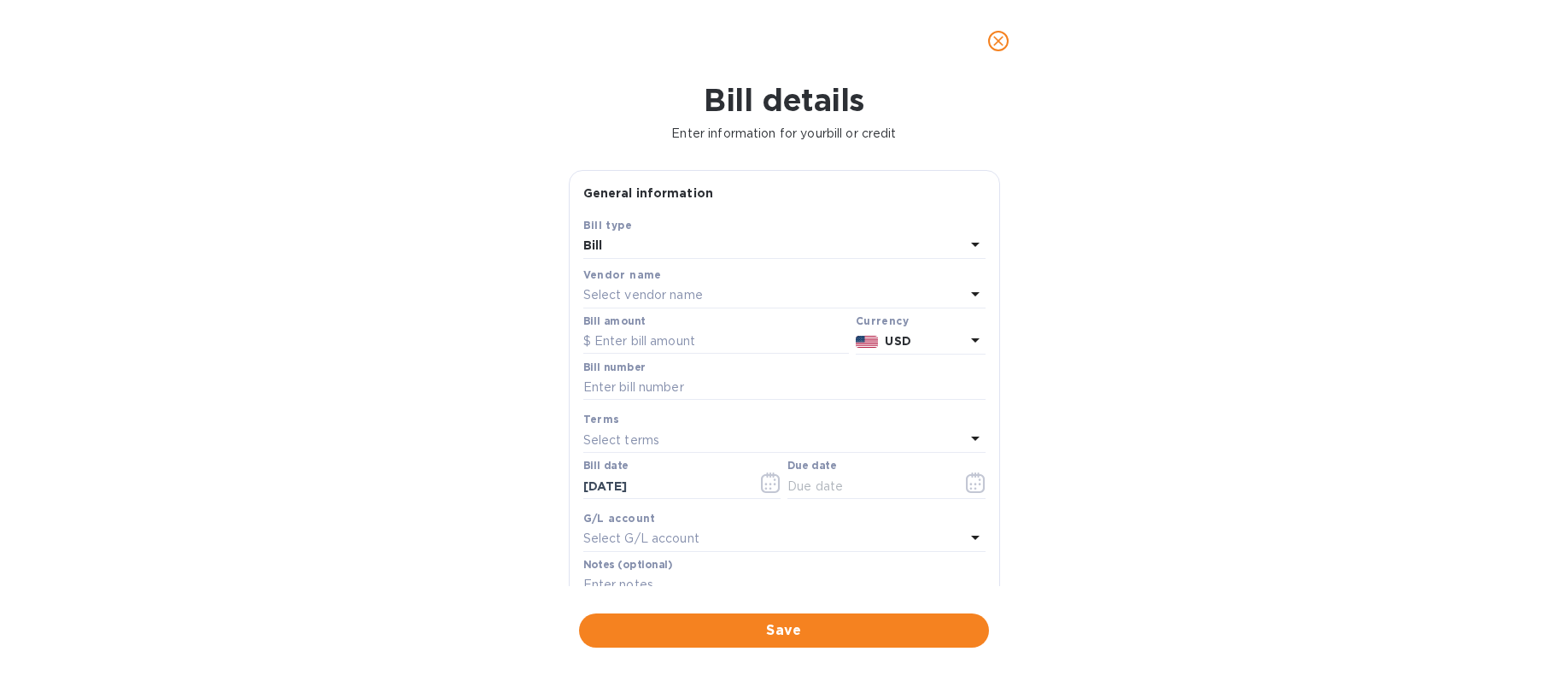
click at [740, 293] on div "Select vendor name" at bounding box center [774, 296] width 382 height 24
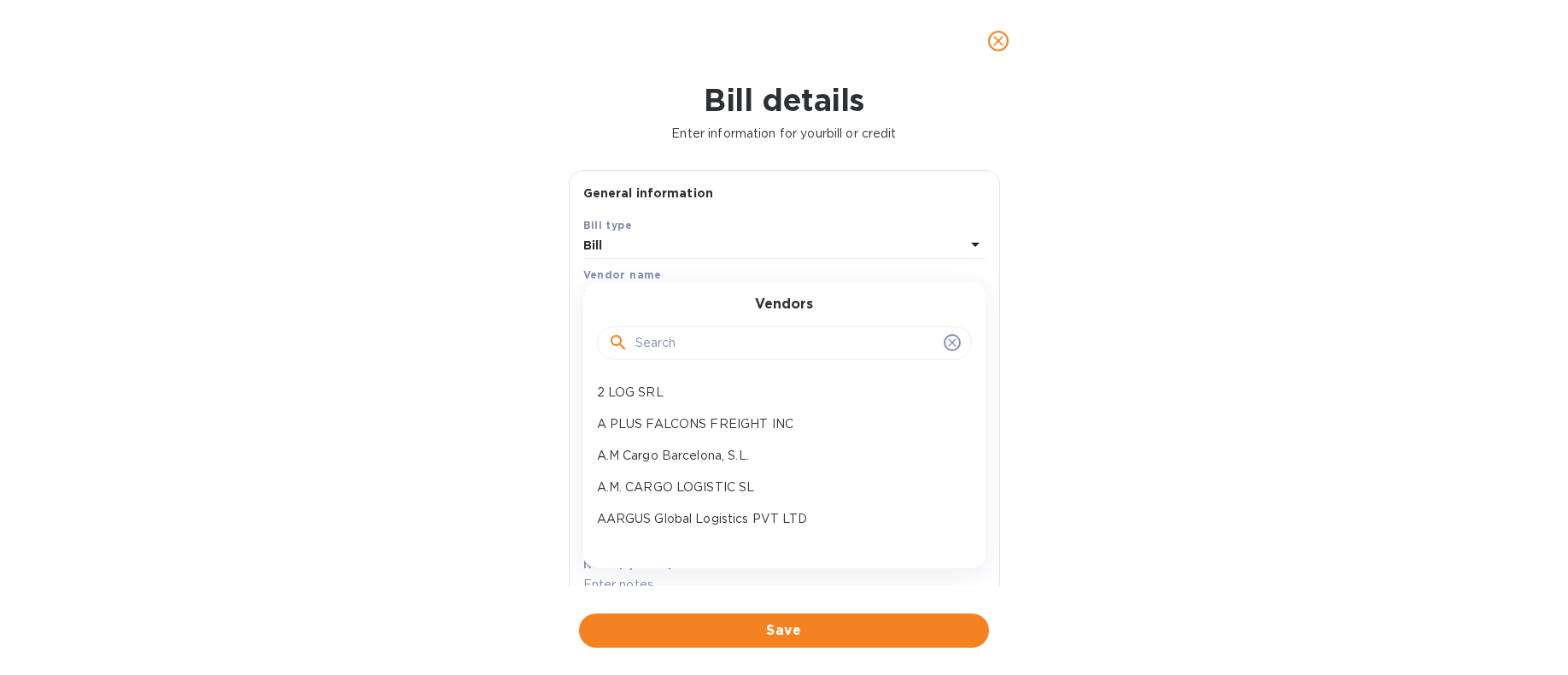
click at [722, 349] on input "text" at bounding box center [786, 343] width 301 height 26
type input "key log"
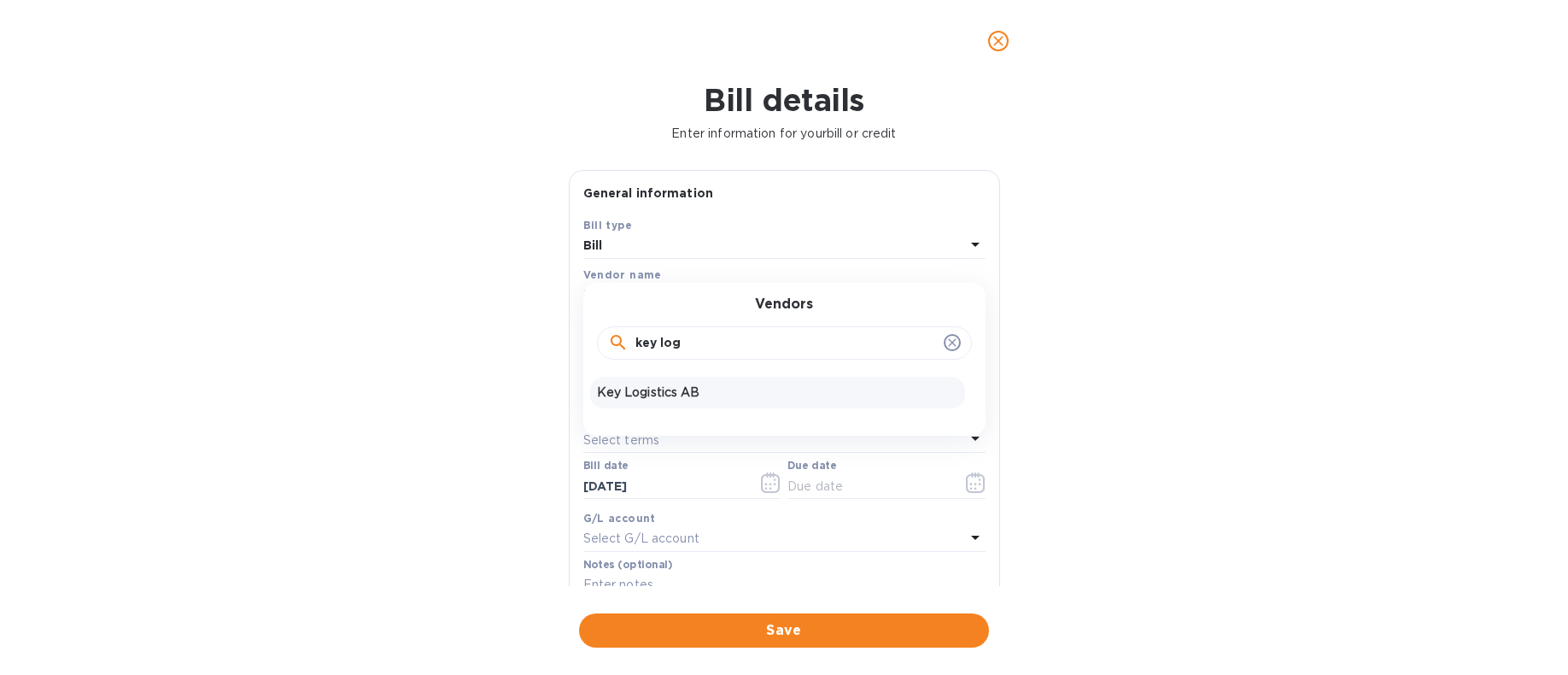
click at [703, 391] on p "Key Logistics AB" at bounding box center [777, 393] width 361 height 18
click at [705, 343] on input "text" at bounding box center [715, 342] width 265 height 26
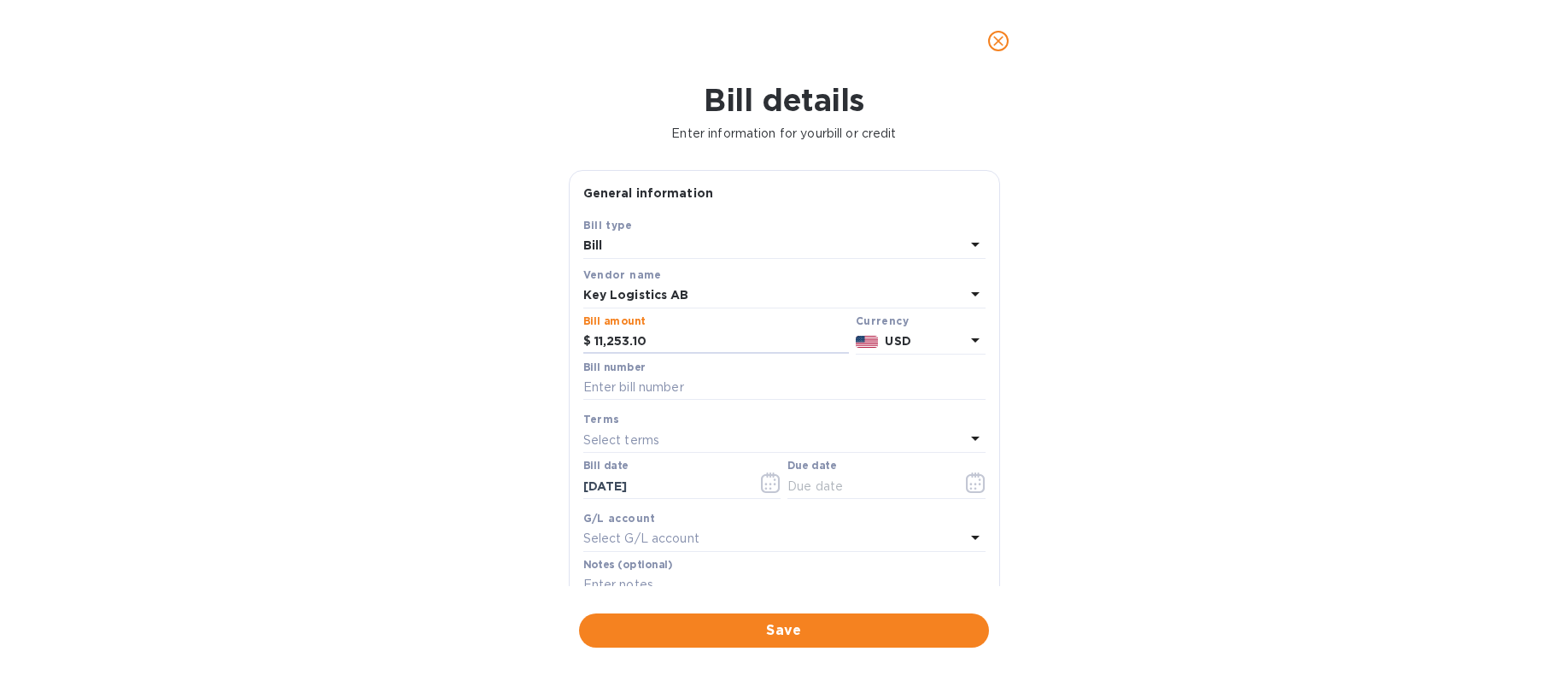
type input "11,253.10"
type input "May SOA Key Logistics"
click at [849, 489] on input "text" at bounding box center [868, 486] width 162 height 26
click at [972, 478] on icon "button" at bounding box center [975, 482] width 19 height 20
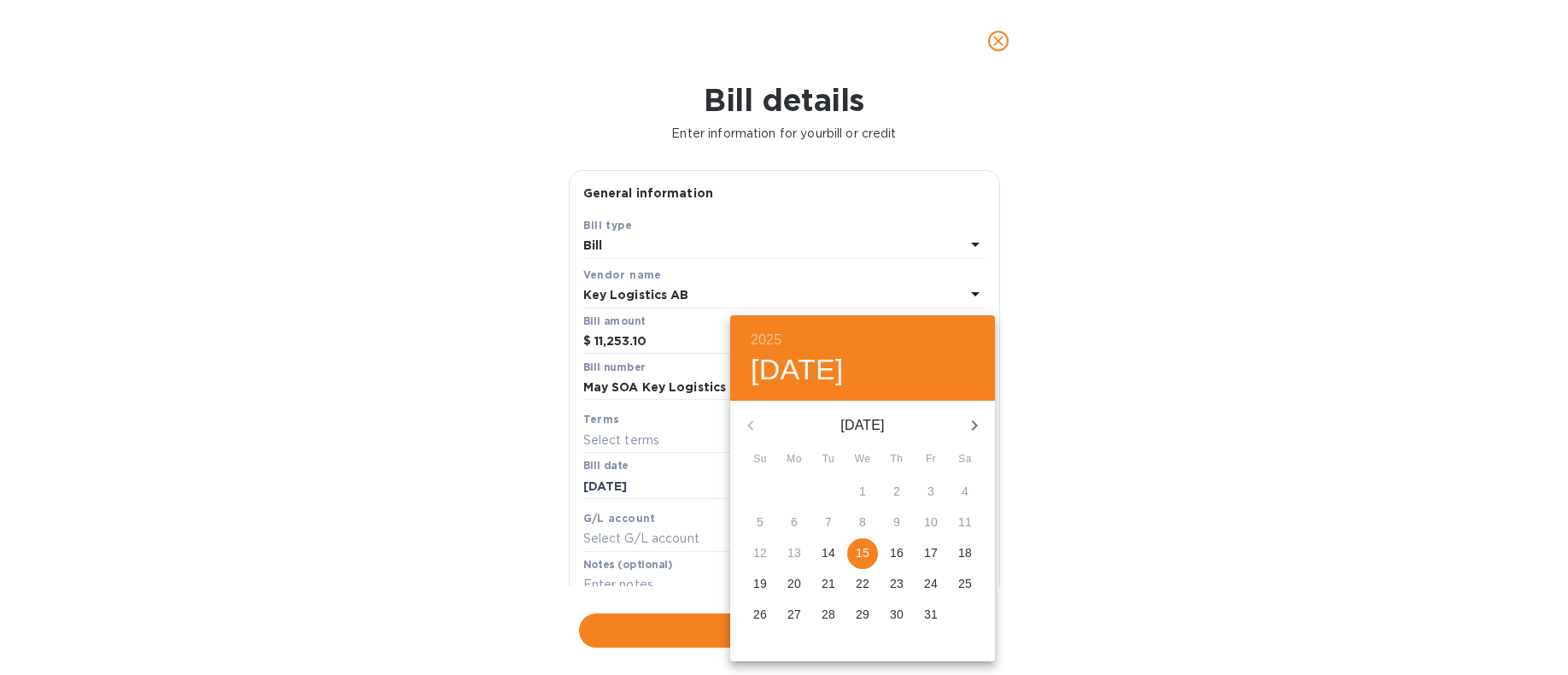
click at [876, 550] on span "15" at bounding box center [862, 553] width 30 height 17
type input "[DATE]"
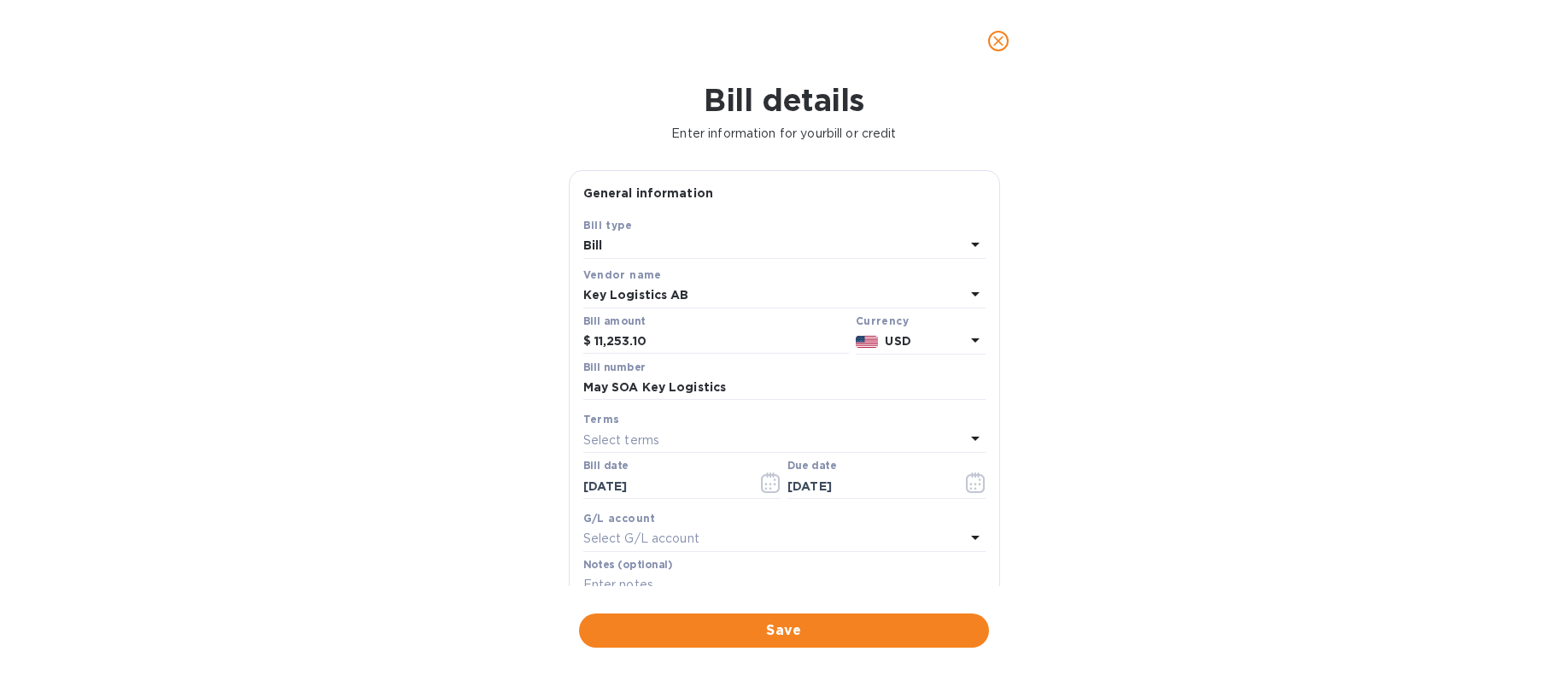
click at [1212, 512] on div "2025 Wed, Oct [DATE] Mo Tu We Th Fr Sa 28 29 30 1 2 3 4 5 6 7 8 9 10 11 12 13 1…" at bounding box center [784, 337] width 1568 height 675
click at [891, 629] on span "Save" at bounding box center [784, 630] width 383 height 20
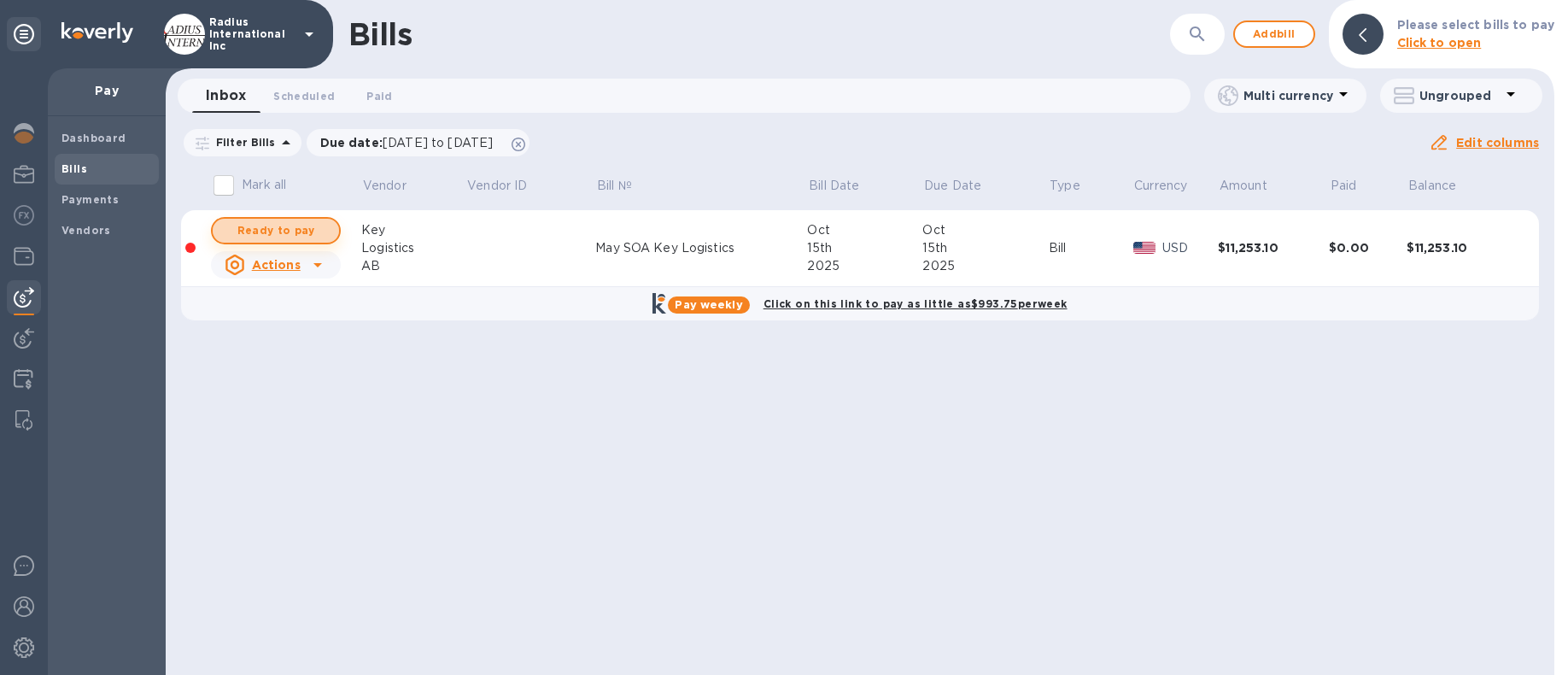
click at [280, 236] on span "Ready to pay" at bounding box center [276, 231] width 99 height 20
checkbox input "true"
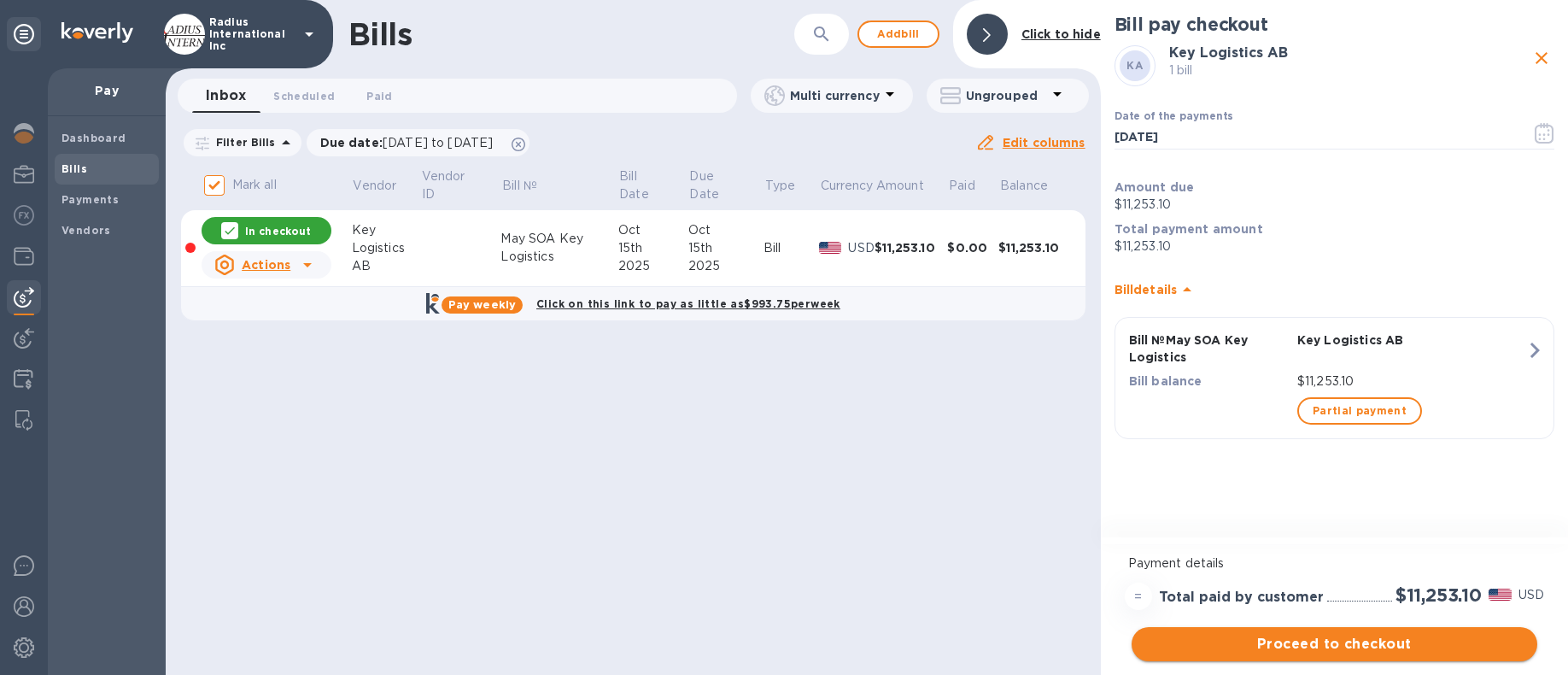
click at [1344, 643] on span "Proceed to checkout" at bounding box center [1334, 644] width 378 height 20
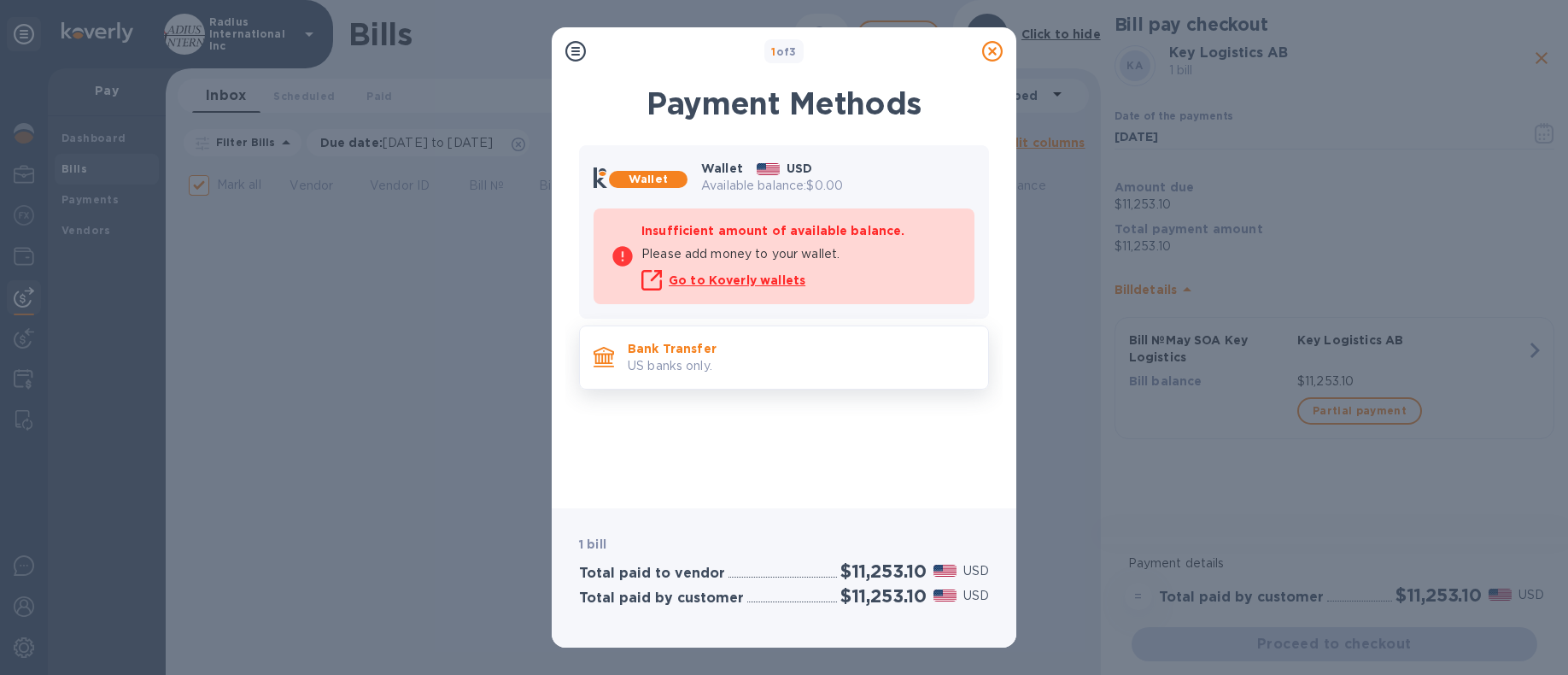
click at [694, 357] on p "US banks only." at bounding box center [801, 366] width 347 height 18
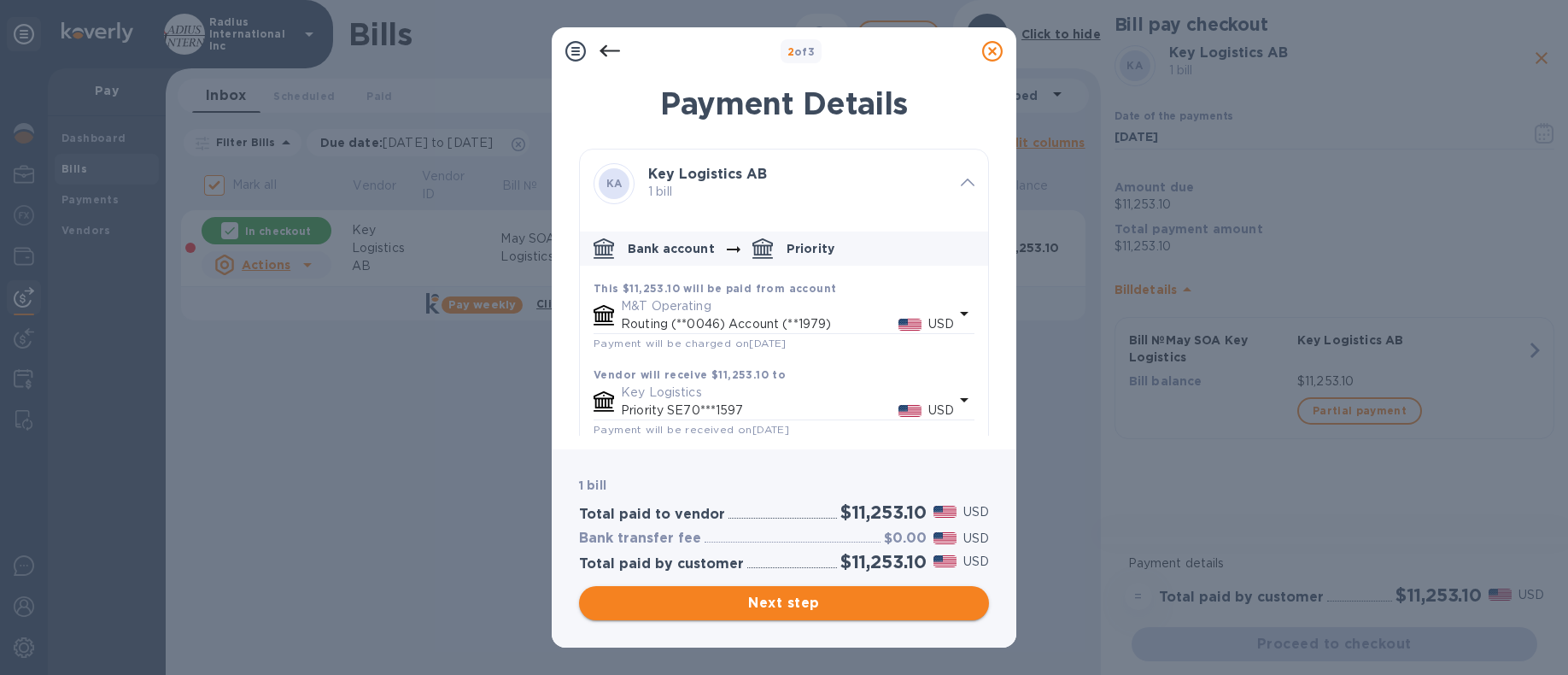
drag, startPoint x: 828, startPoint y: 609, endPoint x: 841, endPoint y: 569, distance: 42.1
click at [828, 607] on span "Next step" at bounding box center [784, 603] width 383 height 20
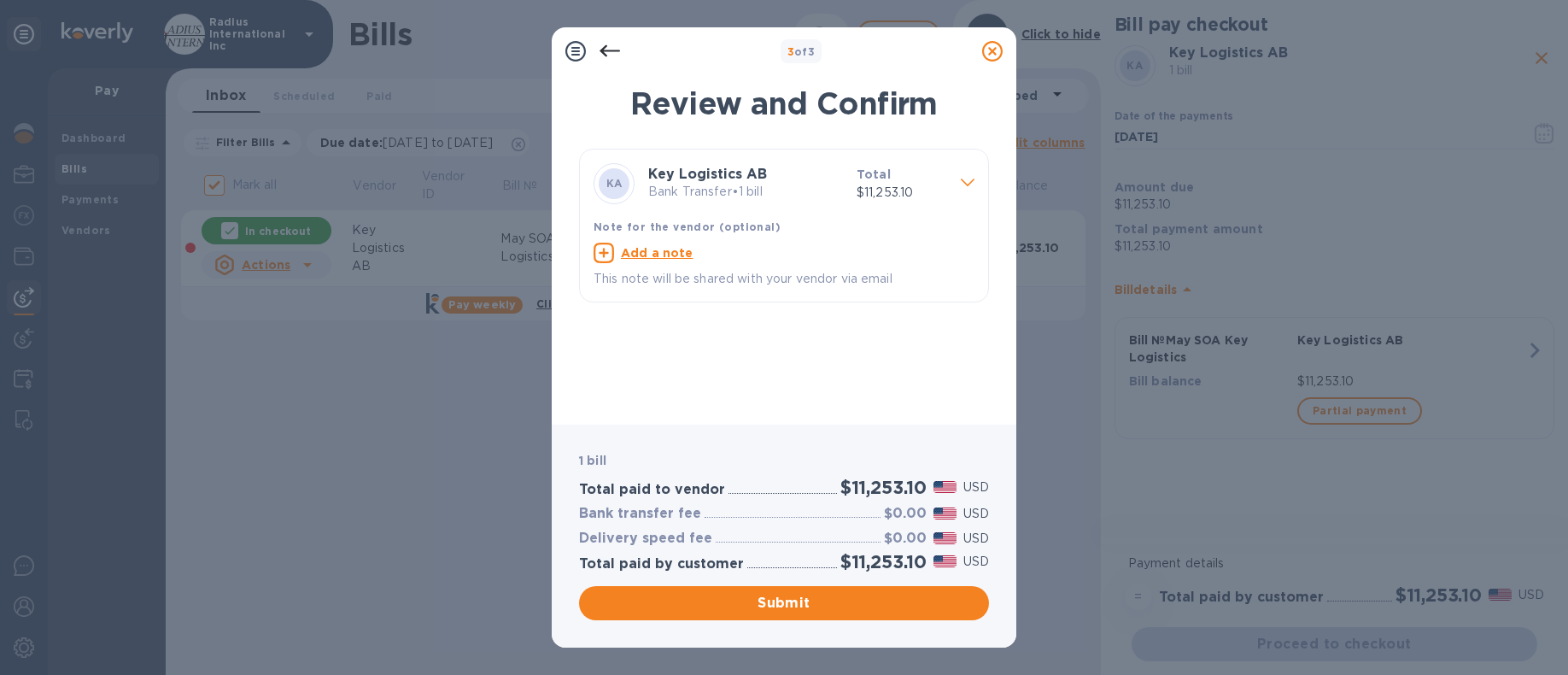
click at [811, 609] on span "Submit" at bounding box center [784, 603] width 383 height 20
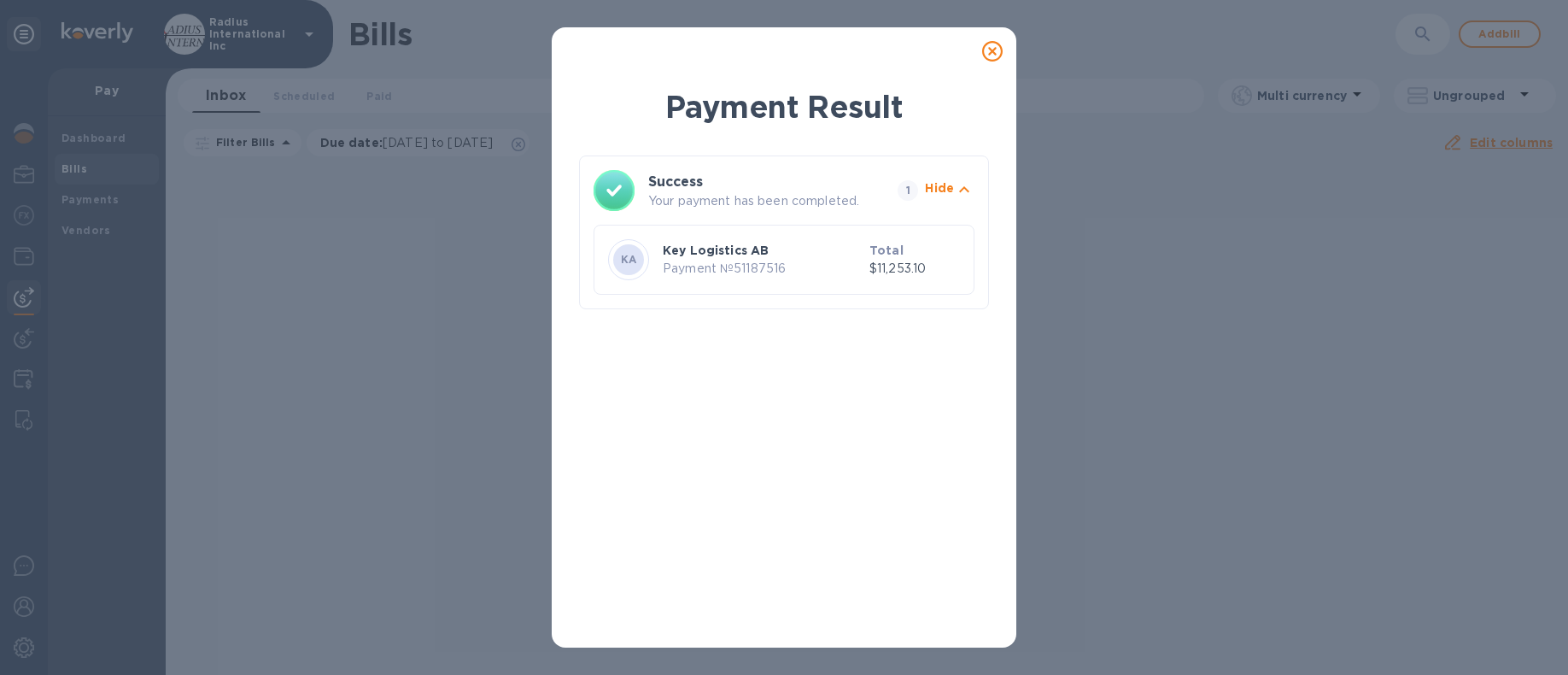
click at [994, 52] on icon at bounding box center [992, 51] width 20 height 20
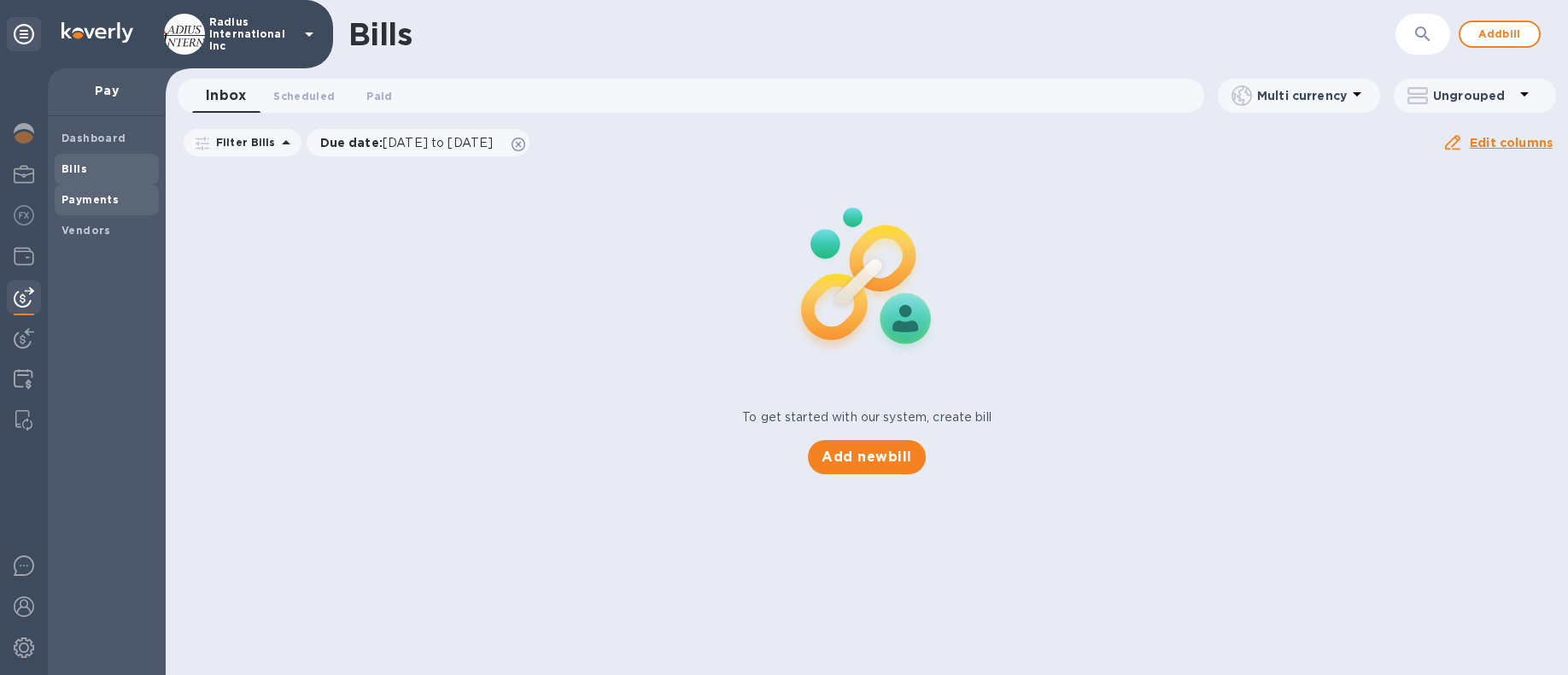
click at [102, 188] on div "Payments" at bounding box center [106, 199] width 104 height 30
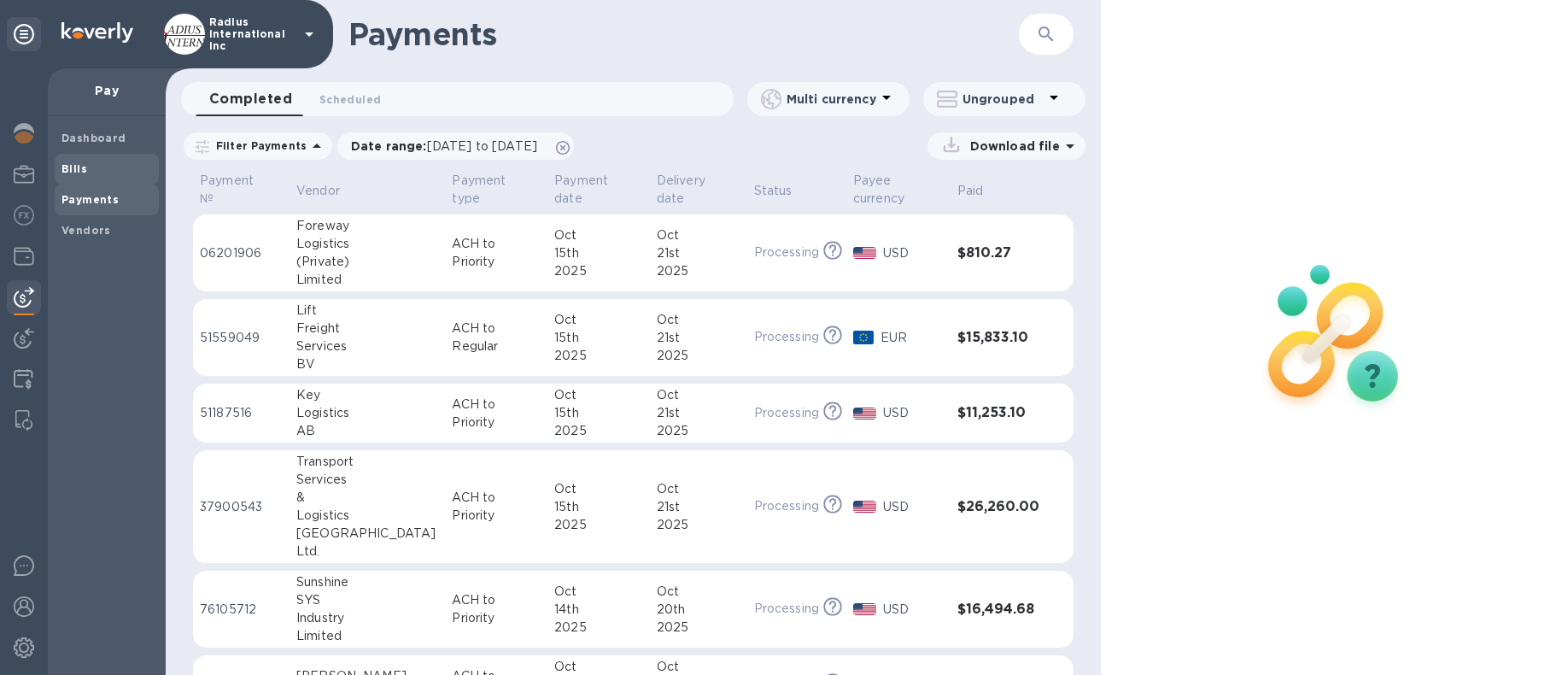
click at [80, 163] on b "Bills" at bounding box center [74, 169] width 26 height 13
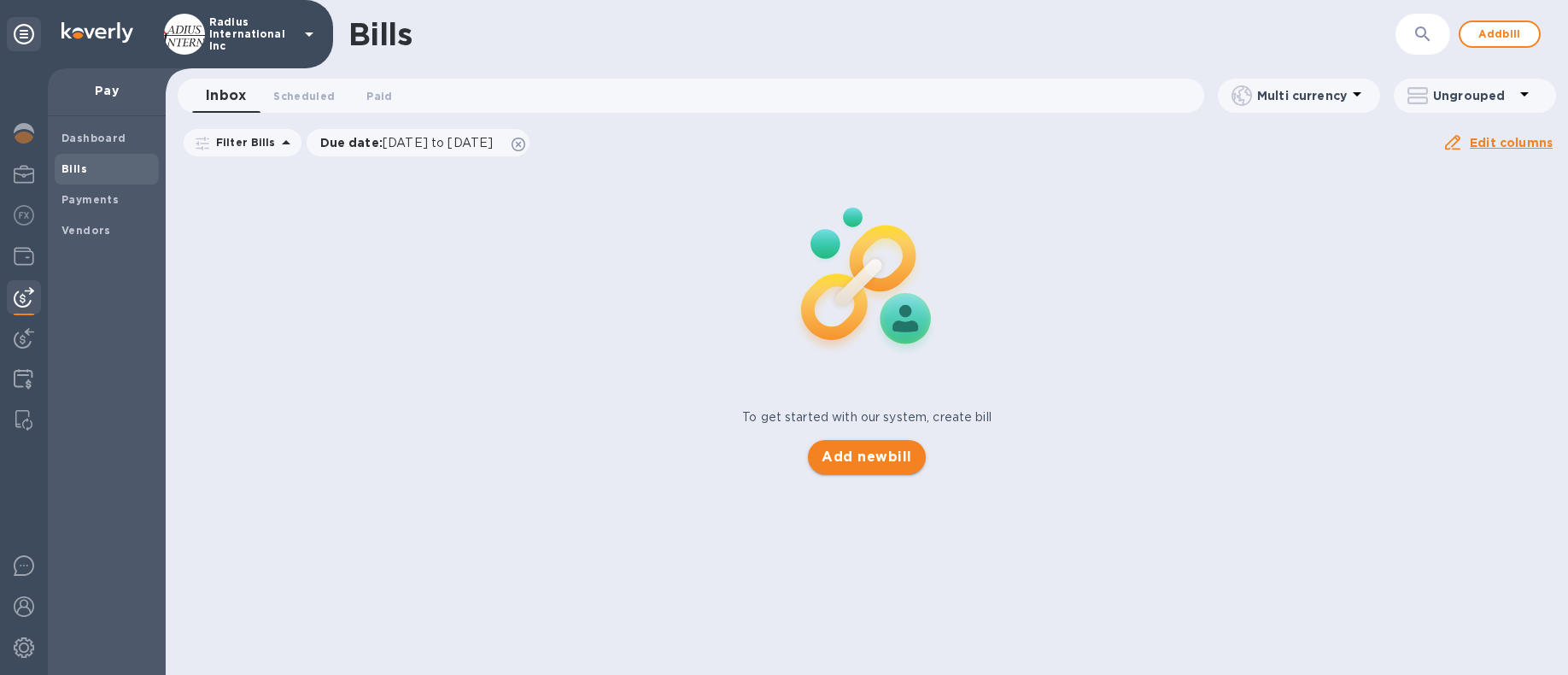
click at [859, 454] on span "Add new bill" at bounding box center [867, 456] width 90 height 20
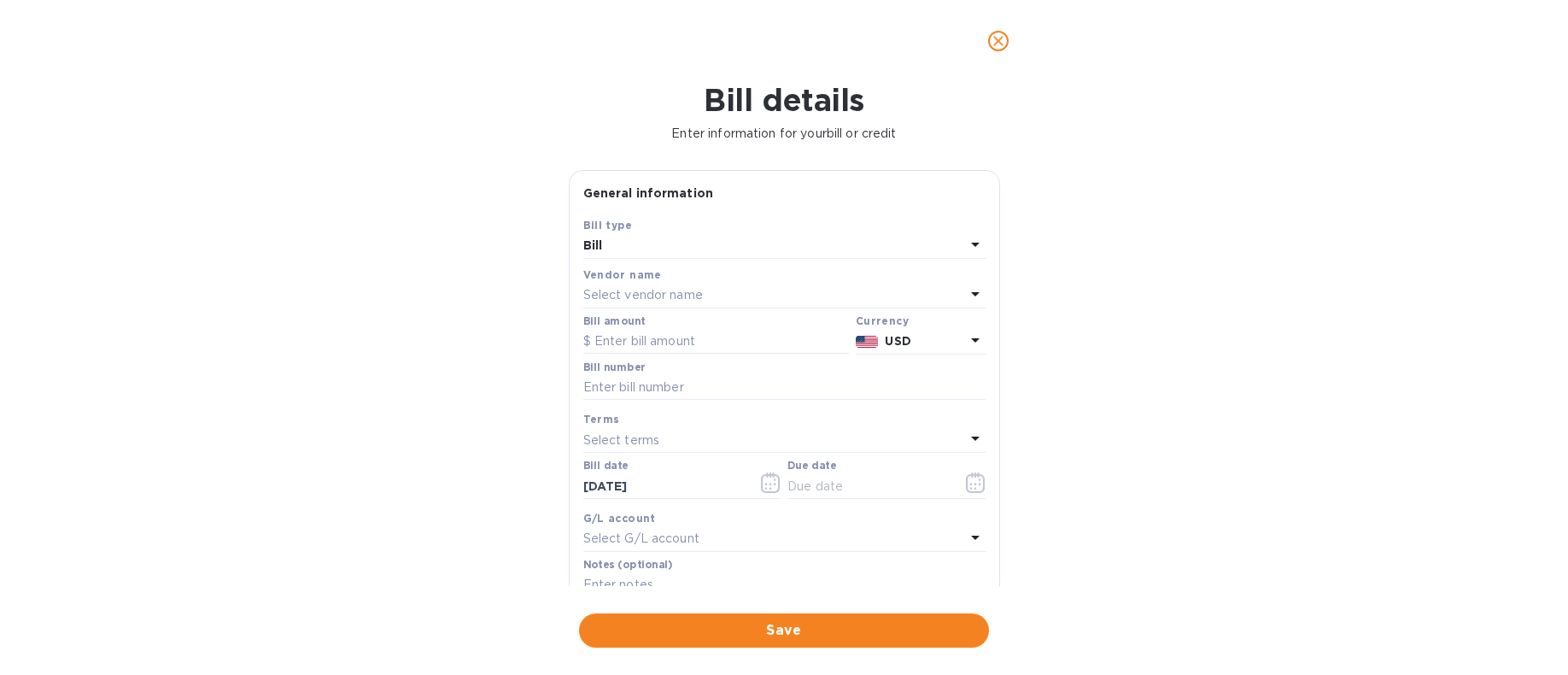
click at [640, 302] on p "Select vendor name" at bounding box center [643, 296] width 119 height 18
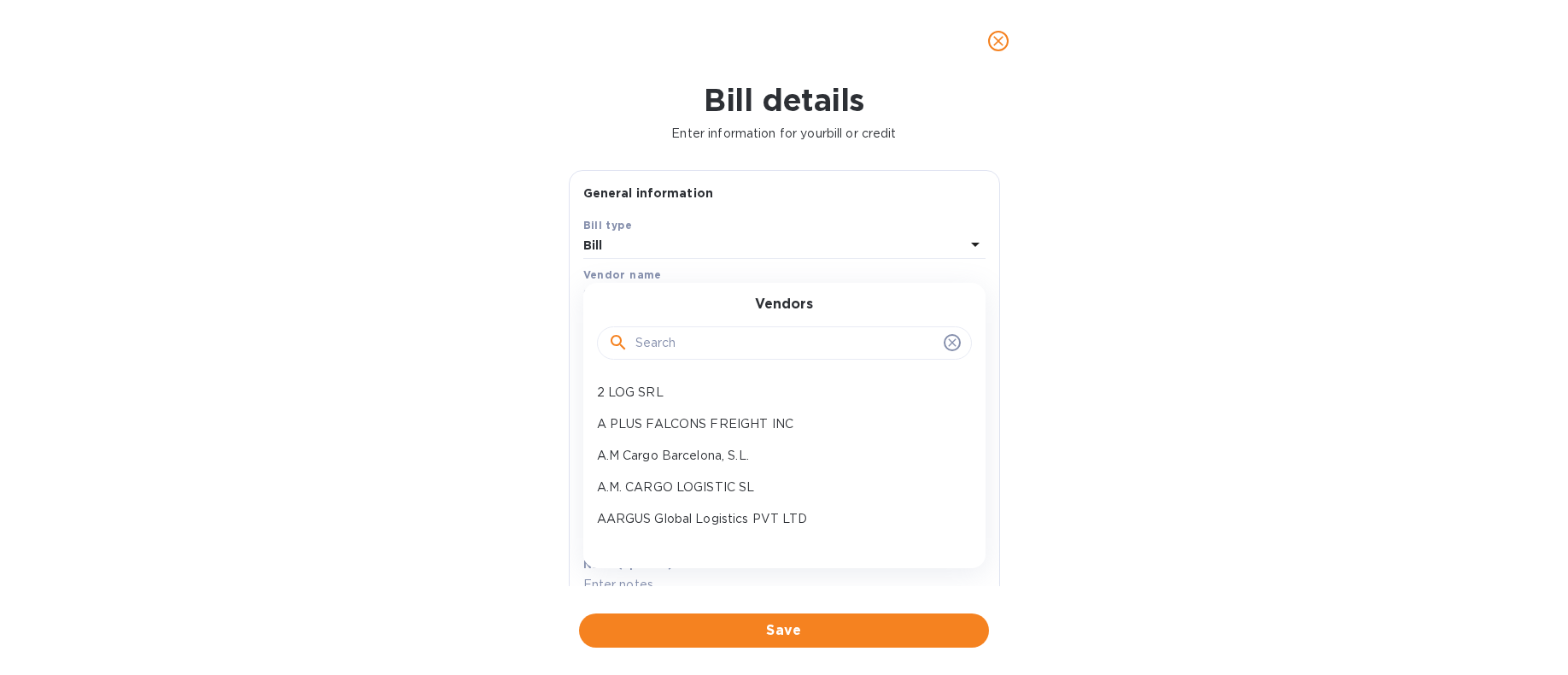
drag, startPoint x: 683, startPoint y: 349, endPoint x: 710, endPoint y: 349, distance: 27.0
click at [706, 349] on input "text" at bounding box center [786, 343] width 301 height 26
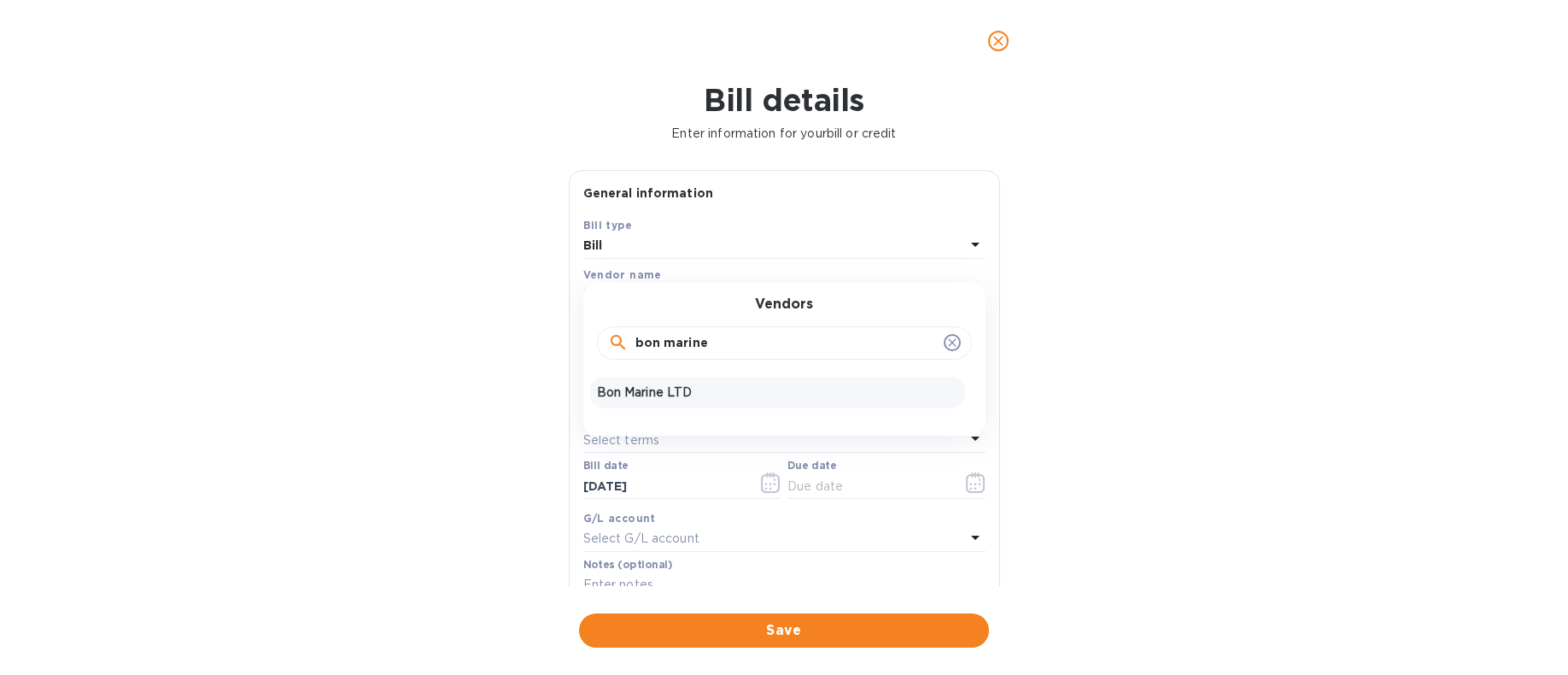
type input "bon marine"
click at [654, 388] on p "Bon Marine LTD" at bounding box center [777, 393] width 361 height 18
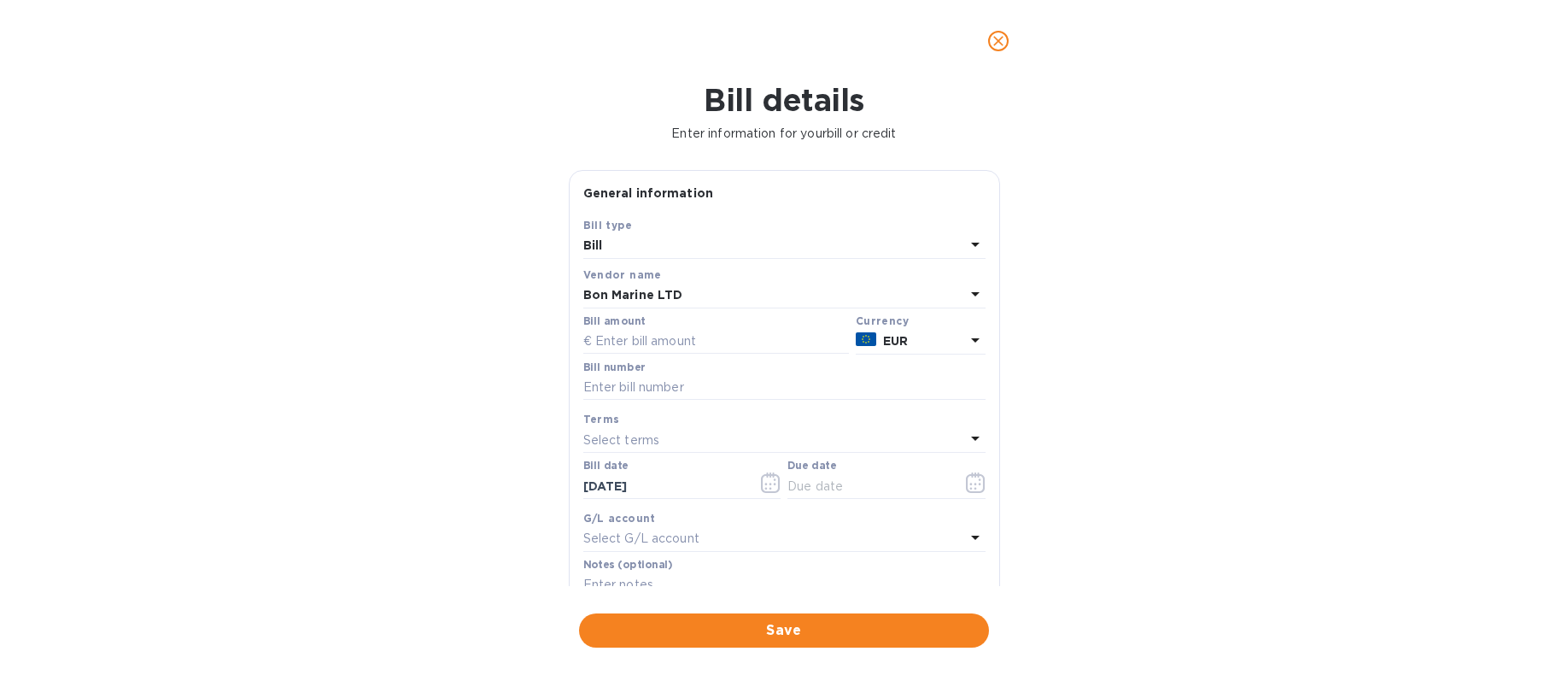
click at [903, 336] on p "EUR" at bounding box center [924, 342] width 82 height 18
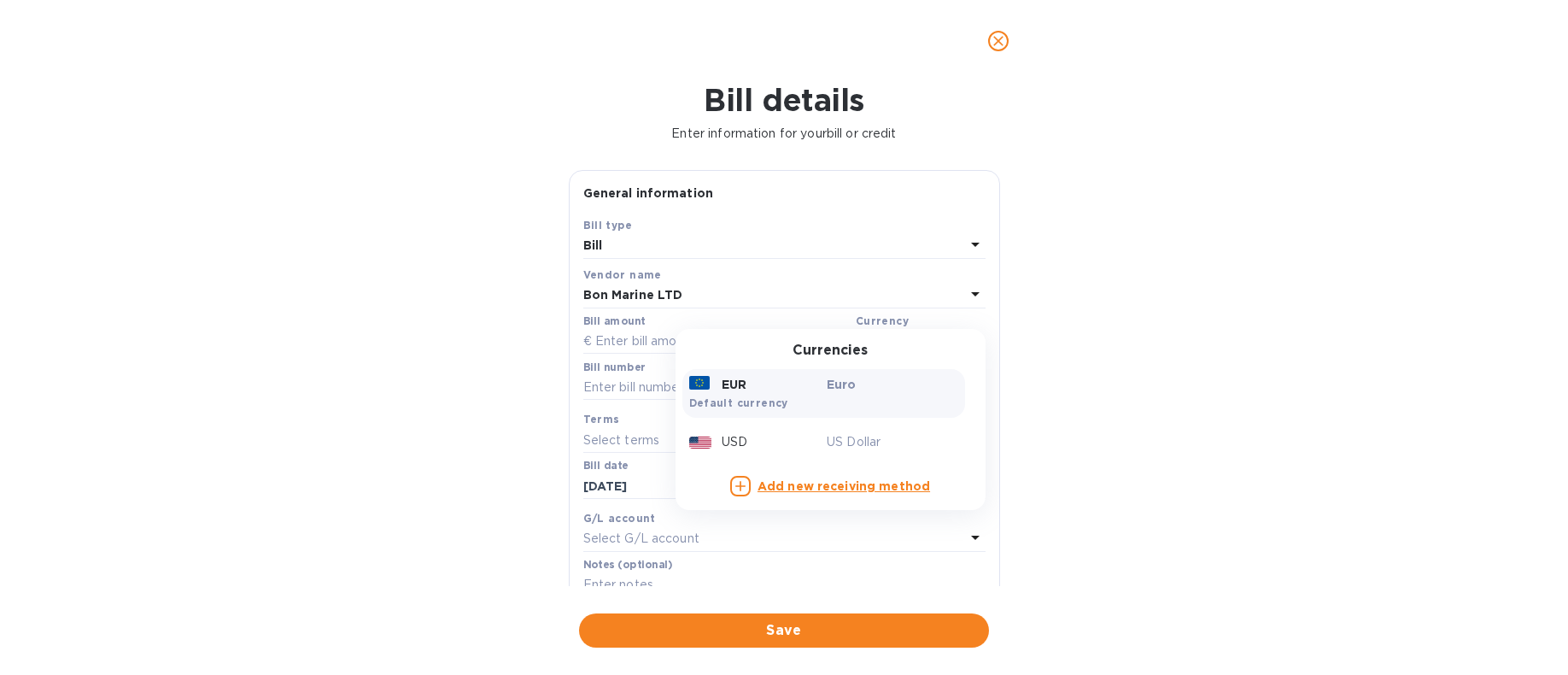
click at [888, 388] on p "Euro" at bounding box center [891, 384] width 131 height 17
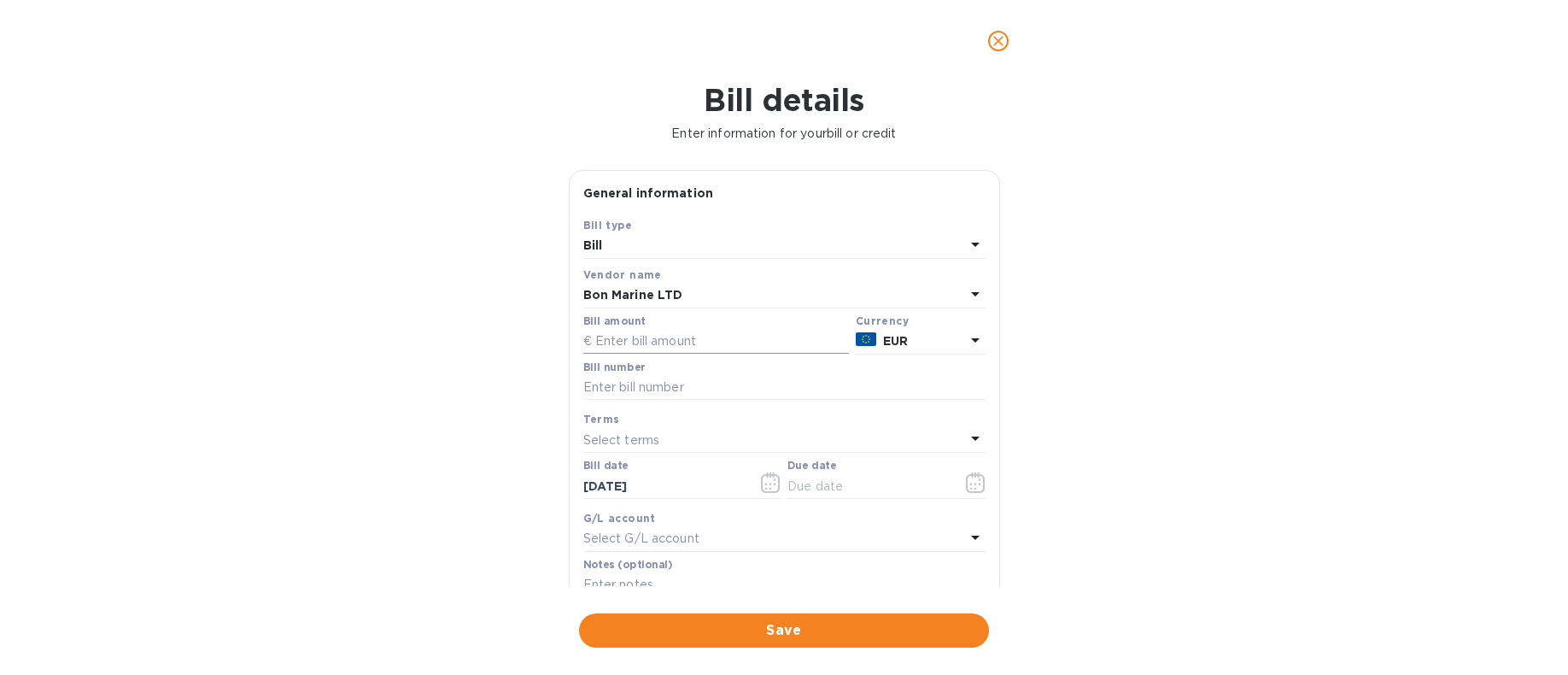
click at [773, 343] on input "text" at bounding box center [715, 342] width 265 height 26
click at [891, 344] on b "EUR" at bounding box center [895, 341] width 25 height 14
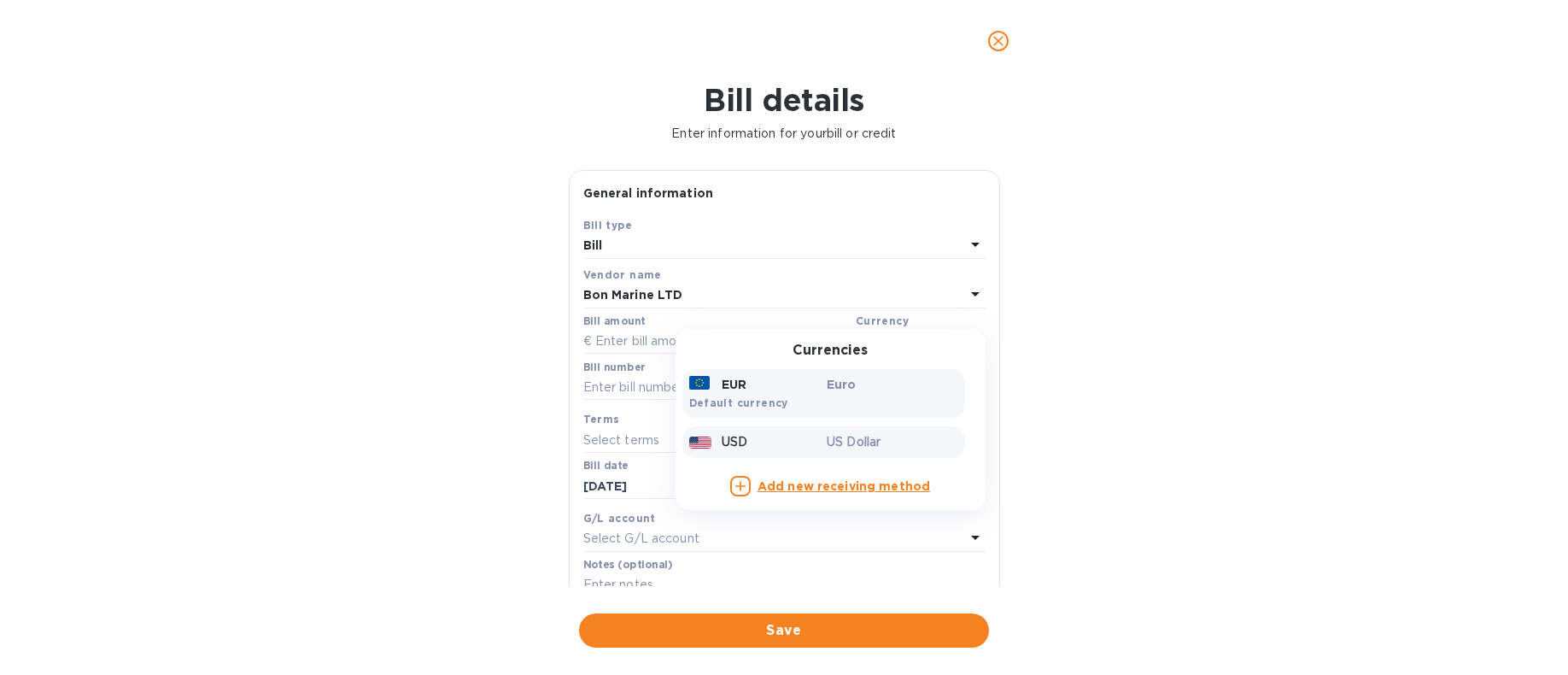
click at [880, 439] on p "US Dollar" at bounding box center [891, 443] width 131 height 18
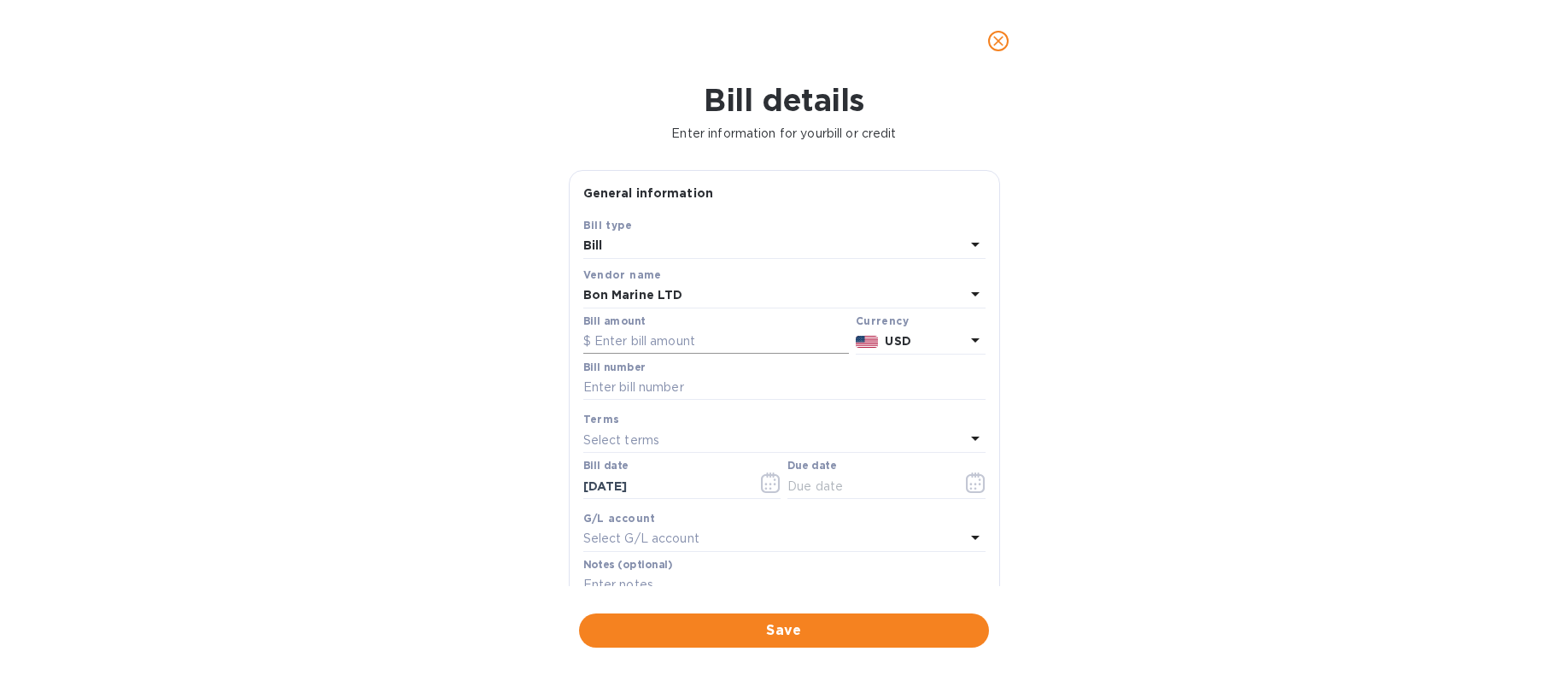
click at [740, 341] on input "text" at bounding box center [715, 342] width 265 height 26
type input "567.78"
